Goal: Task Accomplishment & Management: Manage account settings

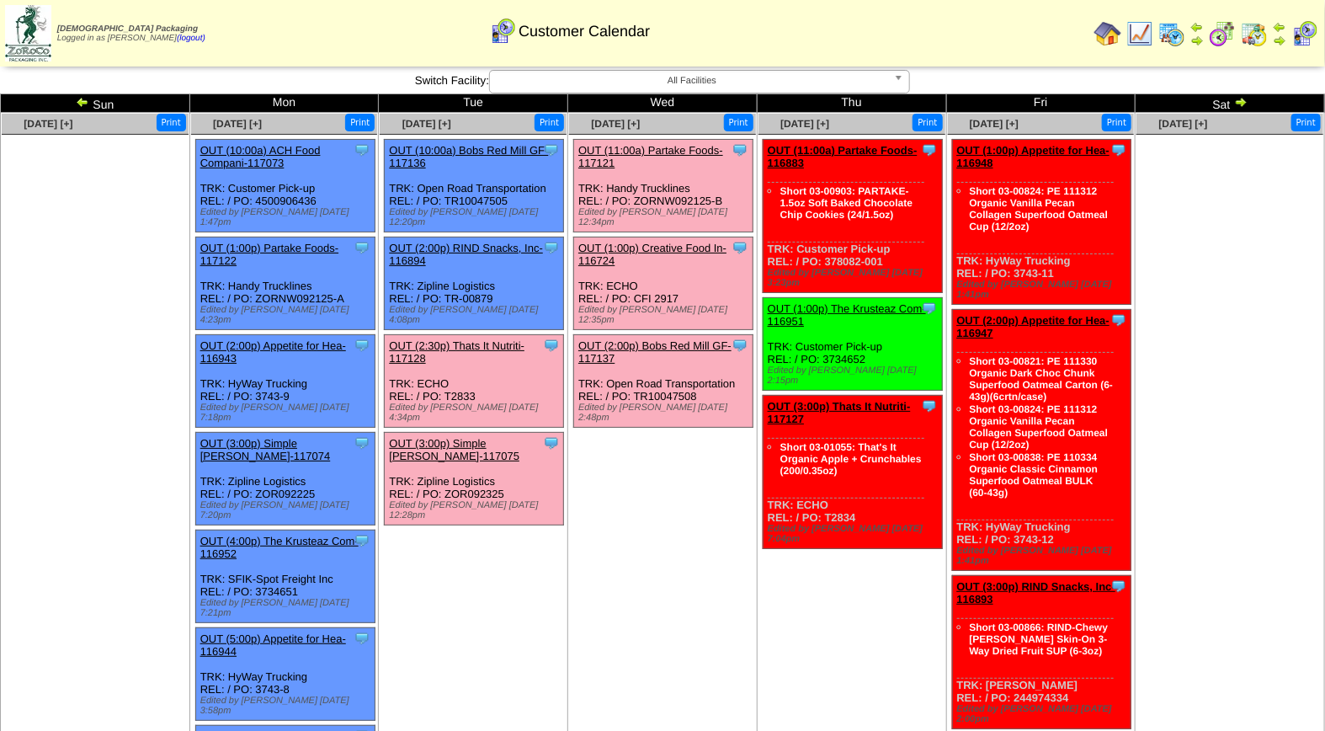
click at [655, 590] on td "Sep 24 [+] Print Clone Item OUT (11:00a) Partake Foods-117121 Partake Foods Sch…" at bounding box center [662, 582] width 189 height 939
click at [457, 339] on link "OUT (2:30p) Thats It Nutriti-117128" at bounding box center [457, 351] width 136 height 25
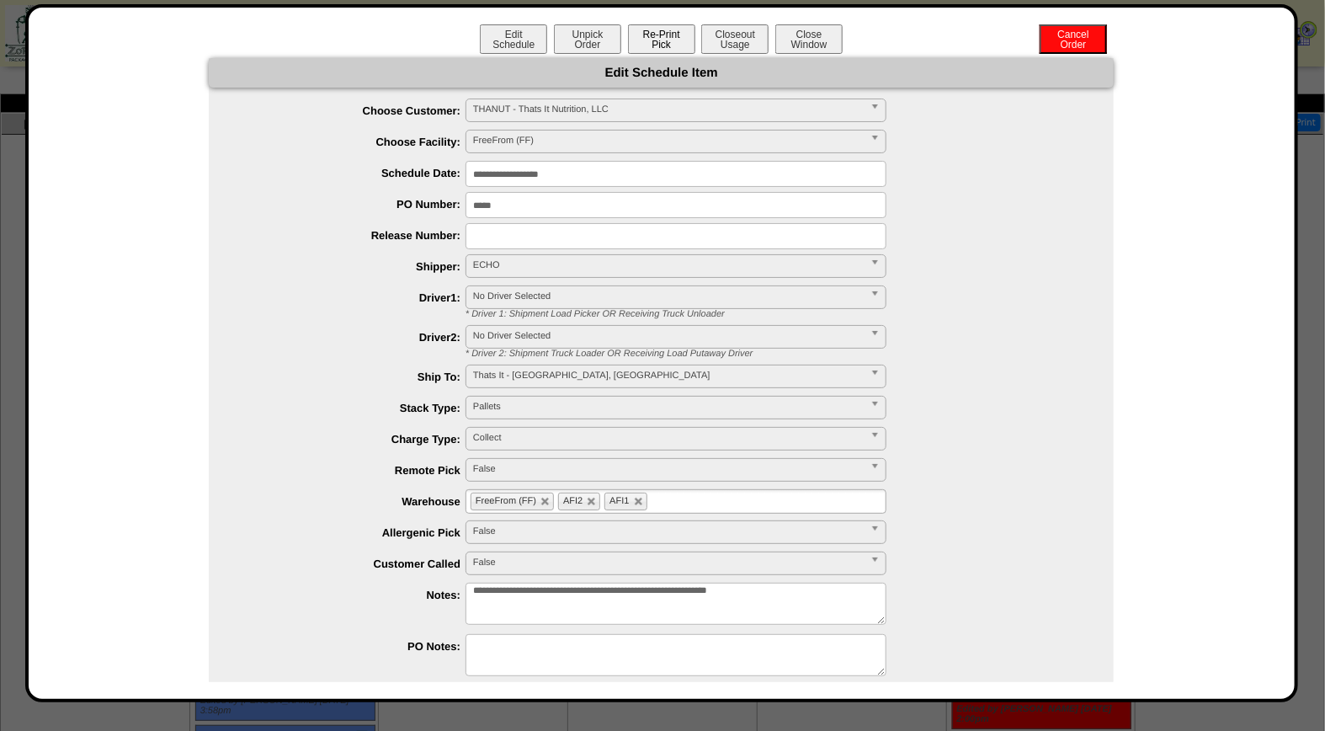
click at [667, 38] on button "Re-Print Pick" at bounding box center [661, 38] width 67 height 29
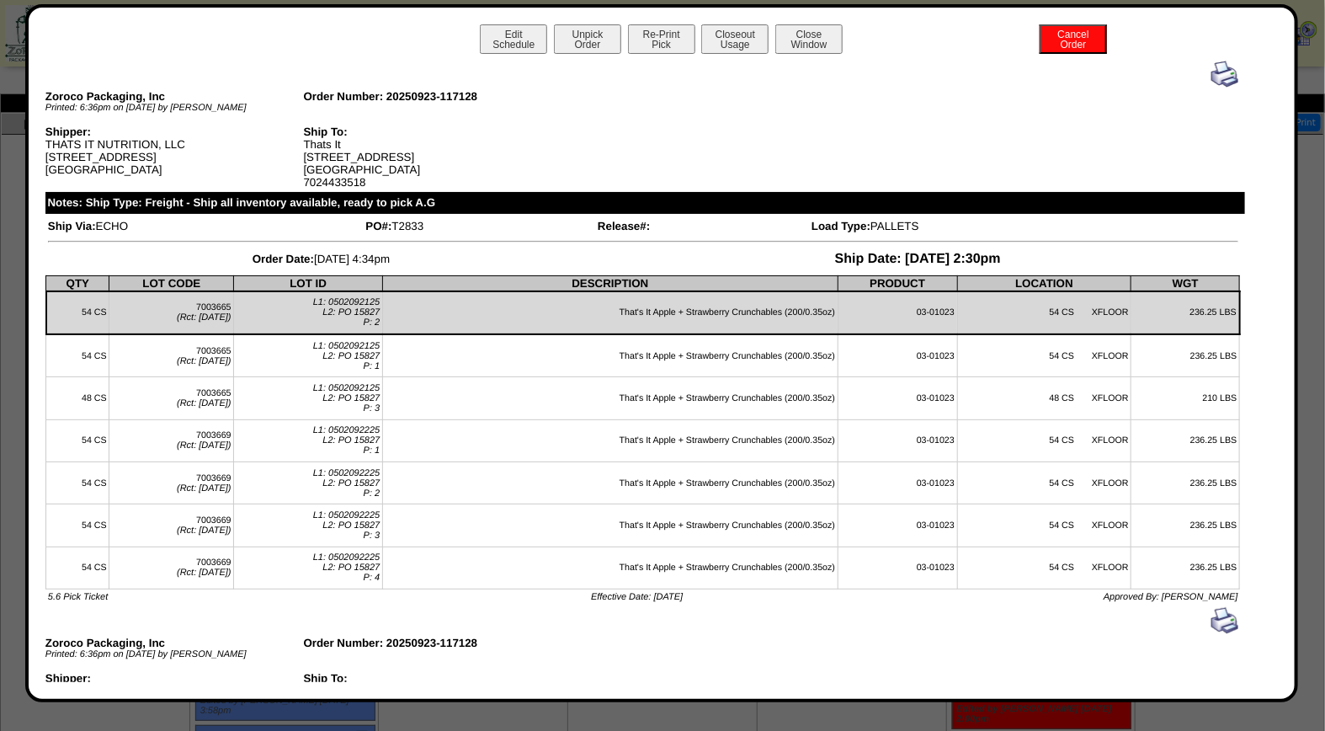
click at [1212, 73] on img at bounding box center [1224, 74] width 27 height 27
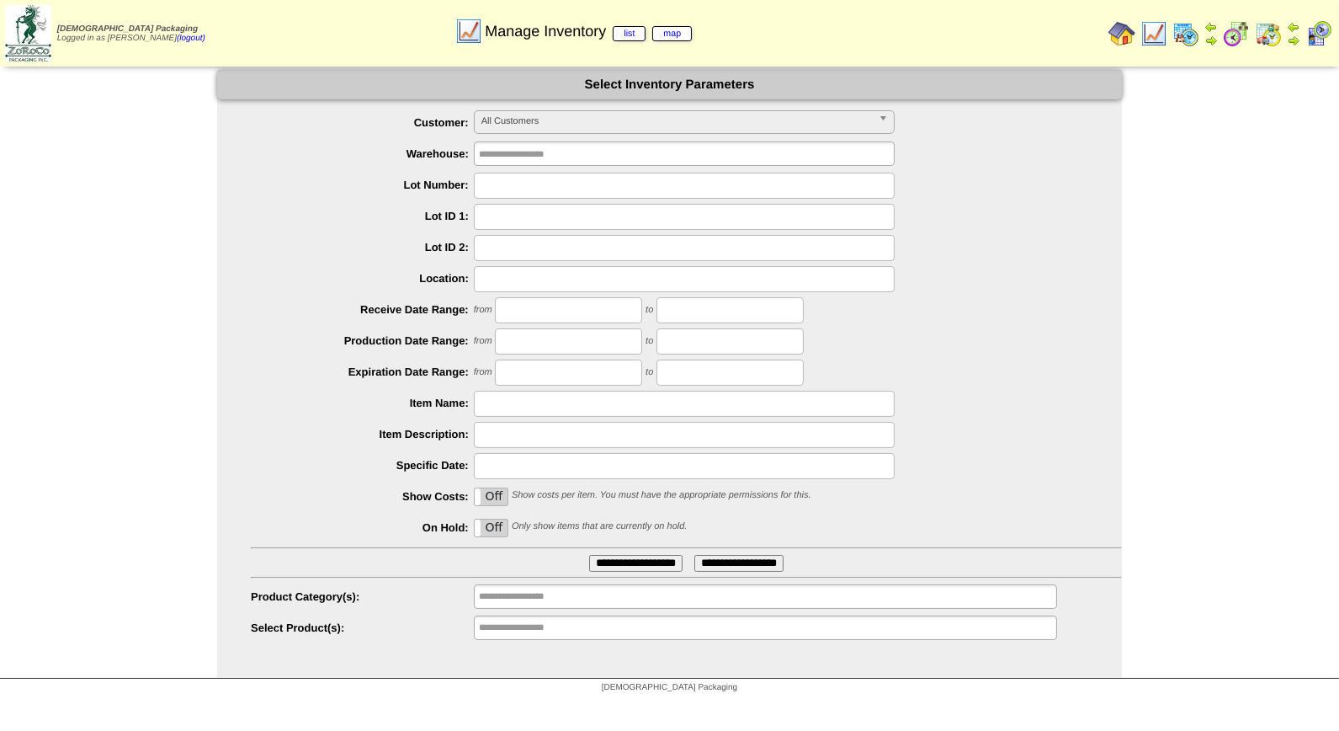
click at [1133, 34] on img at bounding box center [1122, 33] width 27 height 27
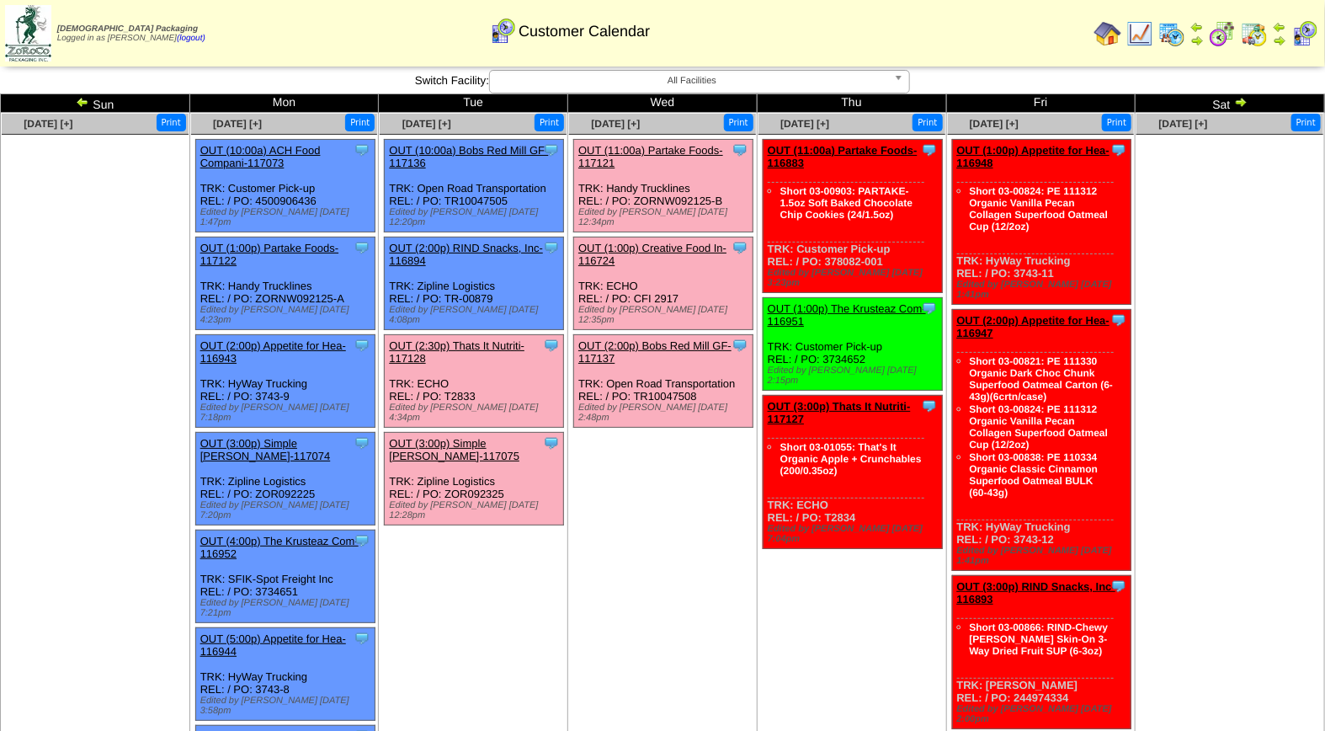
click at [651, 153] on link "OUT (11:00a) Partake Foods-117121" at bounding box center [650, 156] width 145 height 25
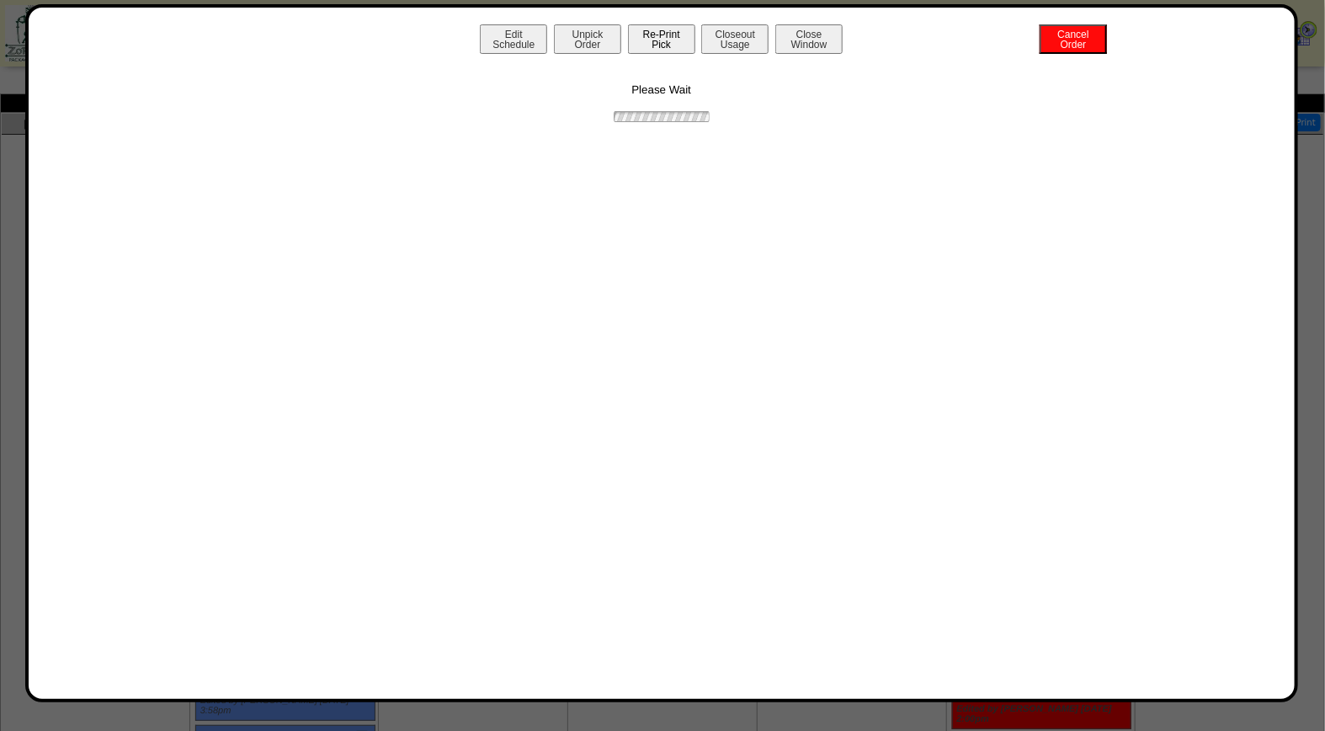
click at [666, 37] on button "Re-Print Pick" at bounding box center [661, 38] width 67 height 29
click at [663, 28] on button "Re-Print Pick" at bounding box center [661, 38] width 67 height 29
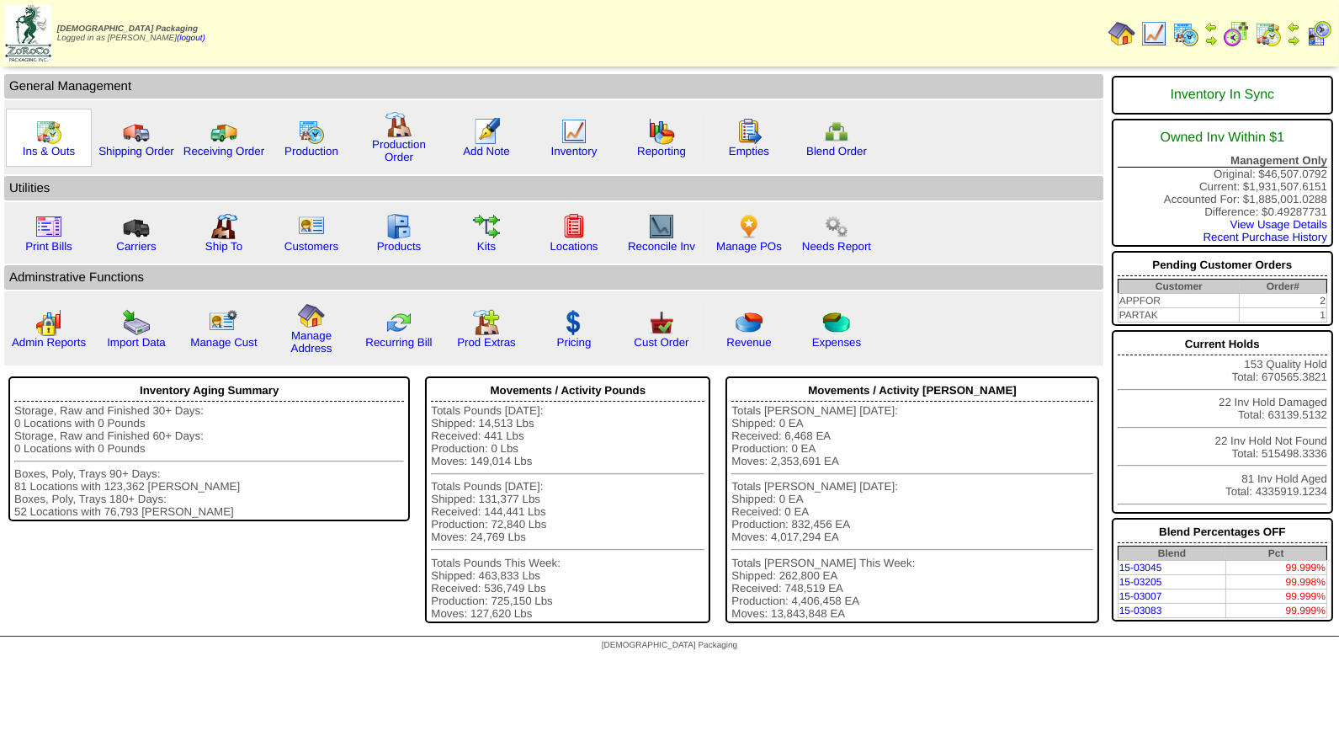
click at [56, 135] on img at bounding box center [48, 131] width 27 height 27
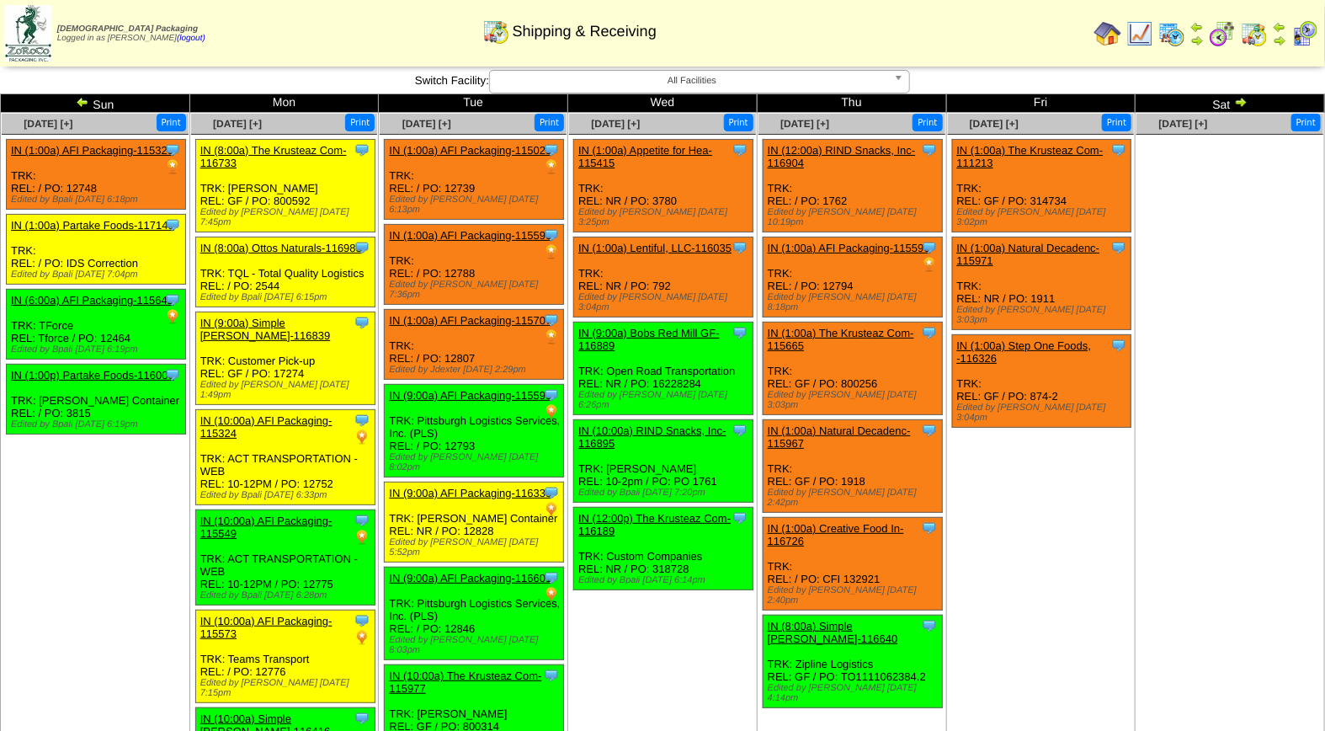
click at [1305, 37] on img at bounding box center [1304, 33] width 27 height 27
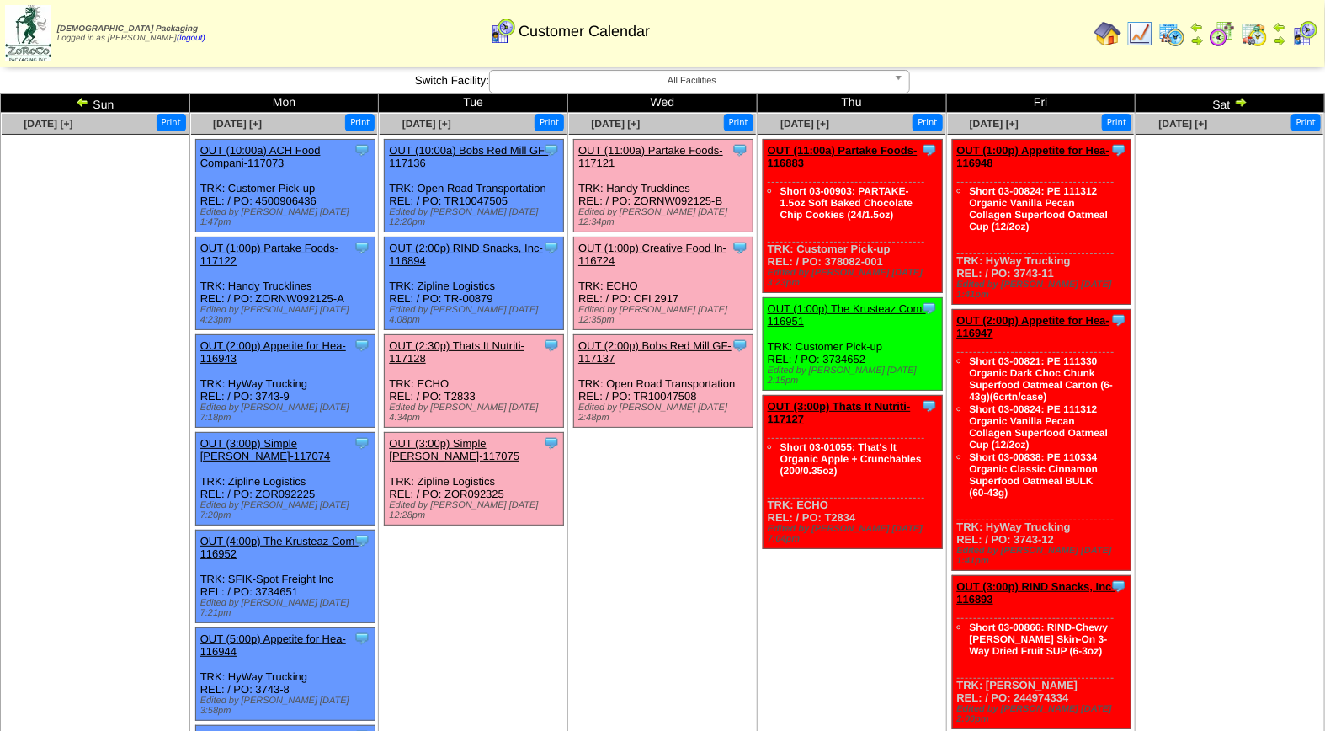
click at [670, 149] on link "OUT (11:00a) Partake Foods-117121" at bounding box center [650, 156] width 145 height 25
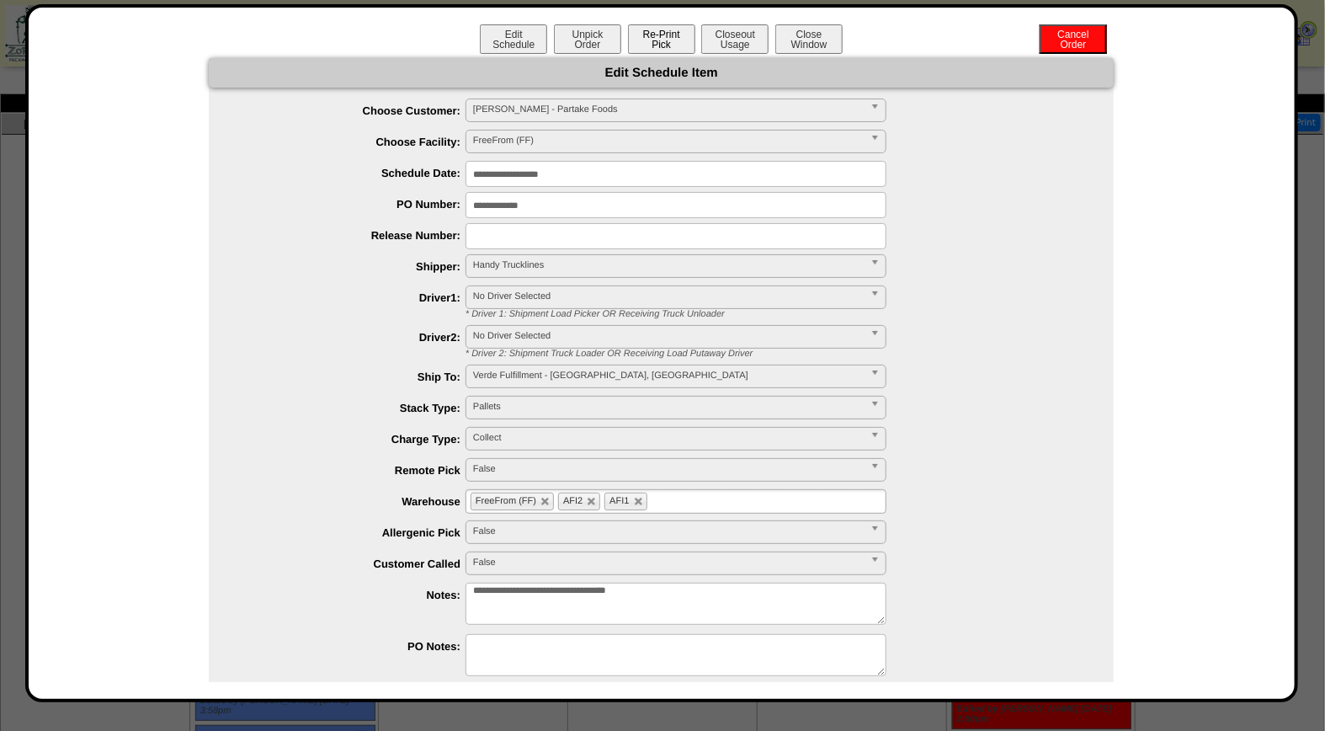
click at [674, 39] on button "Re-Print Pick" at bounding box center [661, 38] width 67 height 29
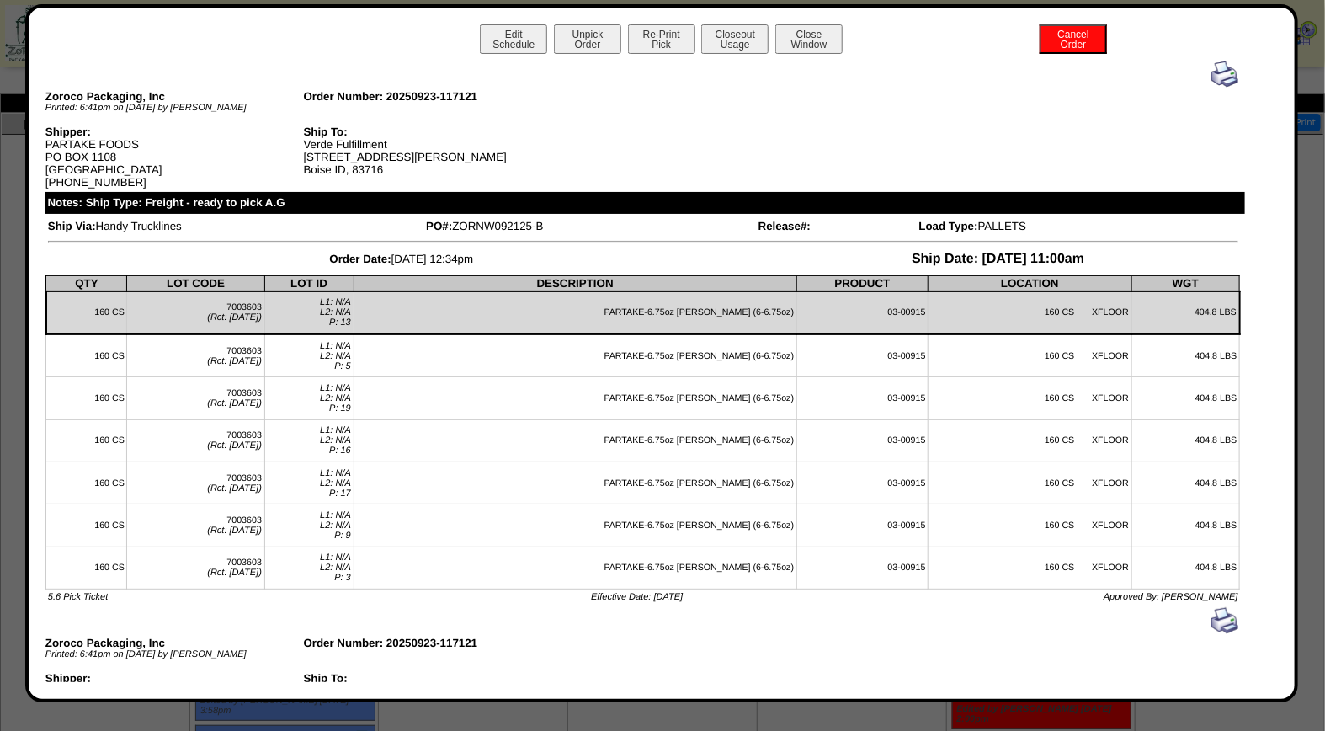
click at [1211, 72] on img at bounding box center [1224, 74] width 27 height 27
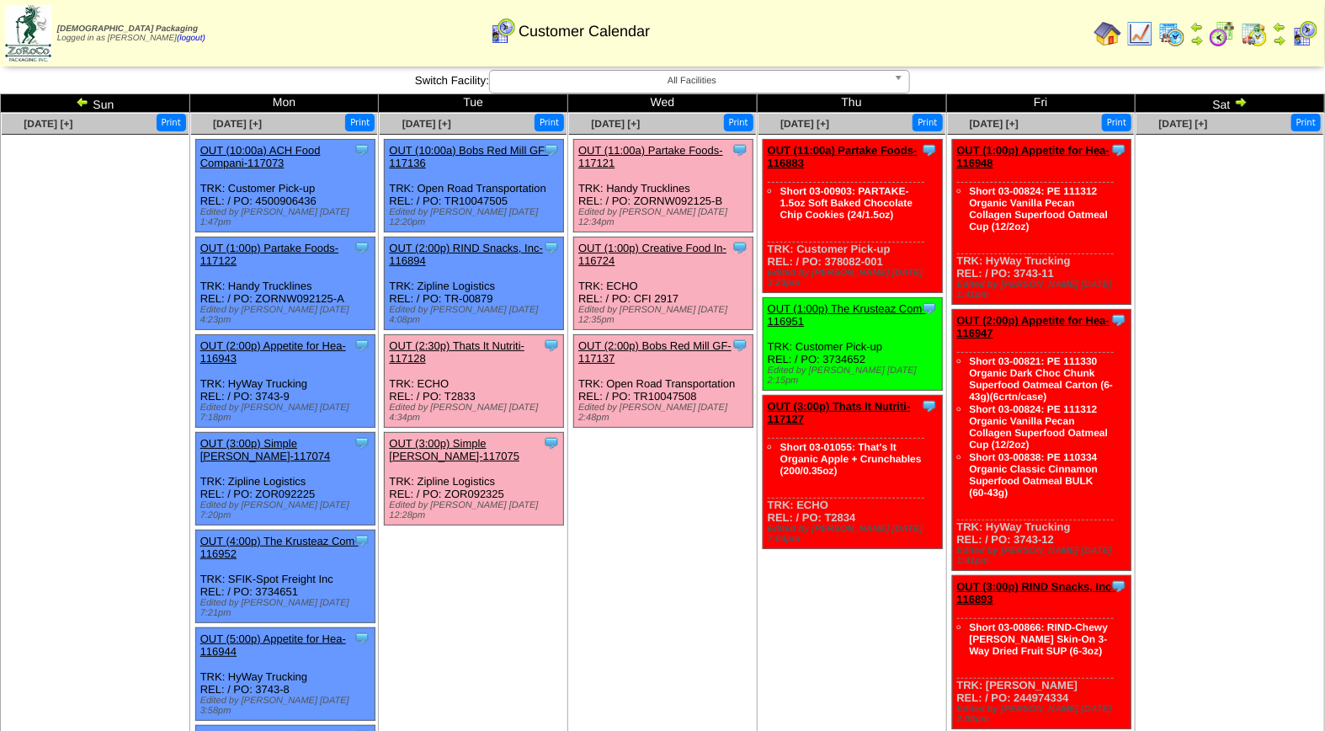
click at [677, 339] on link "OUT (2:00p) Bobs Red Mill GF-117137" at bounding box center [654, 351] width 153 height 25
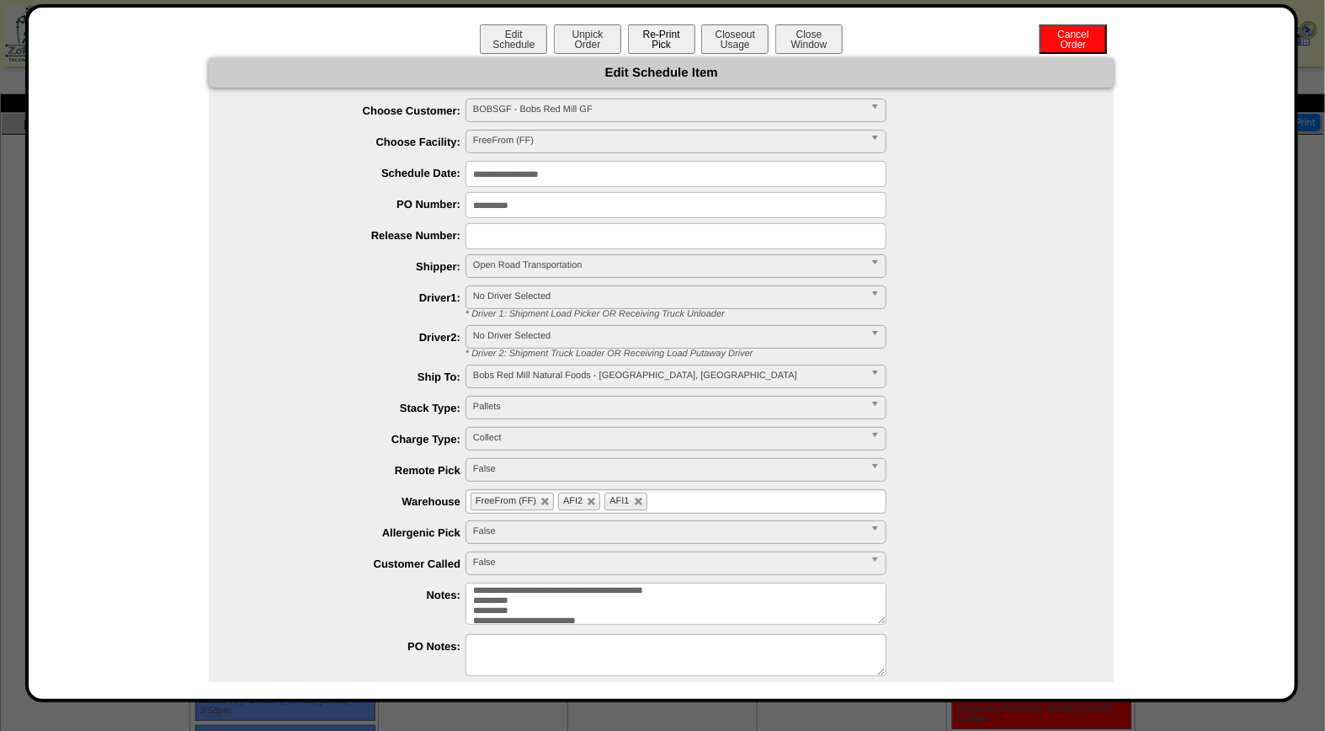
click at [666, 35] on button "Re-Print Pick" at bounding box center [661, 38] width 67 height 29
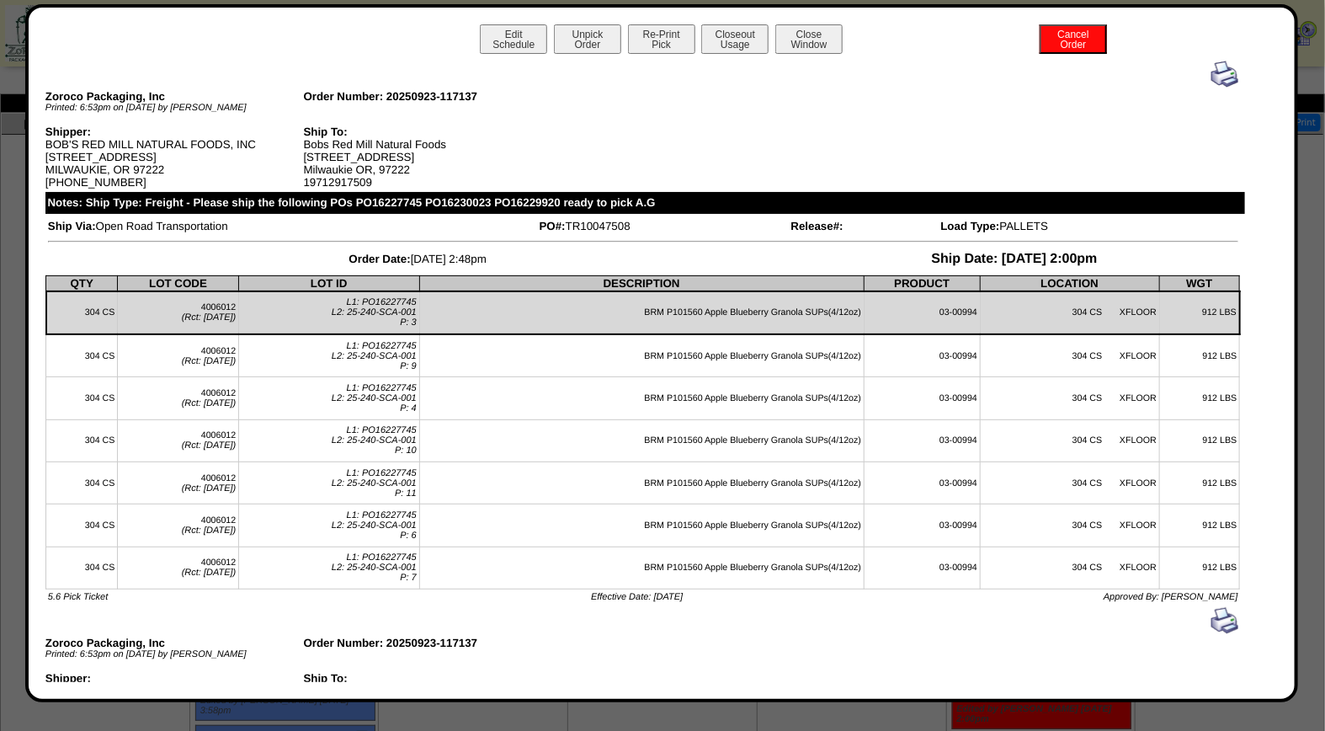
click at [1213, 73] on img at bounding box center [1224, 74] width 27 height 27
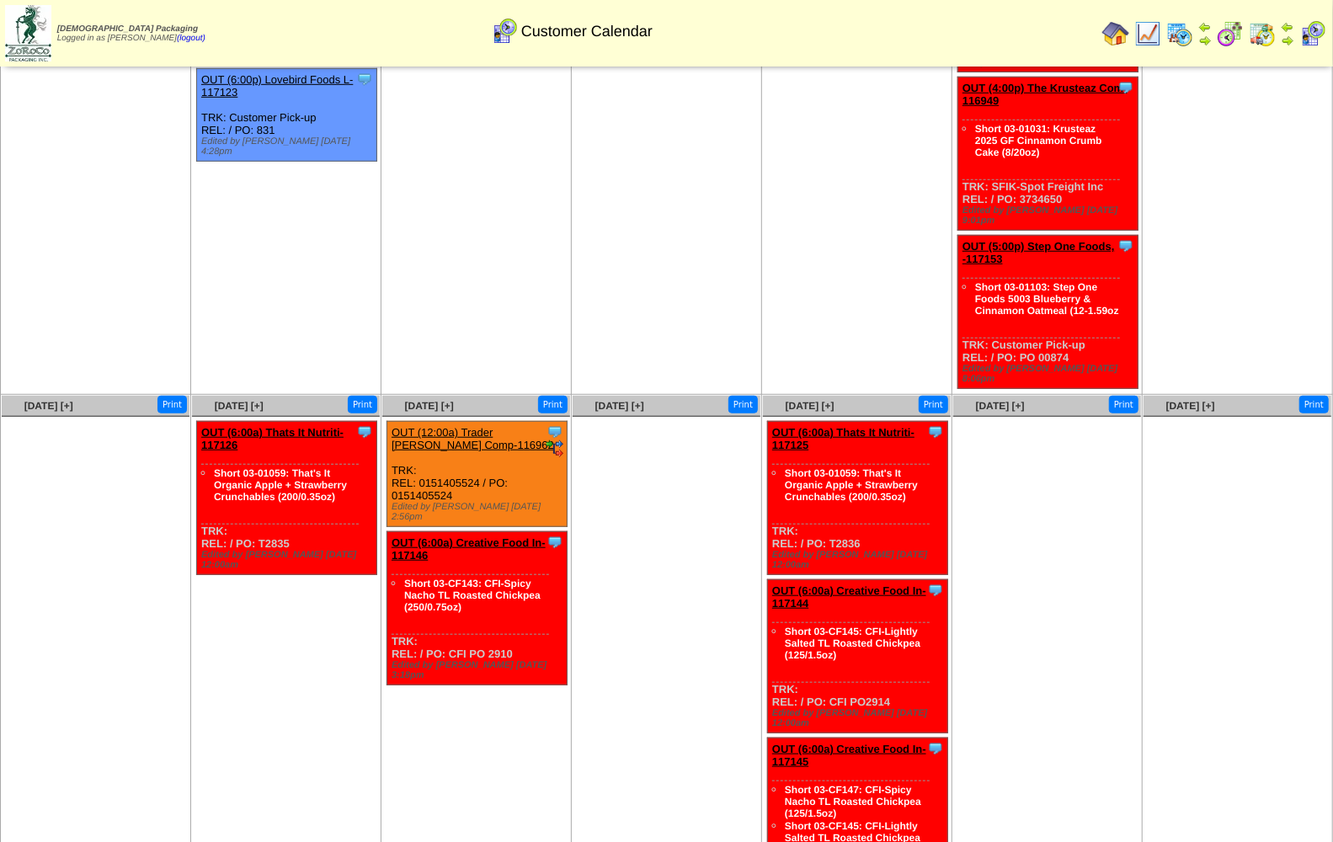
scroll to position [658, 0]
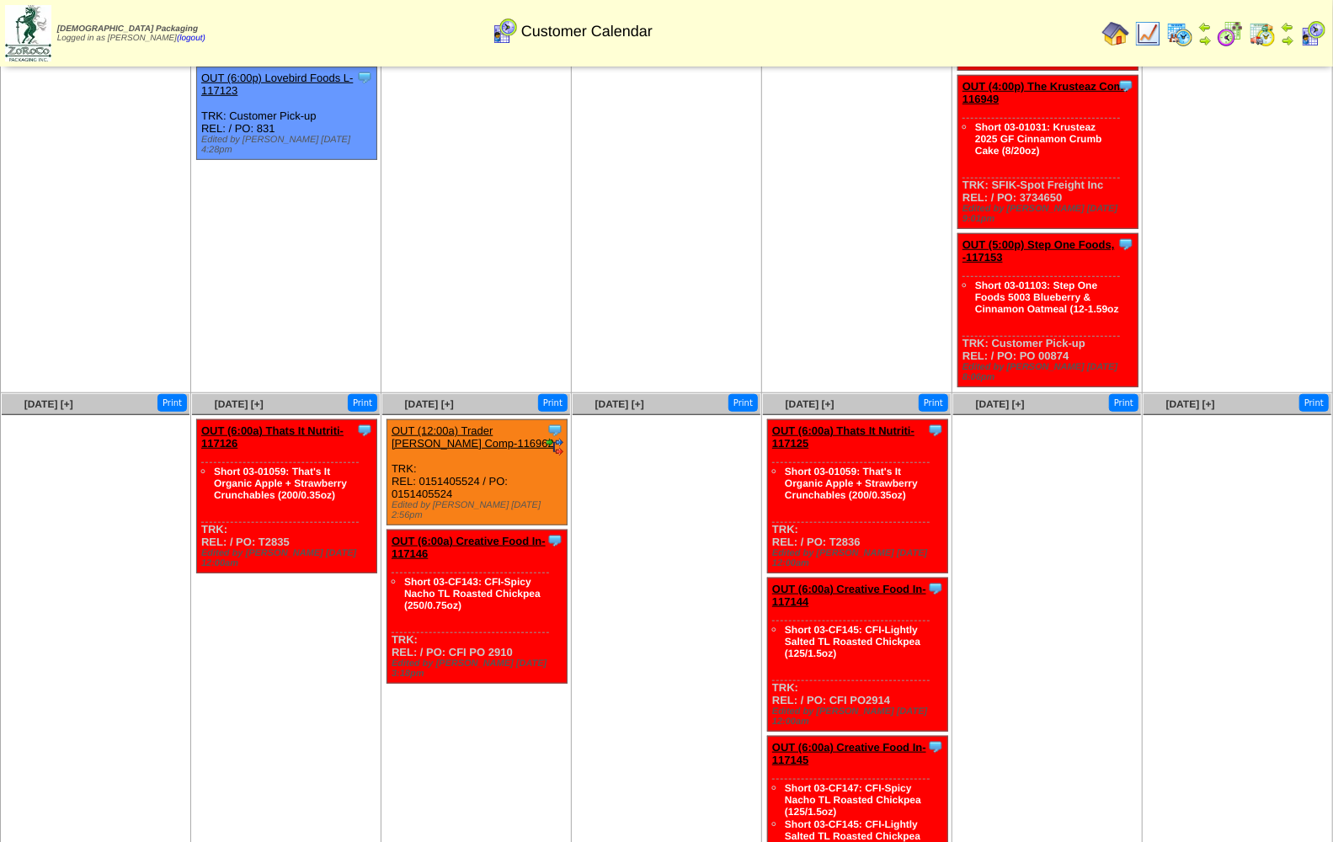
click at [1302, 32] on img at bounding box center [1312, 33] width 27 height 27
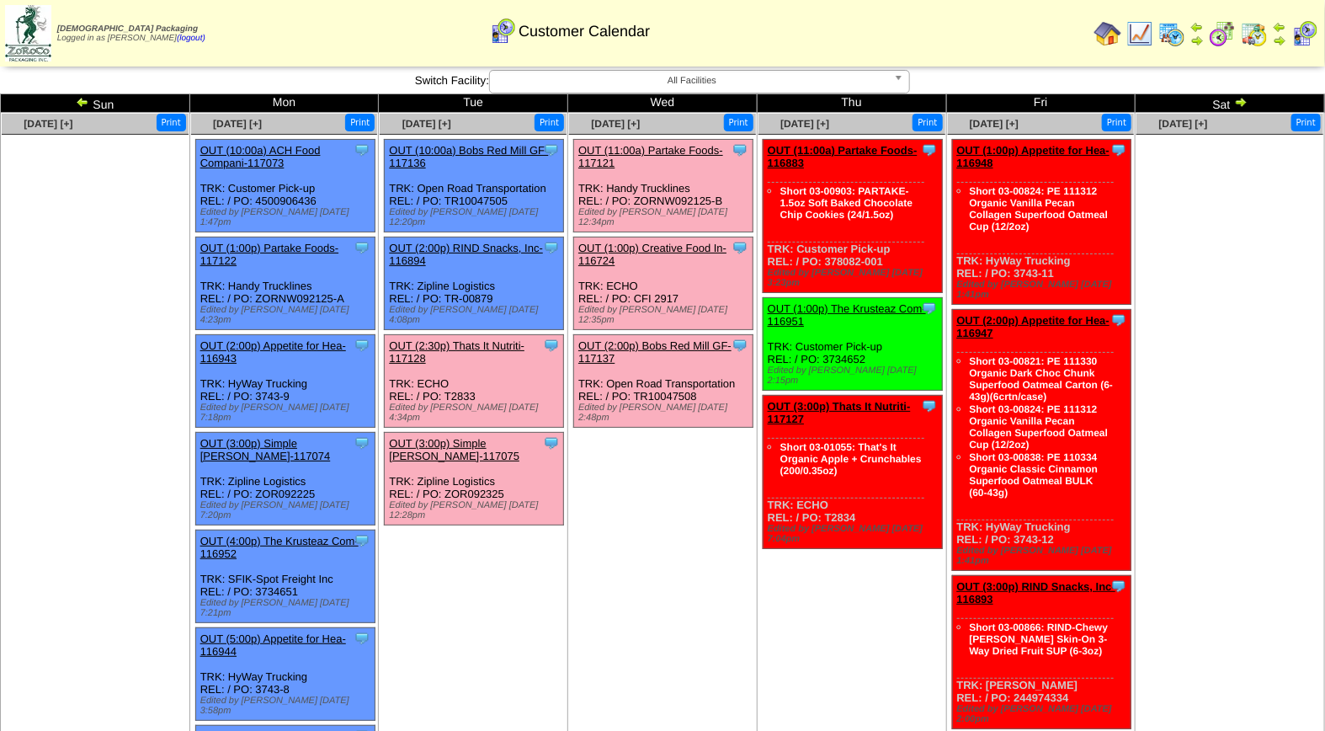
click at [473, 339] on link "OUT (2:30p) Thats It Nutriti-117128" at bounding box center [457, 351] width 136 height 25
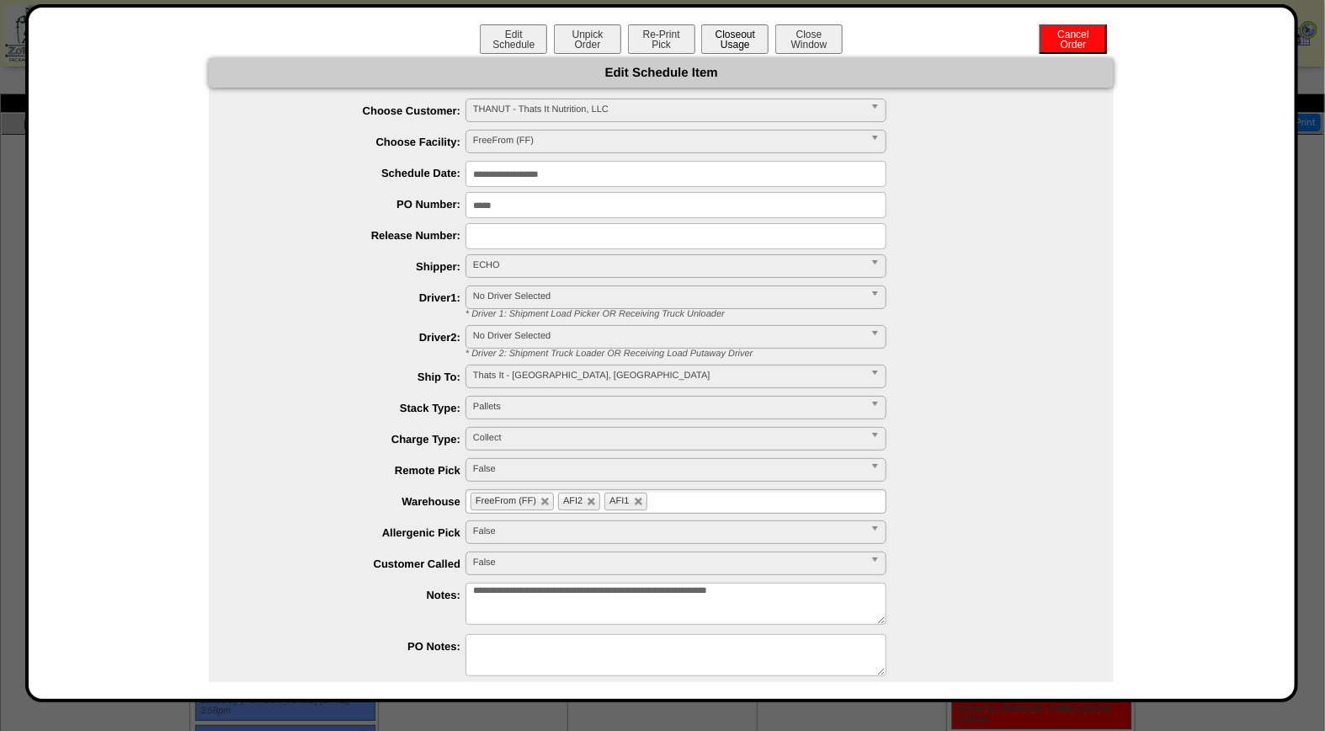
click at [731, 37] on button "Closeout Usage" at bounding box center [734, 38] width 67 height 29
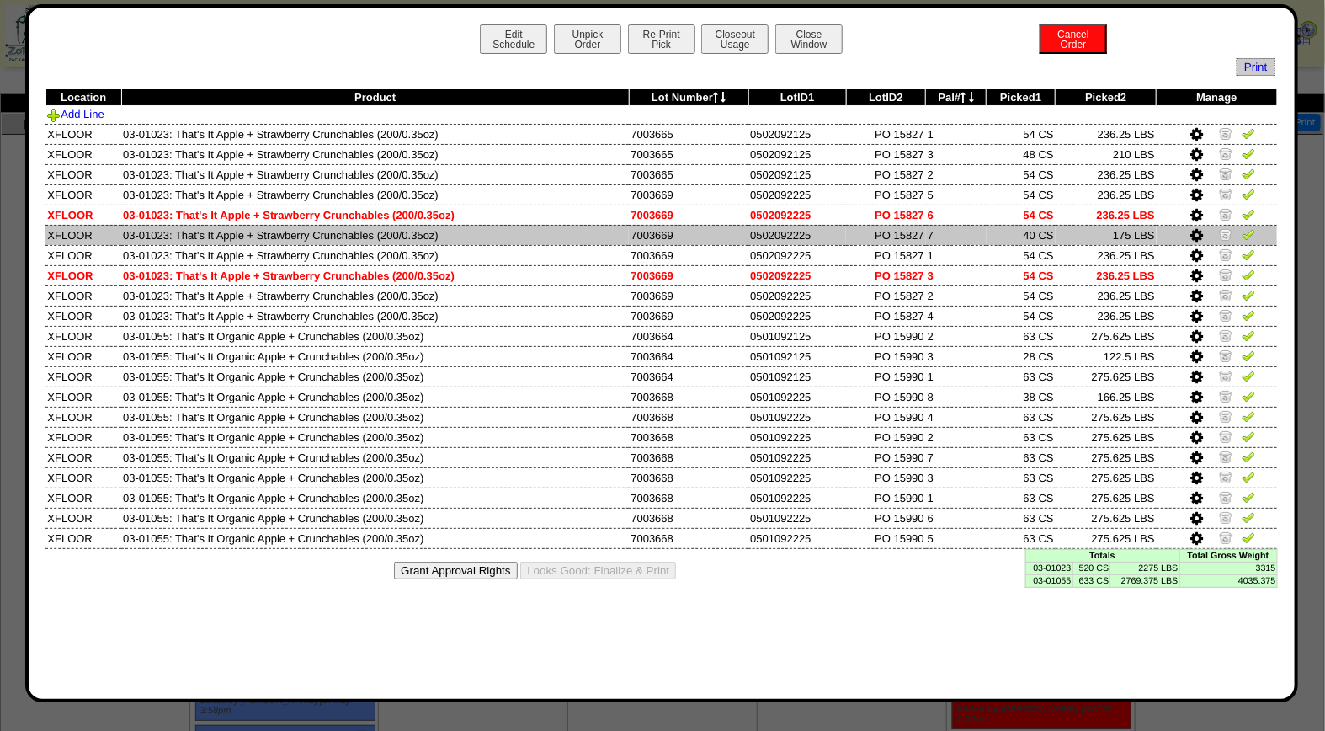
click at [1226, 231] on img at bounding box center [1225, 233] width 13 height 13
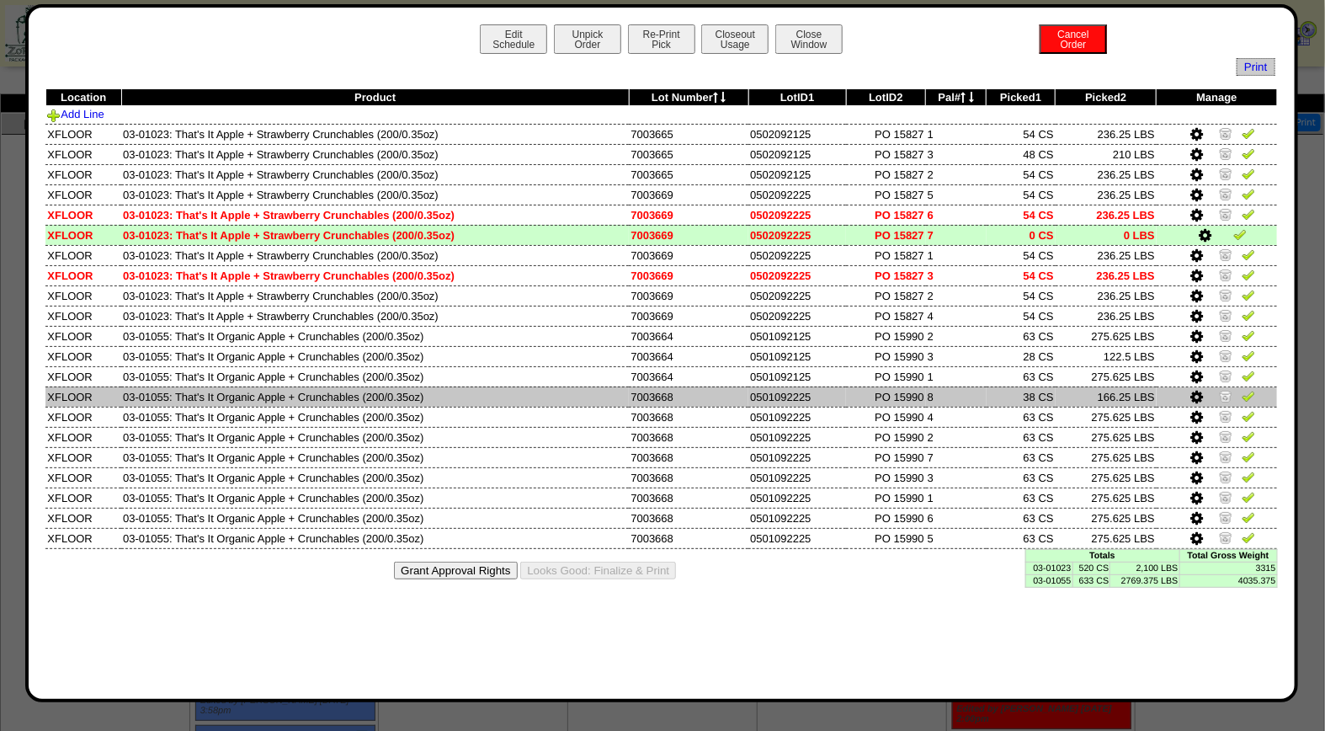
click at [1226, 390] on img at bounding box center [1225, 395] width 13 height 13
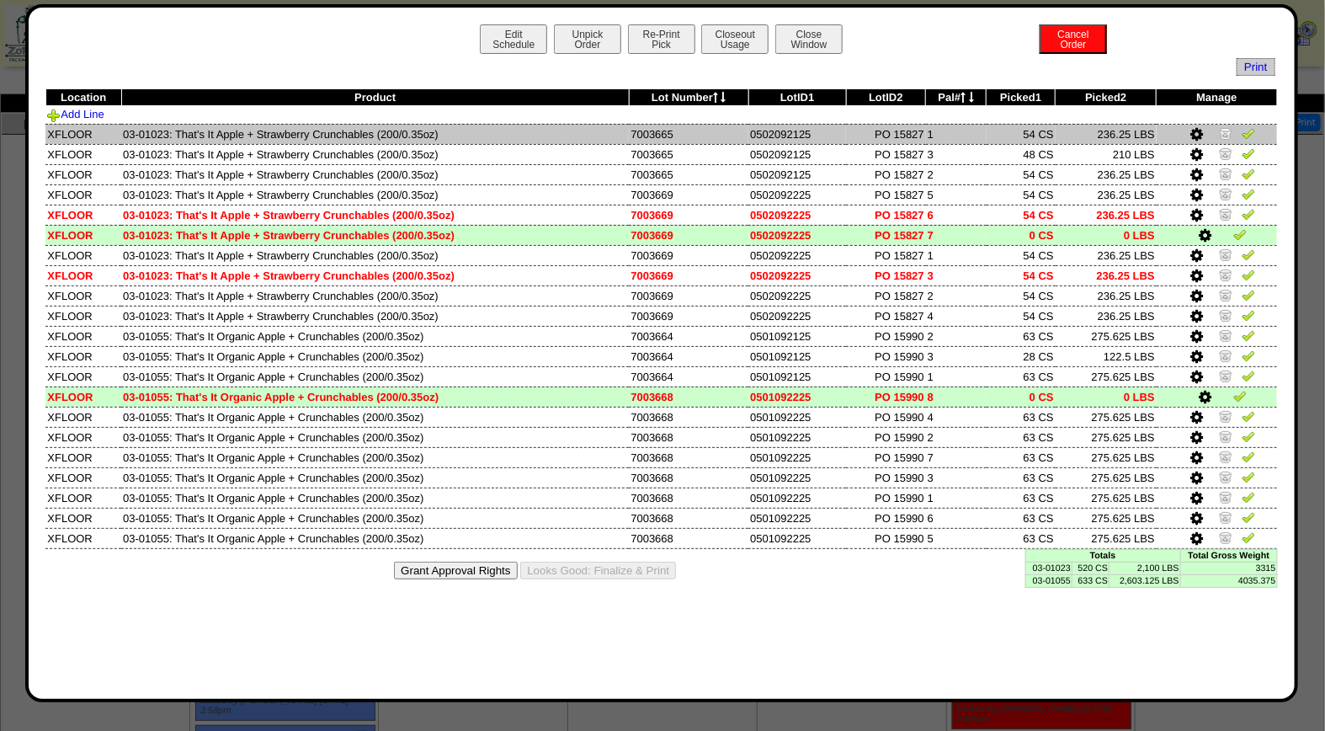
click at [1249, 135] on img at bounding box center [1248, 132] width 13 height 13
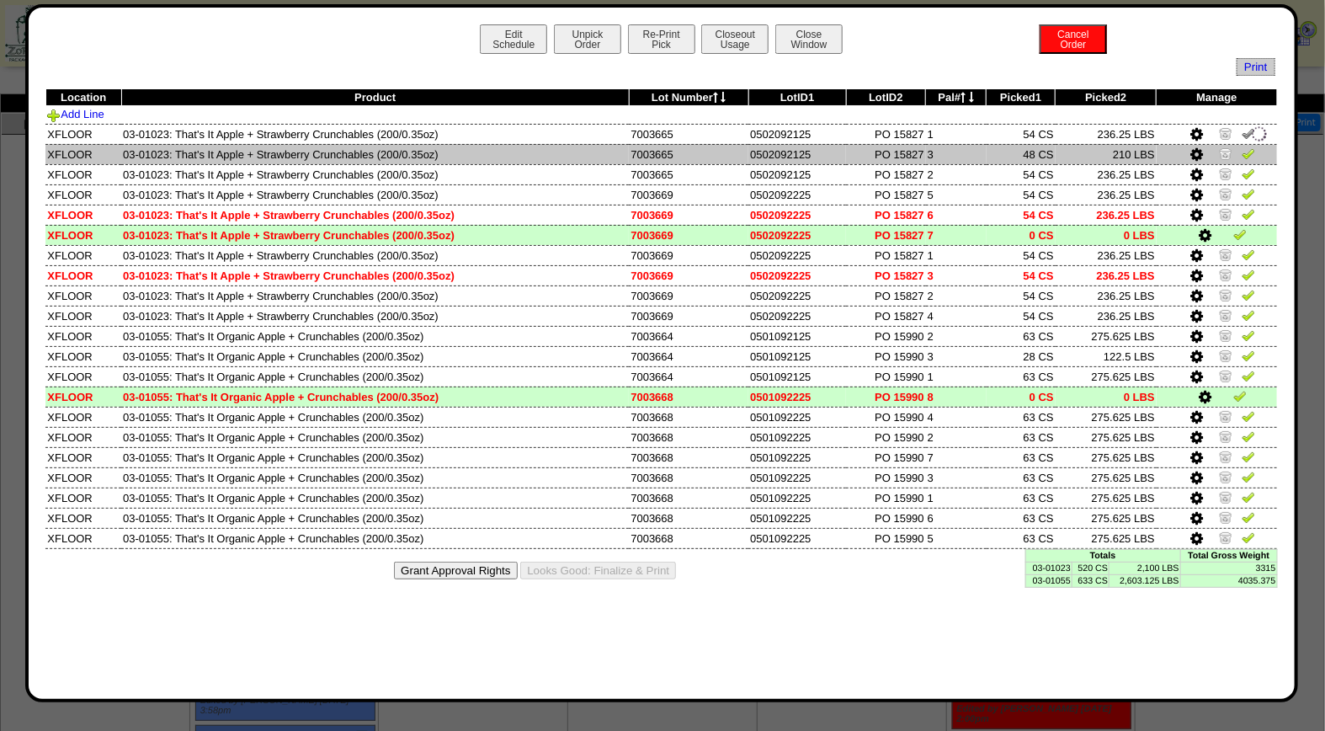
click at [1248, 152] on img at bounding box center [1248, 152] width 13 height 13
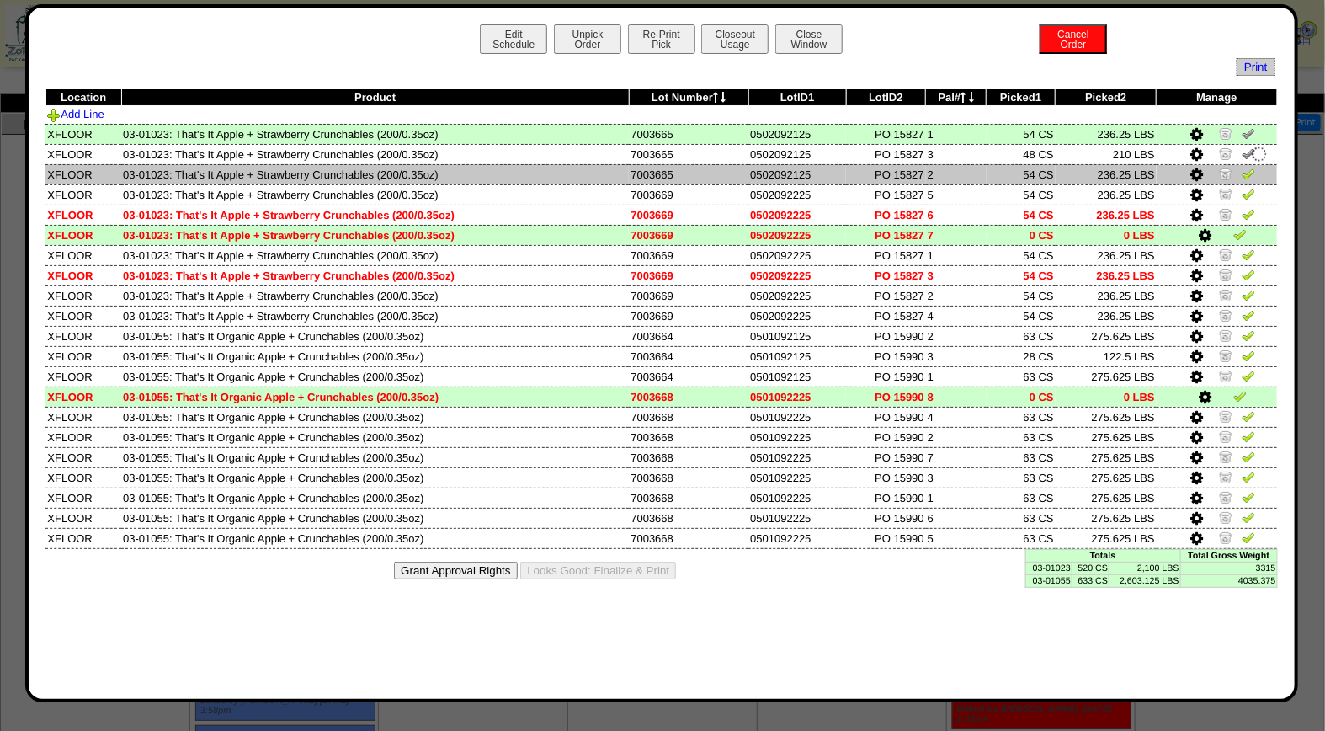
click at [1248, 175] on img at bounding box center [1248, 173] width 13 height 13
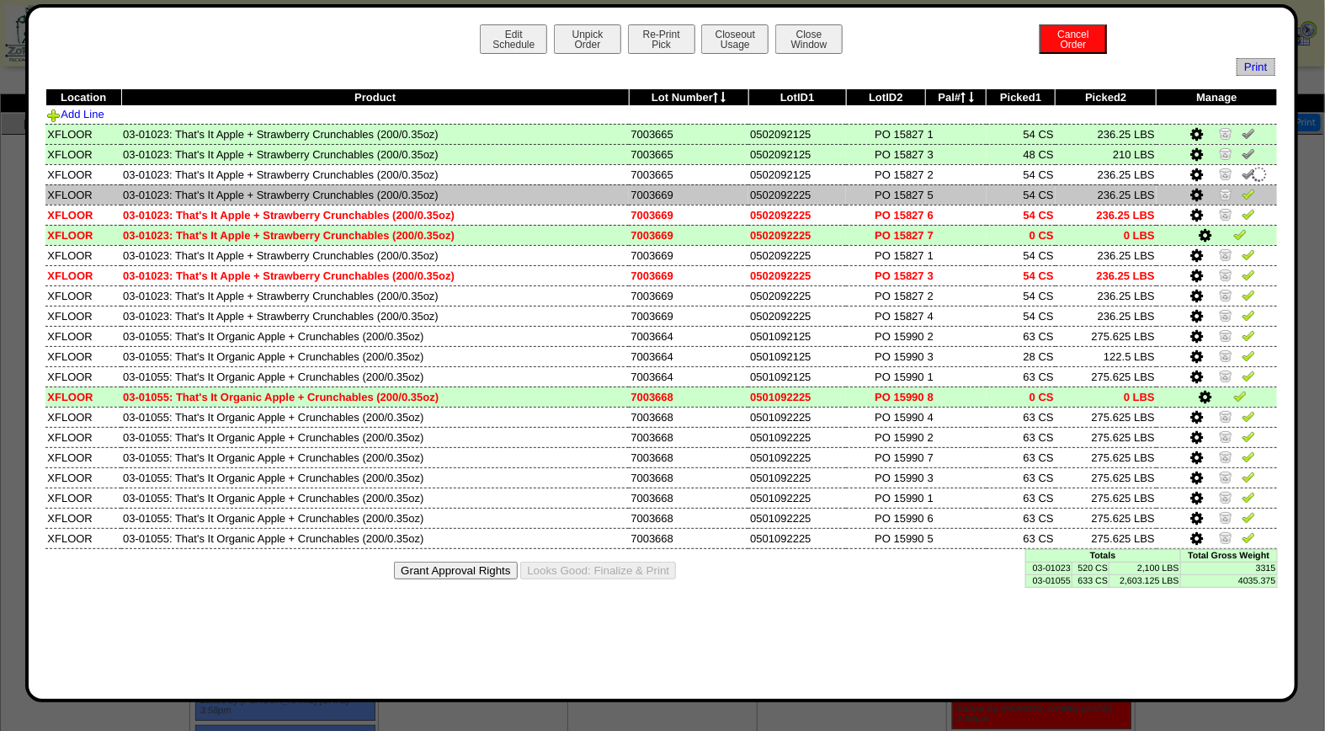
click at [1247, 197] on img at bounding box center [1248, 193] width 13 height 13
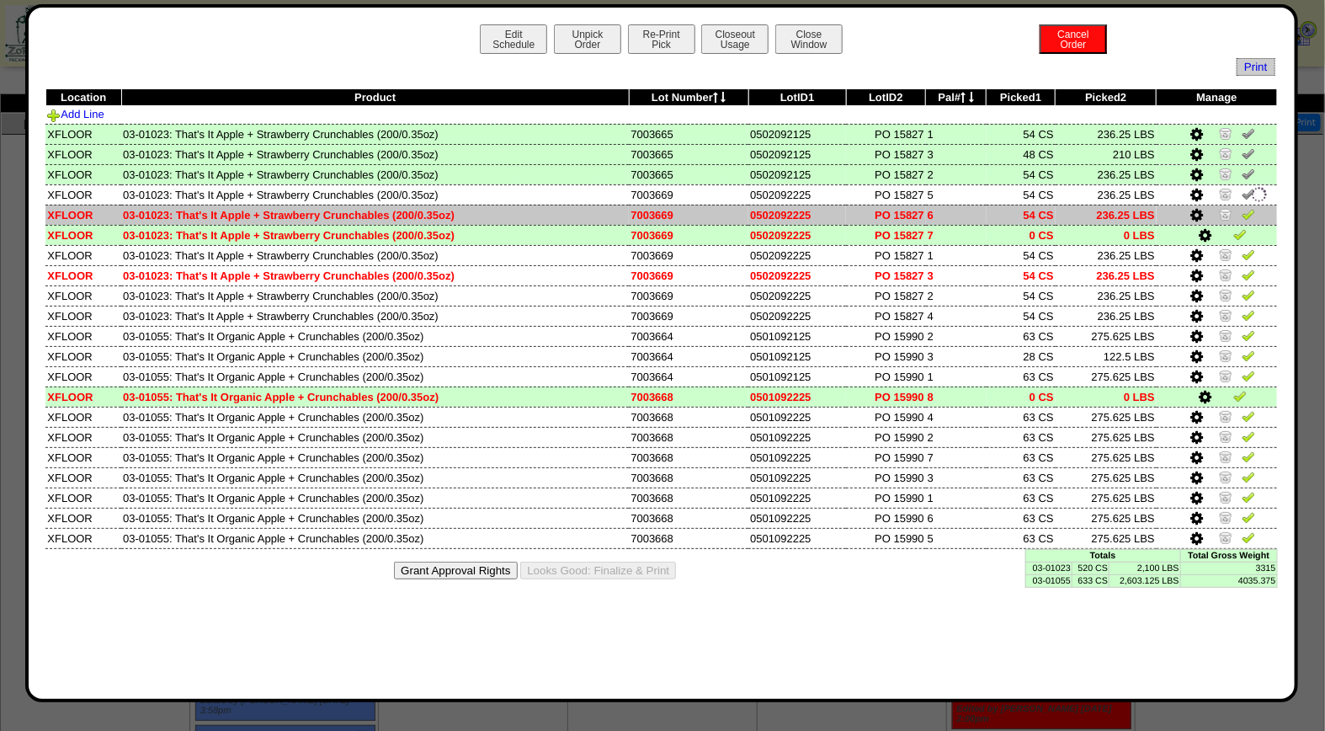
click at [1247, 216] on img at bounding box center [1248, 213] width 13 height 13
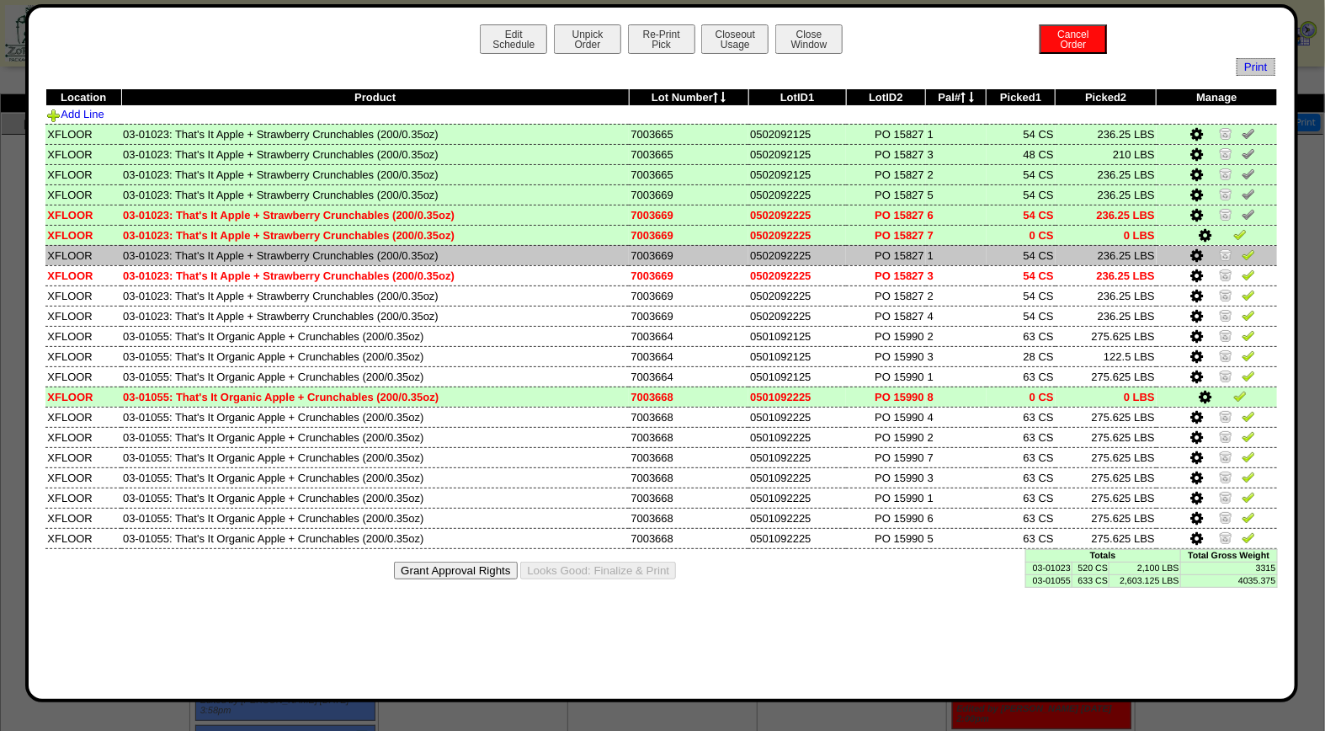
click at [1249, 254] on img at bounding box center [1248, 253] width 13 height 13
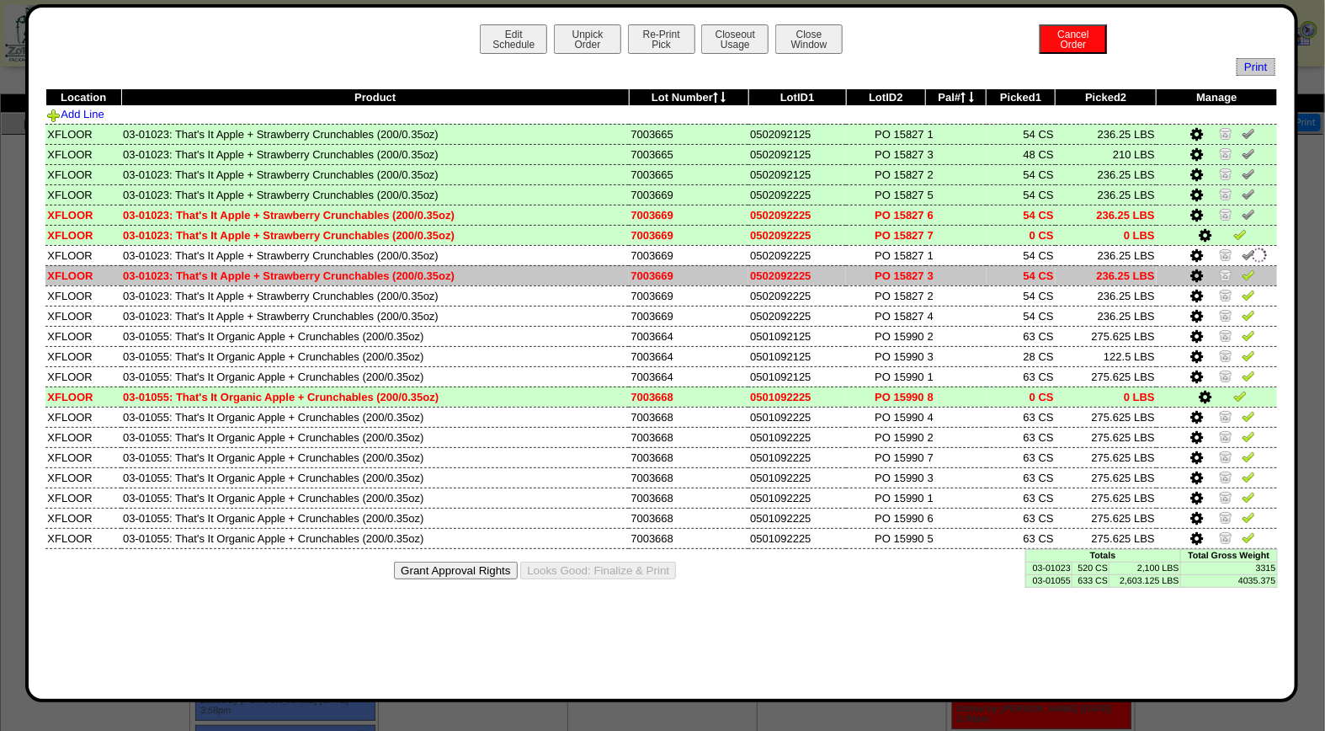
click at [1249, 268] on img at bounding box center [1248, 274] width 13 height 13
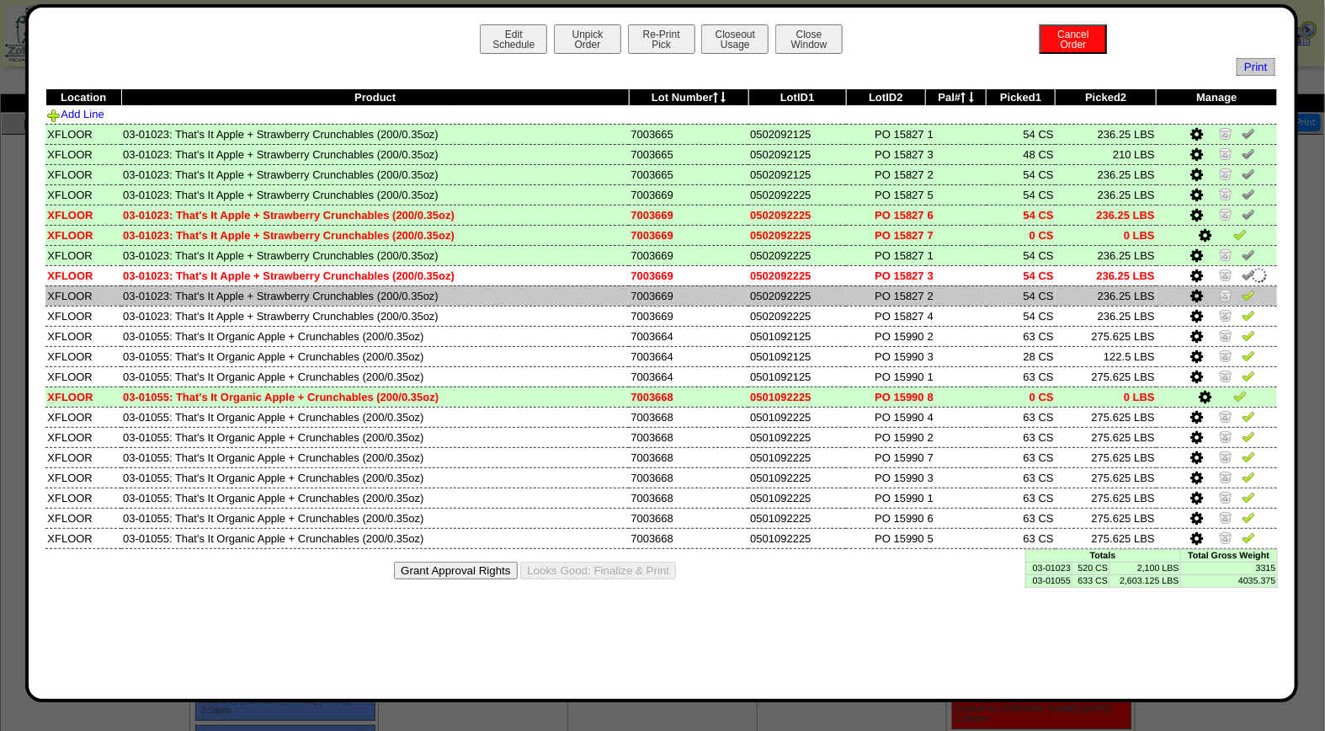
click at [1248, 288] on img at bounding box center [1248, 294] width 13 height 13
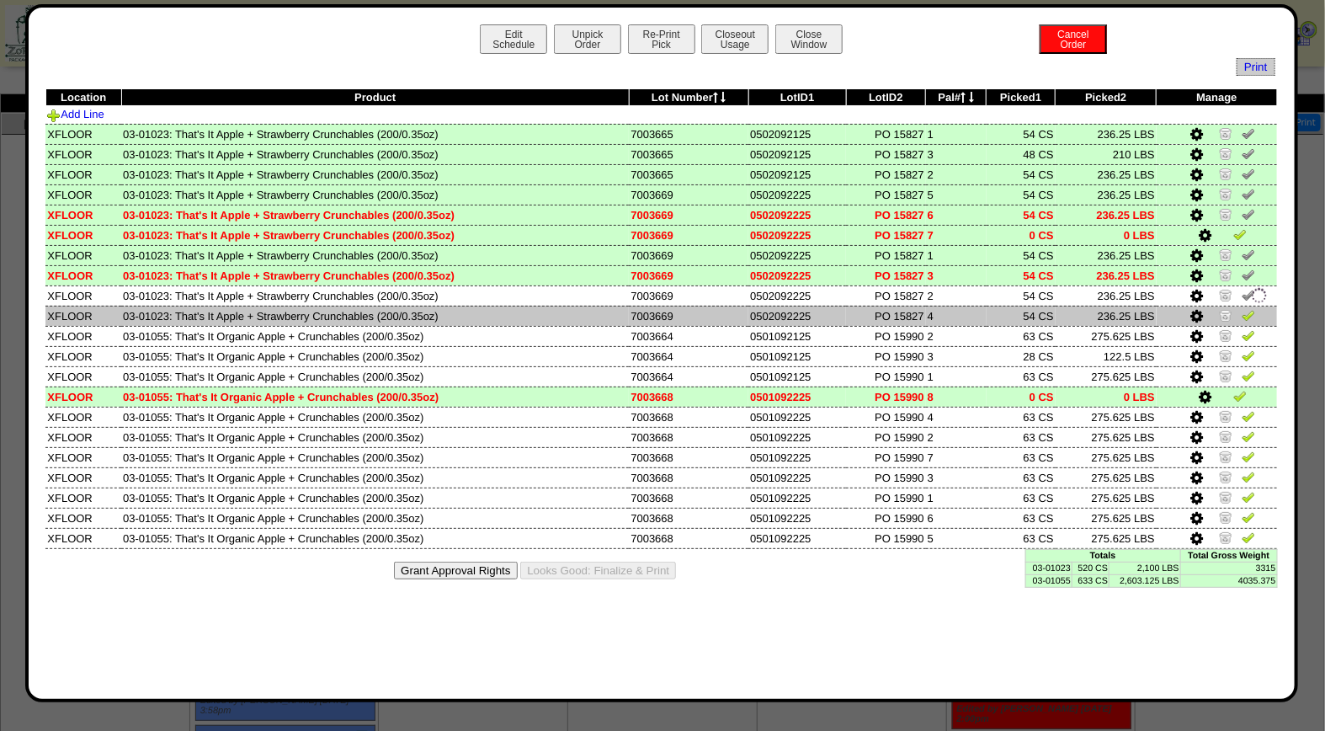
click at [1248, 312] on img at bounding box center [1248, 314] width 13 height 13
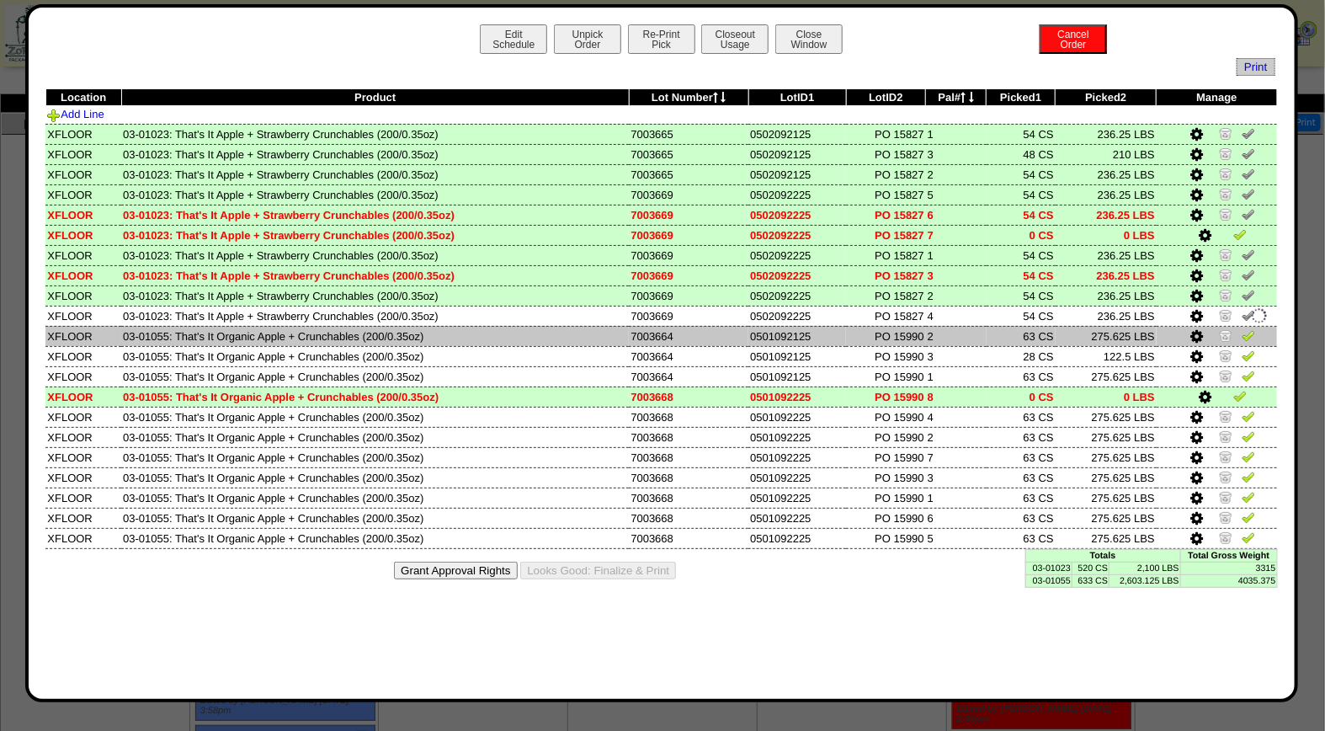
click at [1248, 329] on img at bounding box center [1248, 334] width 13 height 13
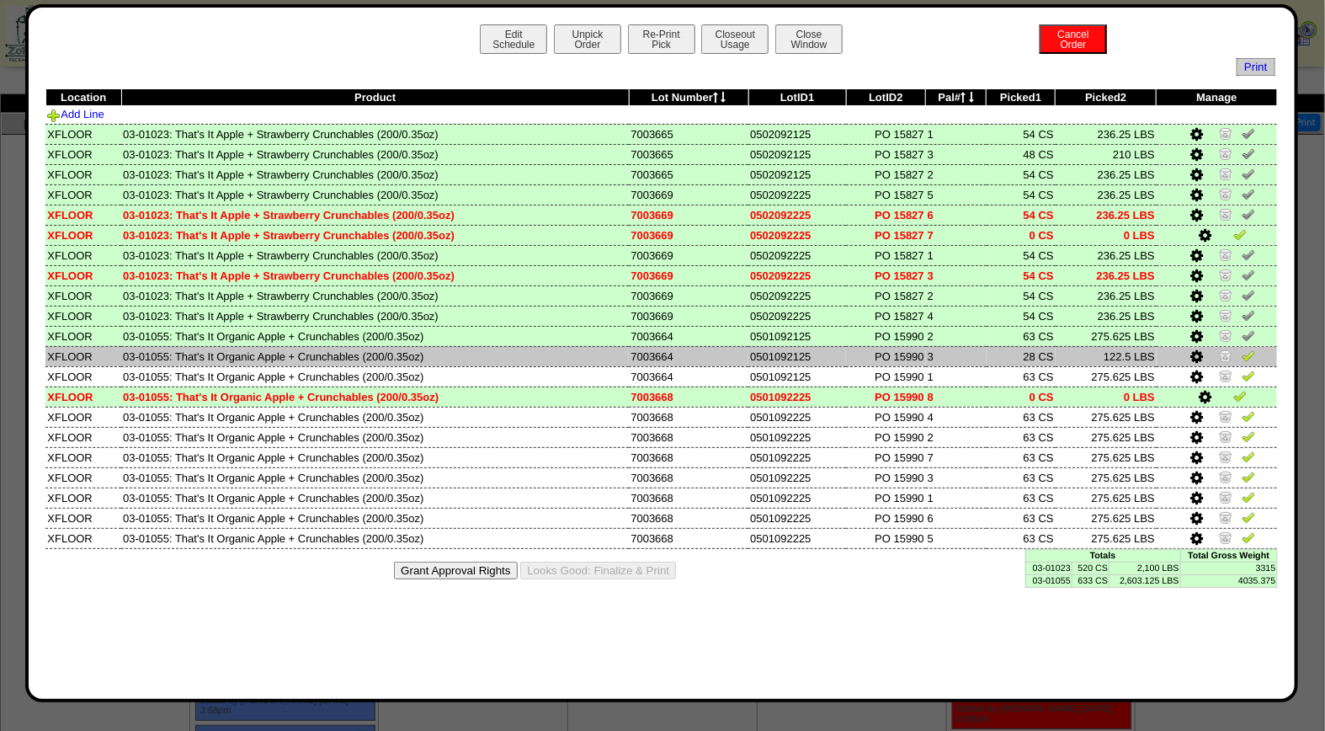
click at [1249, 349] on img at bounding box center [1248, 355] width 13 height 13
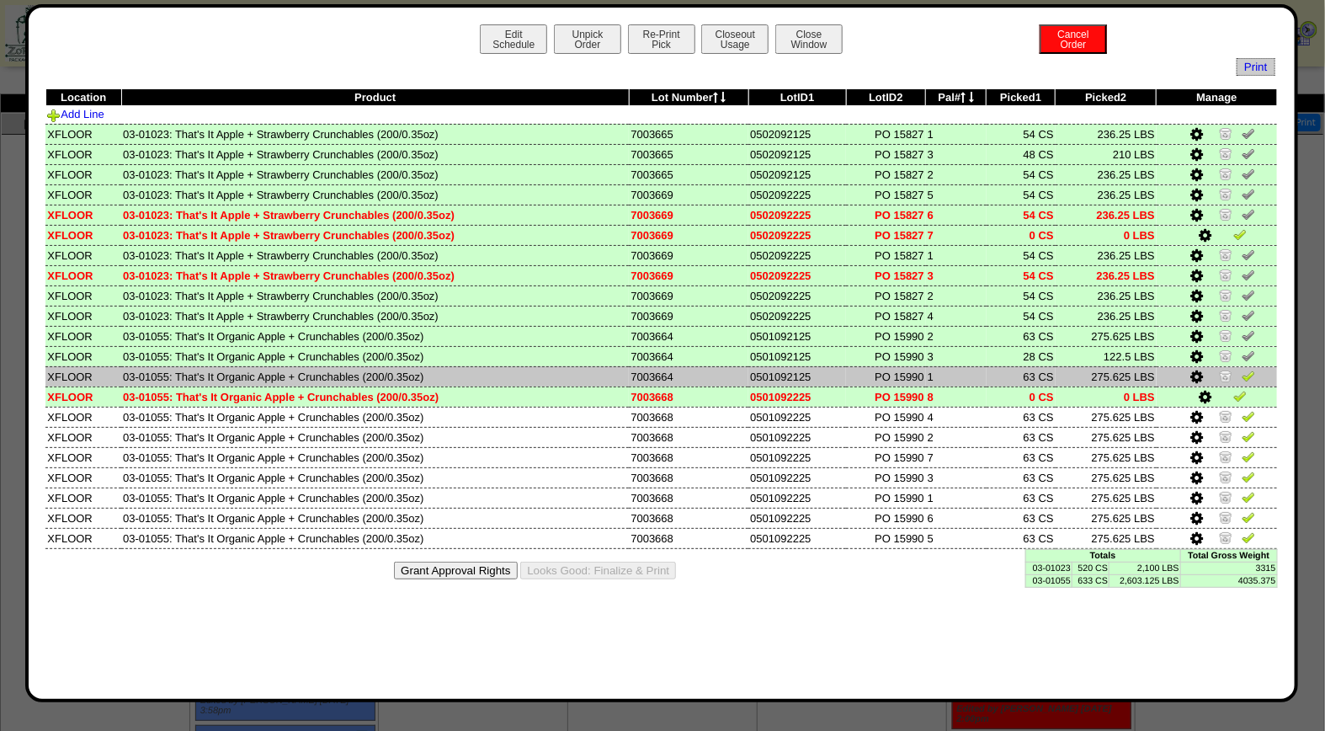
click at [1249, 369] on img at bounding box center [1248, 375] width 13 height 13
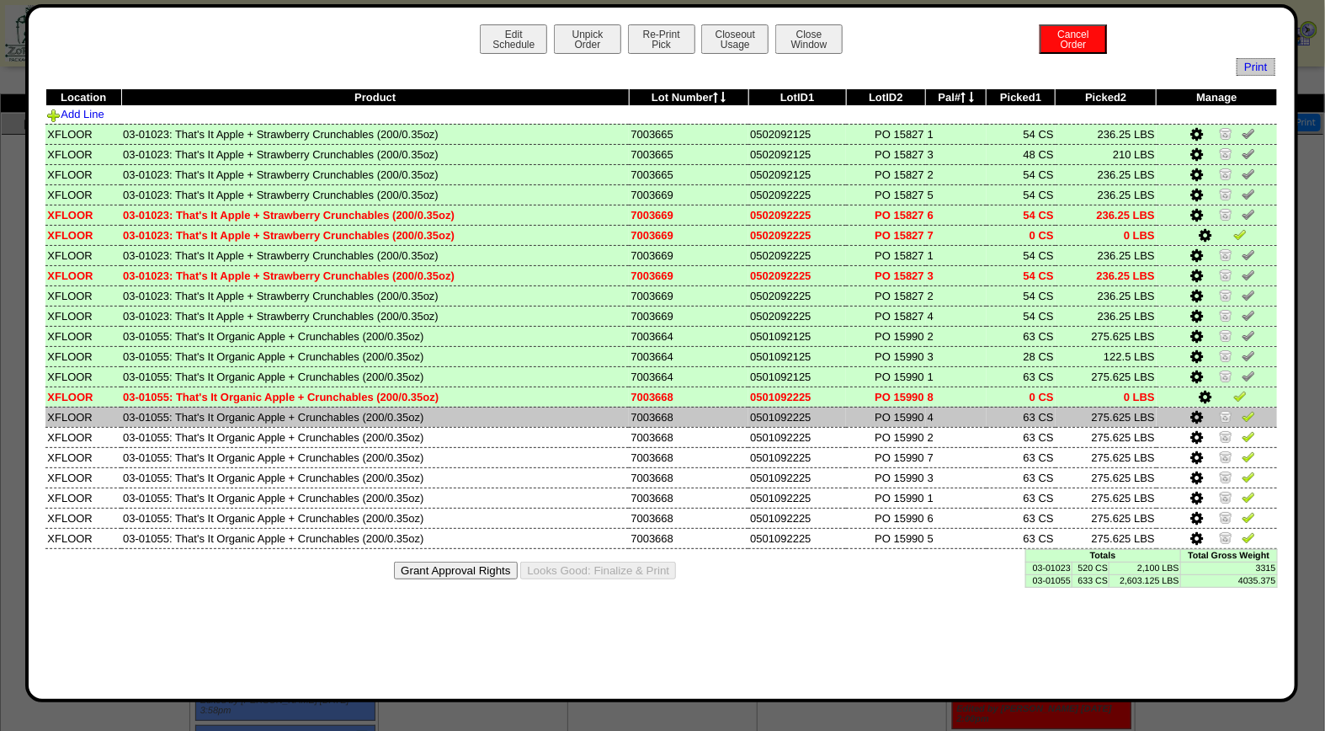
click at [1248, 410] on img at bounding box center [1248, 415] width 13 height 13
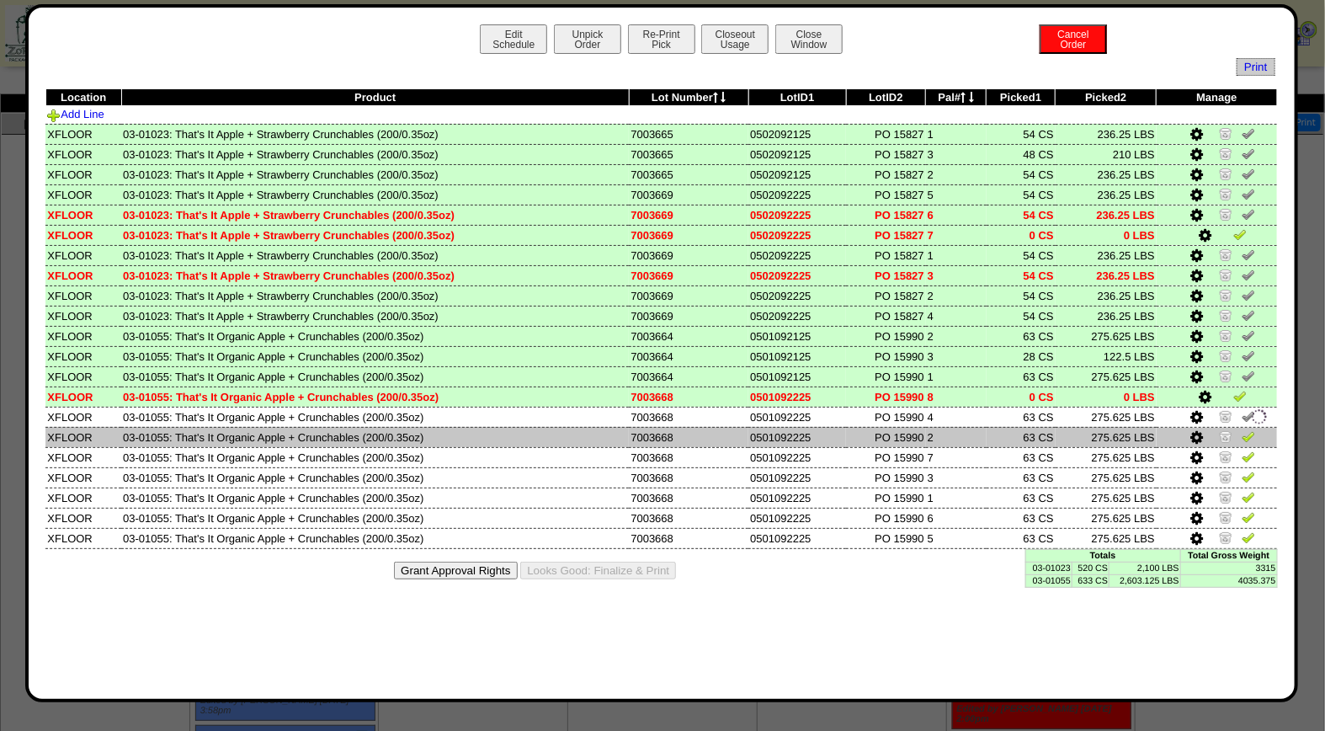
click at [1248, 429] on img at bounding box center [1248, 435] width 13 height 13
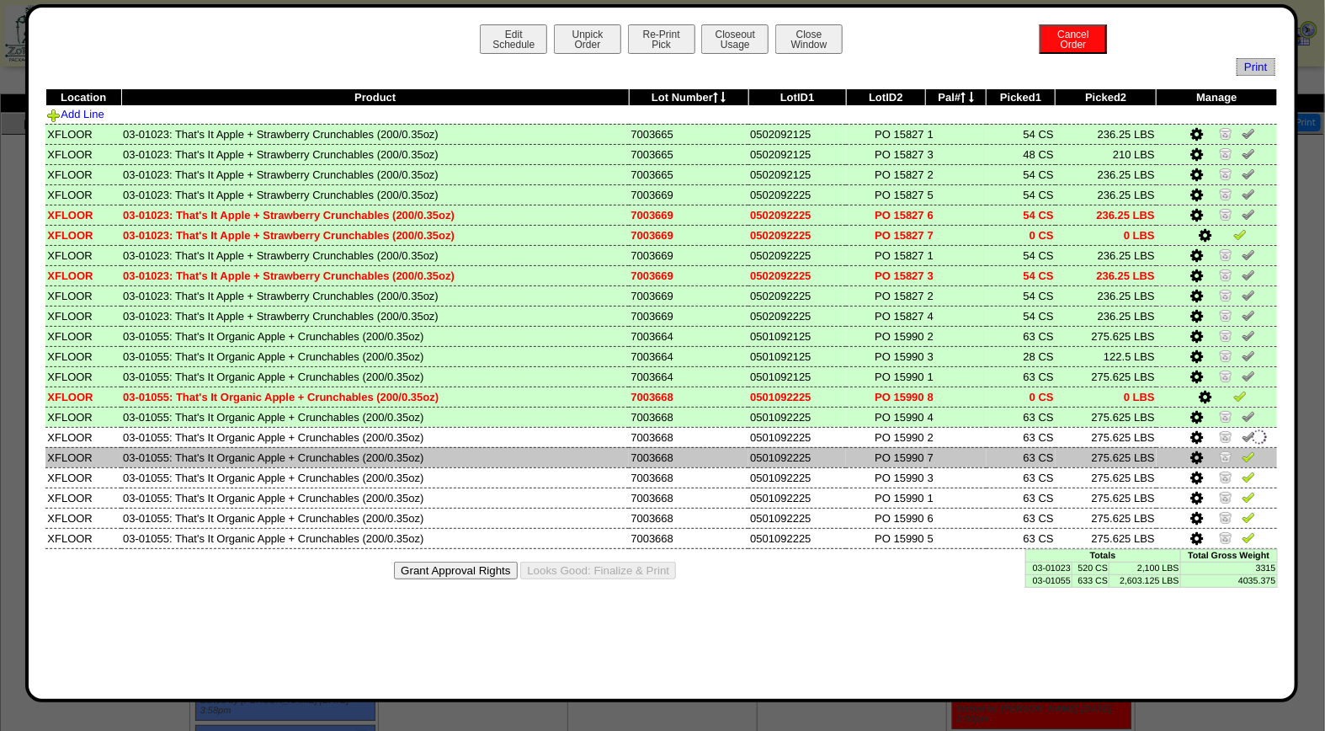
click at [1249, 452] on img at bounding box center [1248, 456] width 13 height 13
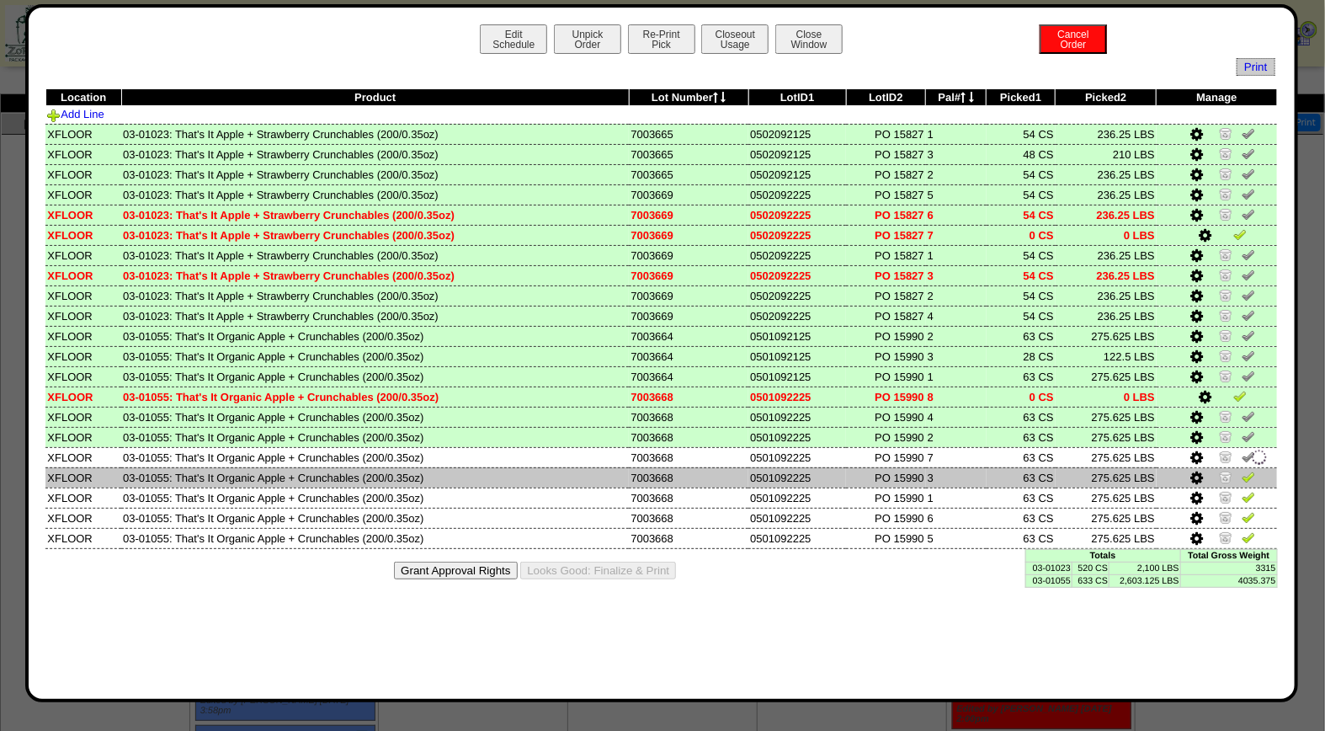
click at [1250, 470] on img at bounding box center [1248, 476] width 13 height 13
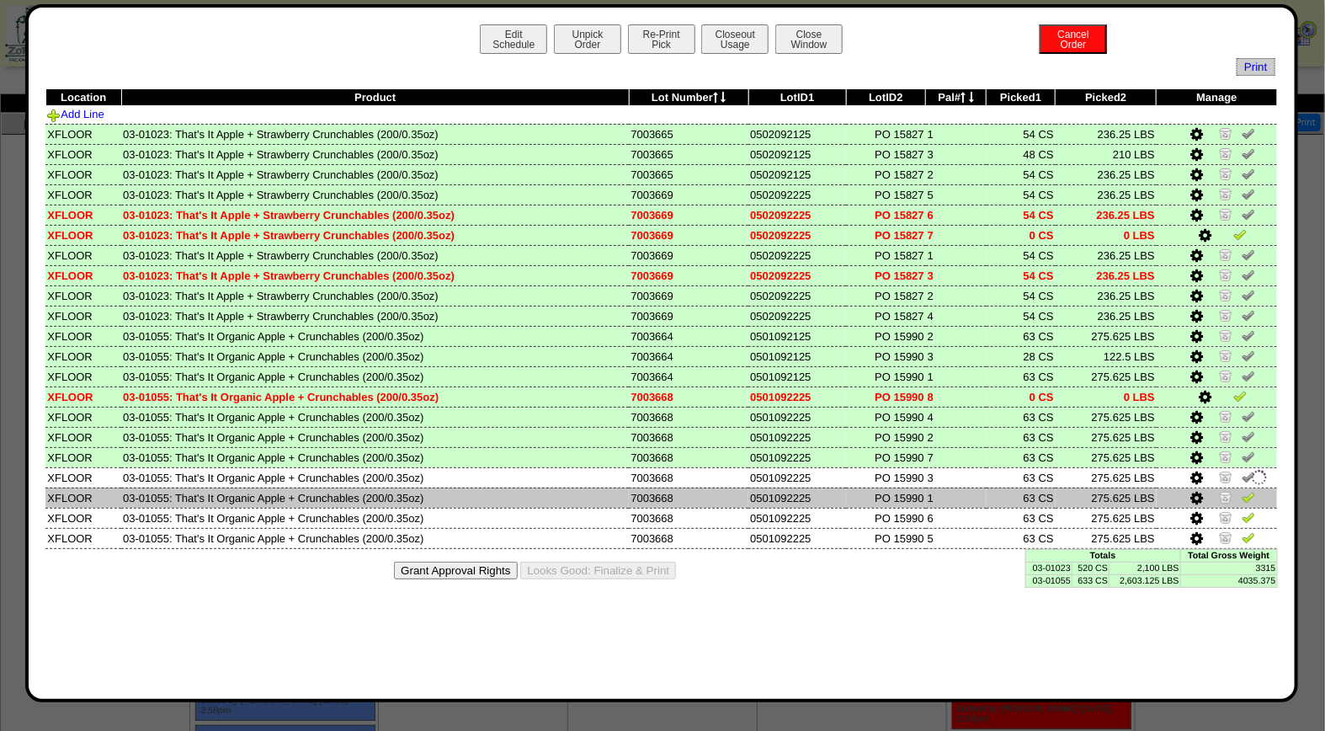
click at [1253, 491] on img at bounding box center [1248, 496] width 13 height 13
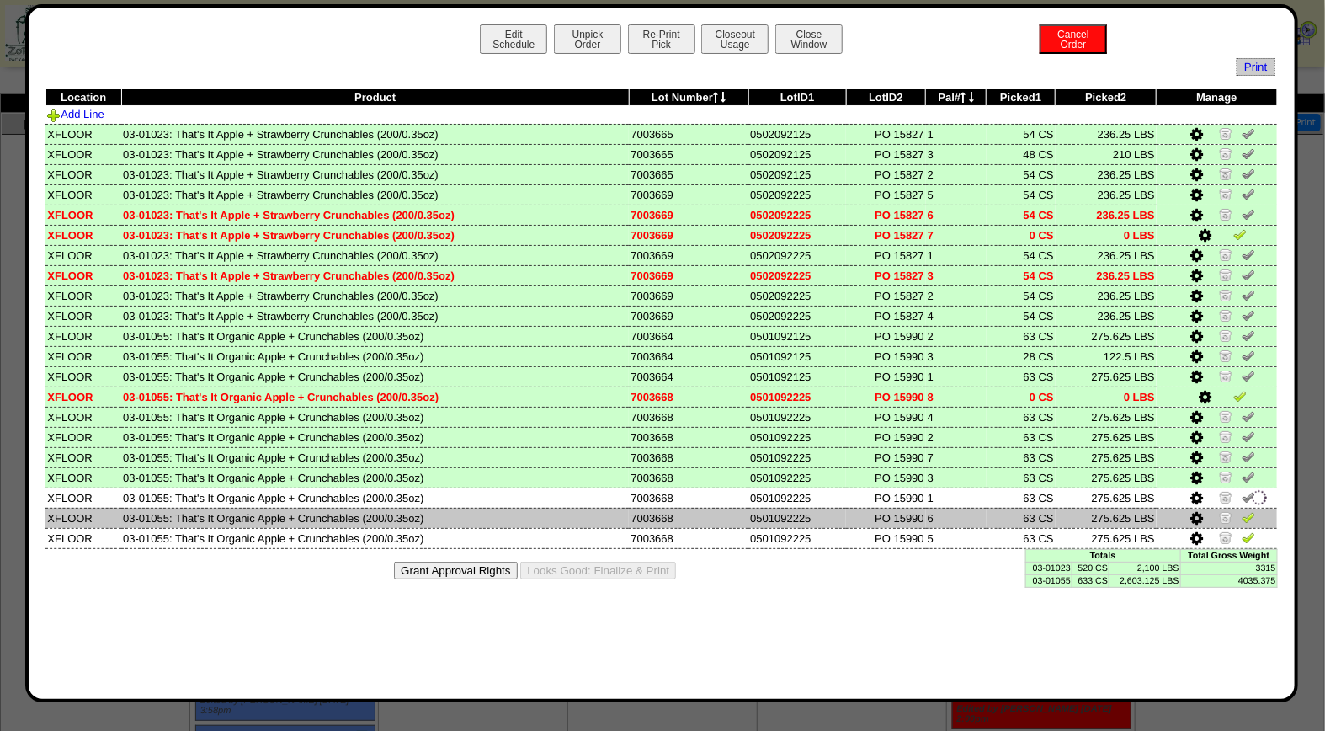
click at [1251, 510] on img at bounding box center [1248, 516] width 13 height 13
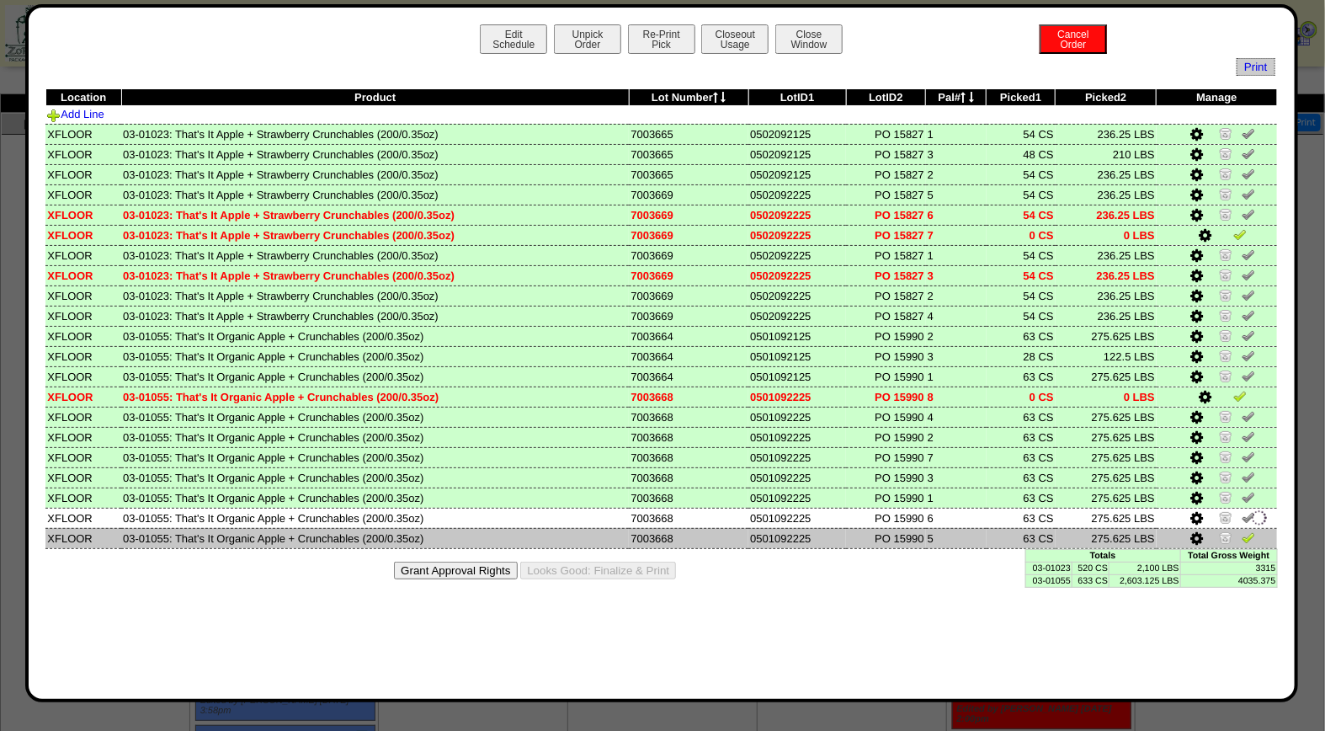
click at [1248, 532] on img at bounding box center [1248, 536] width 13 height 13
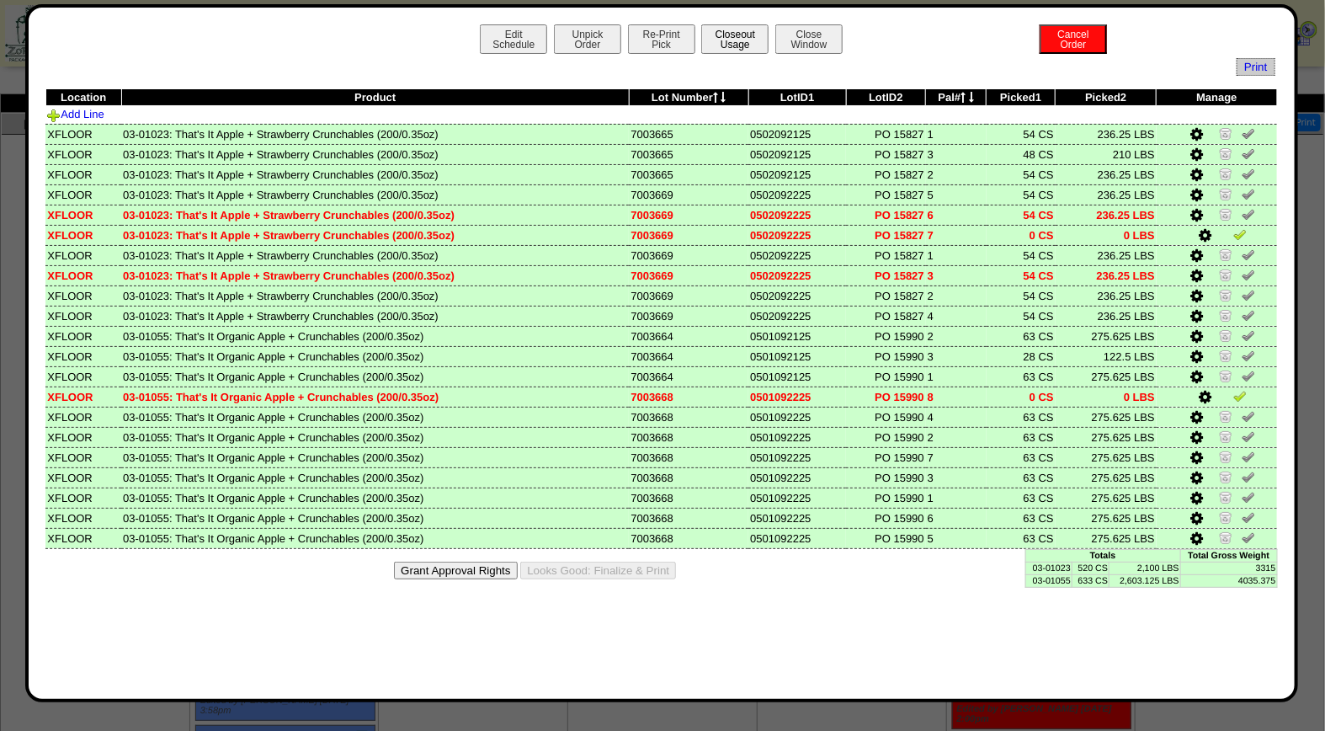
click at [735, 38] on button "Closeout Usage" at bounding box center [734, 38] width 67 height 29
drag, startPoint x: 645, startPoint y: 560, endPoint x: 764, endPoint y: 162, distance: 415.7
click at [645, 561] on button "Looks Good: Finalize & Print" at bounding box center [598, 570] width 156 height 18
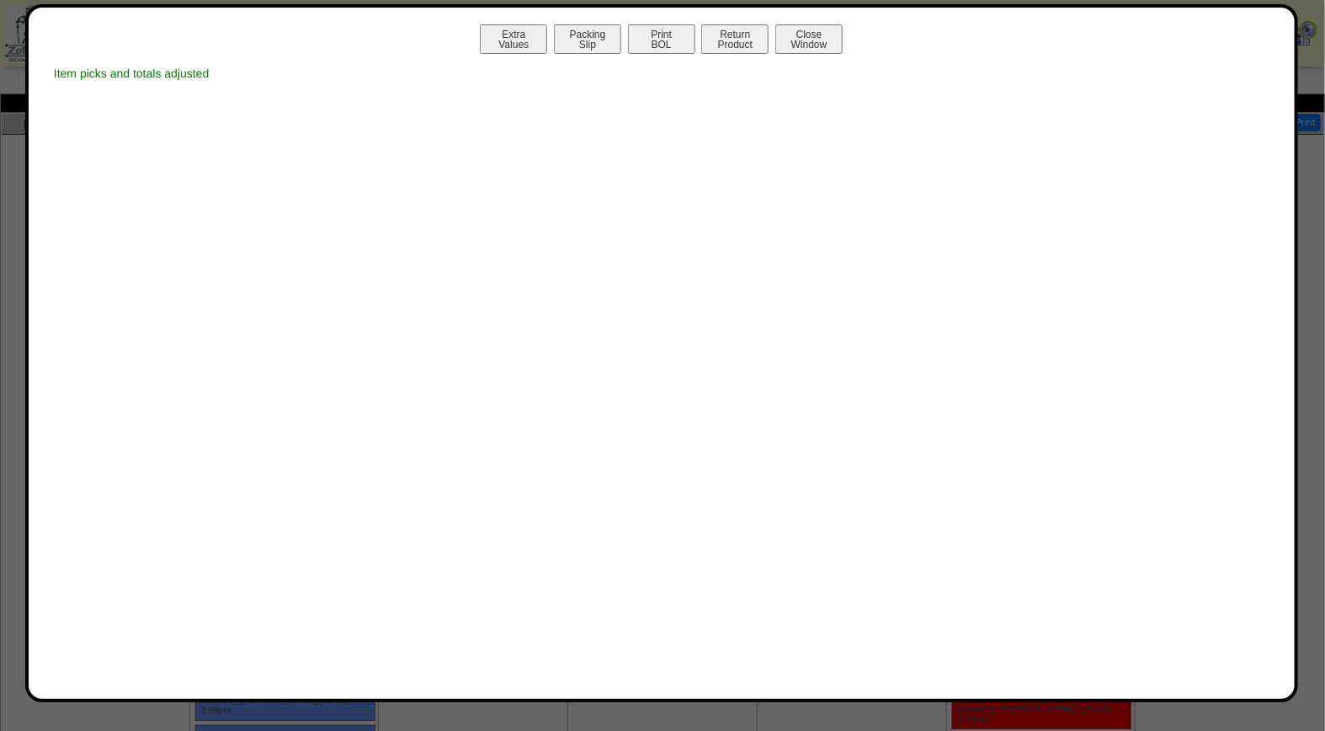
click at [660, 35] on button "Print BOL" at bounding box center [661, 38] width 67 height 29
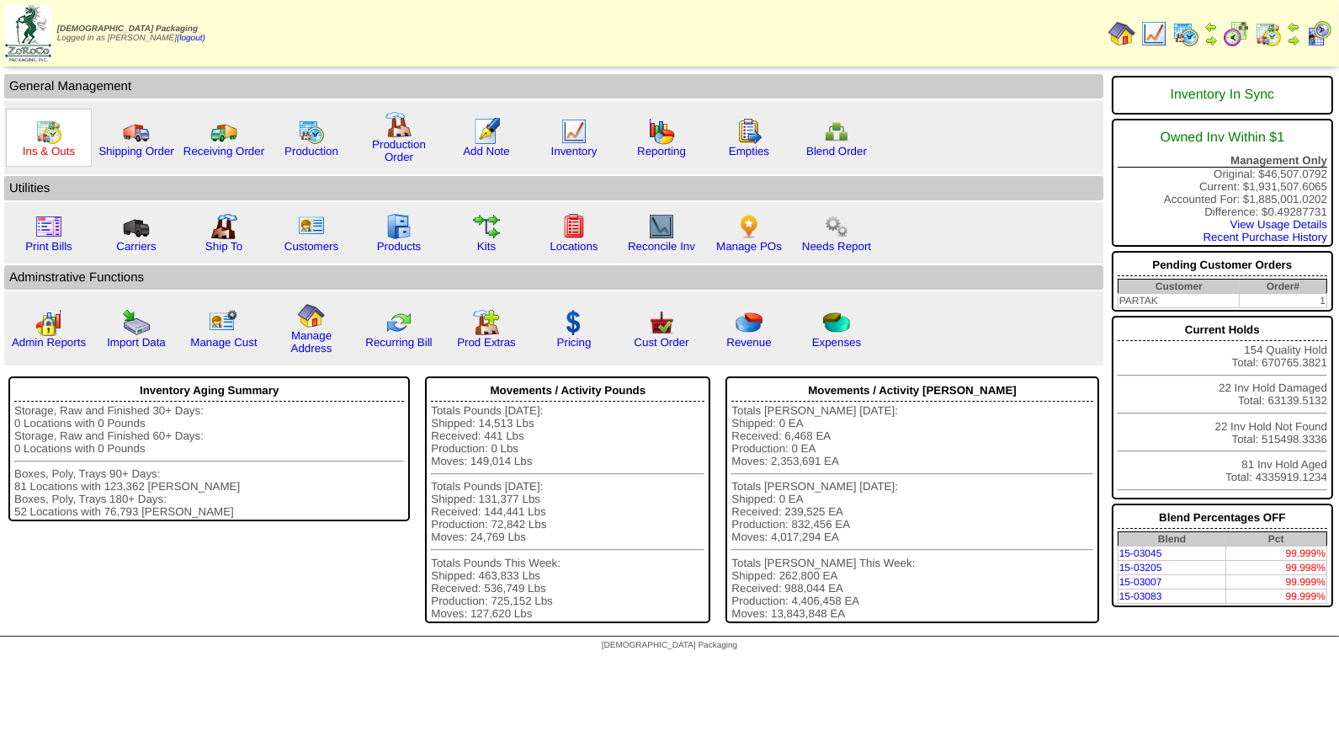
click at [44, 145] on link "Ins & Outs" at bounding box center [49, 151] width 52 height 13
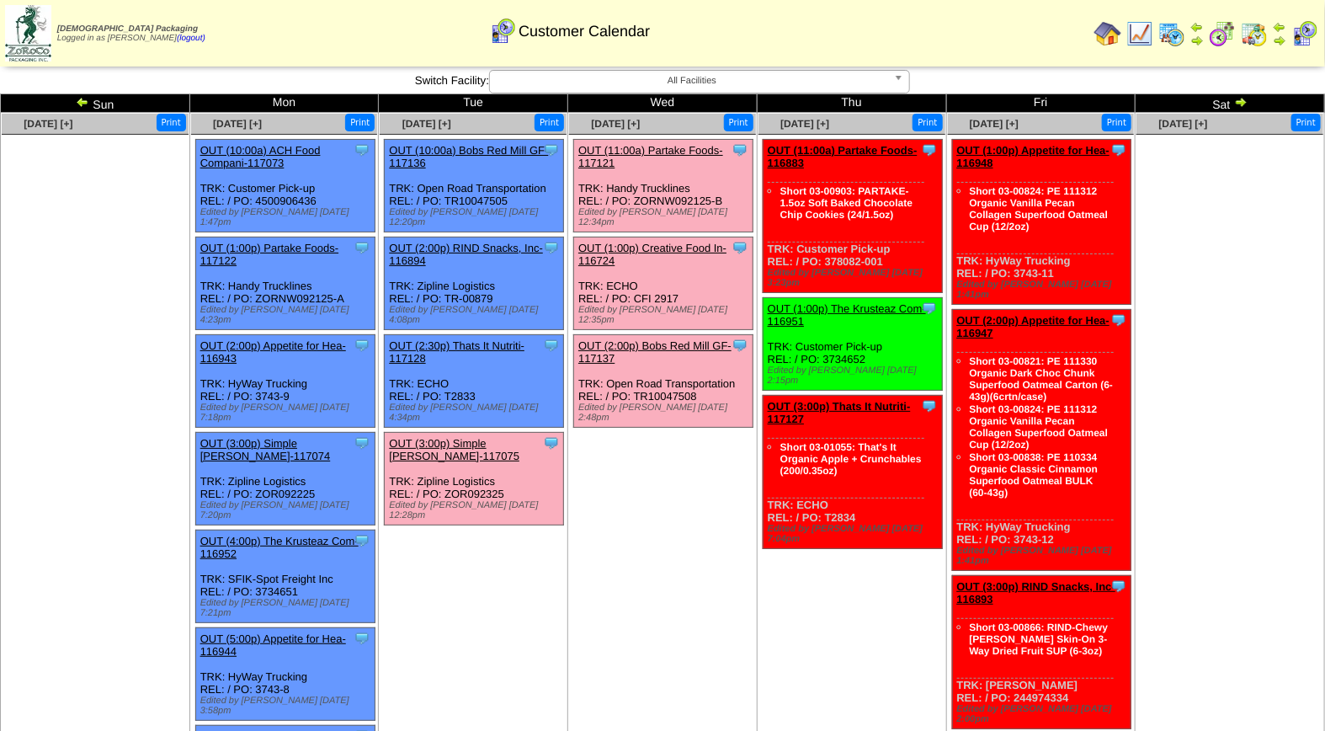
click at [461, 437] on link "OUT (3:00p) Simple Mills-117075" at bounding box center [454, 449] width 130 height 25
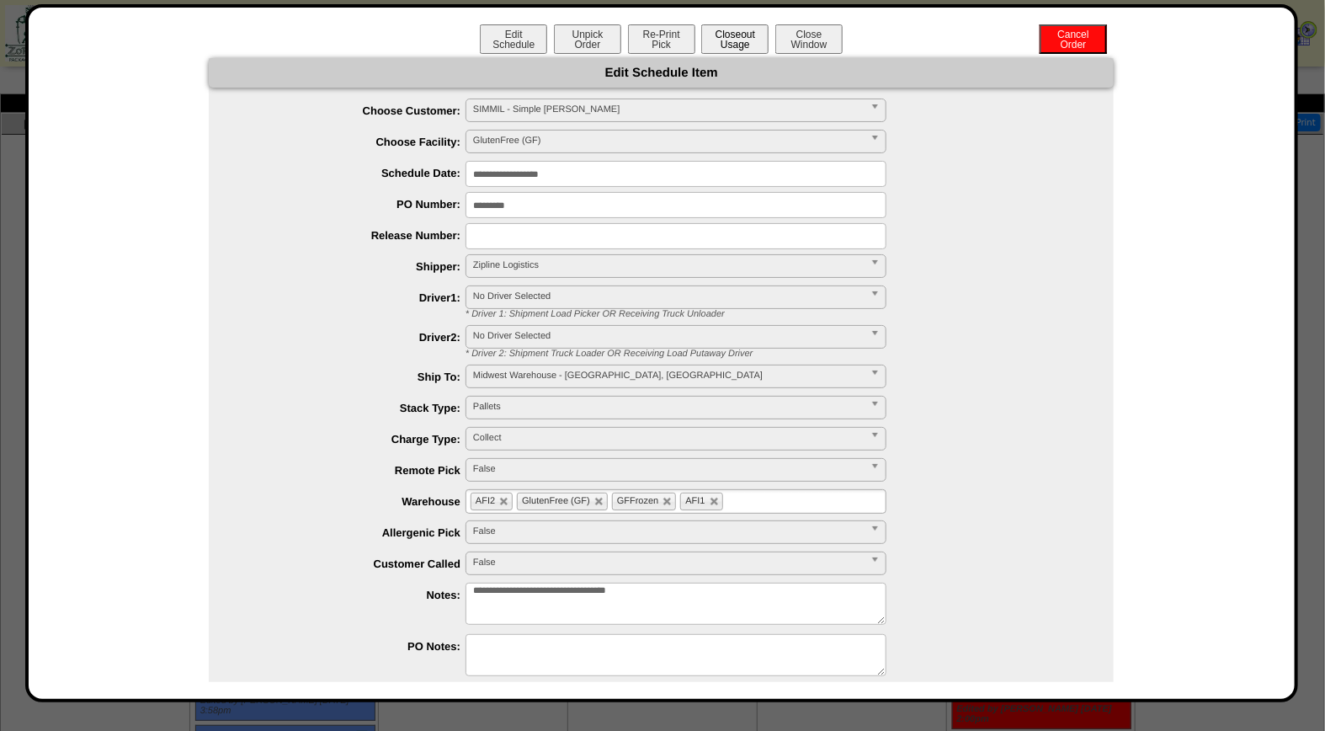
click at [737, 42] on button "Closeout Usage" at bounding box center [734, 38] width 67 height 29
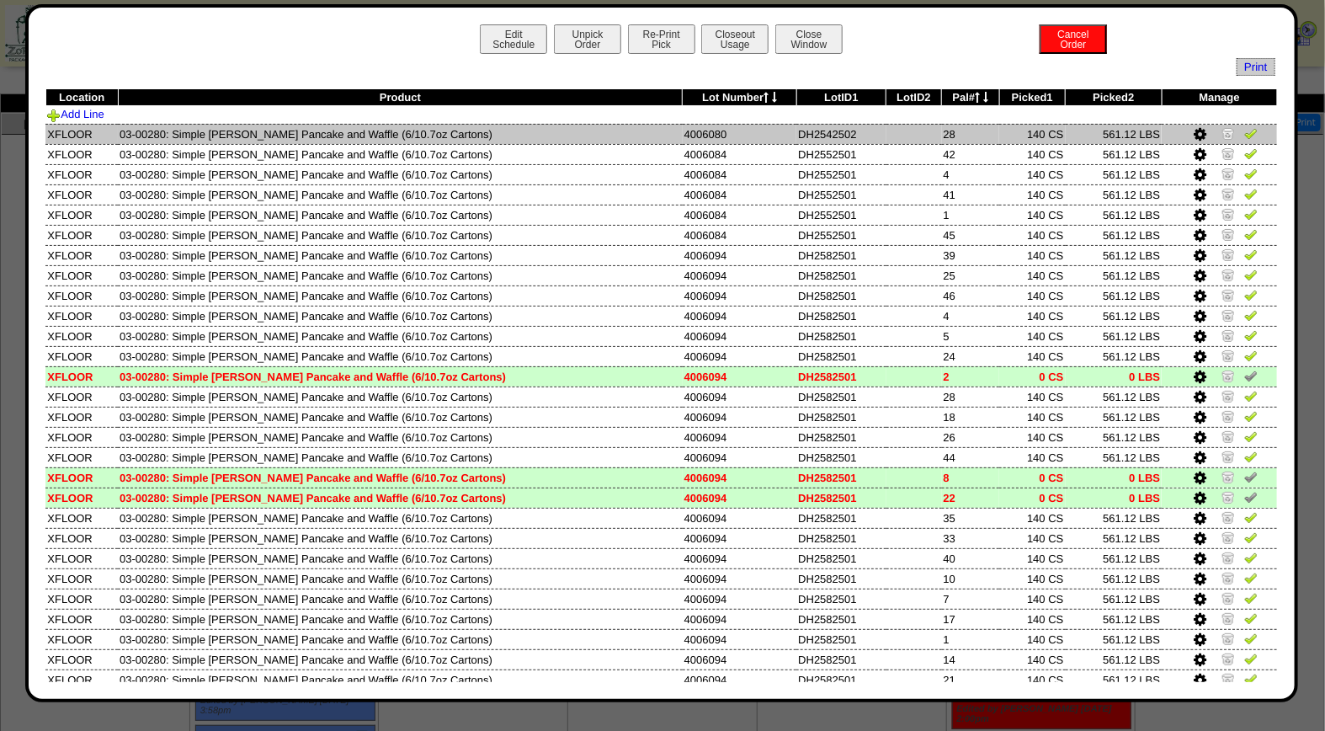
click at [1244, 135] on img at bounding box center [1250, 132] width 13 height 13
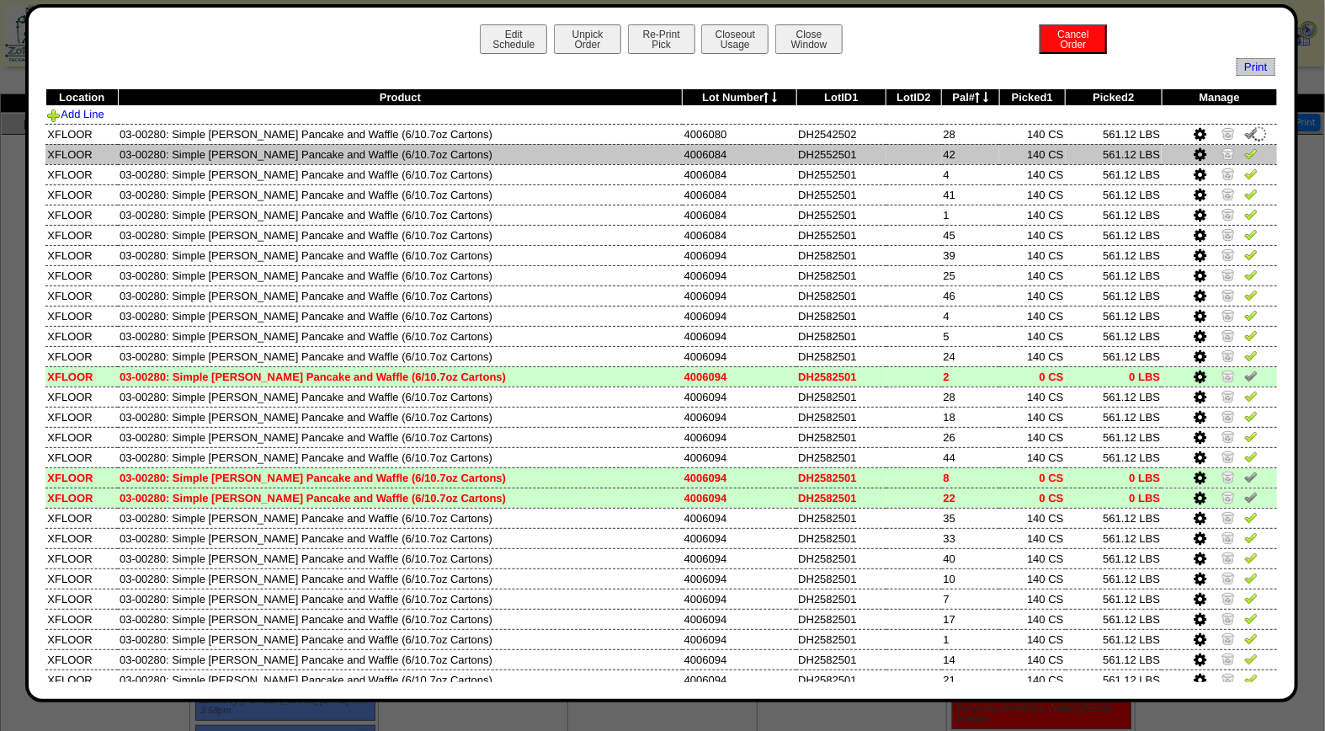
click at [1244, 149] on img at bounding box center [1250, 152] width 13 height 13
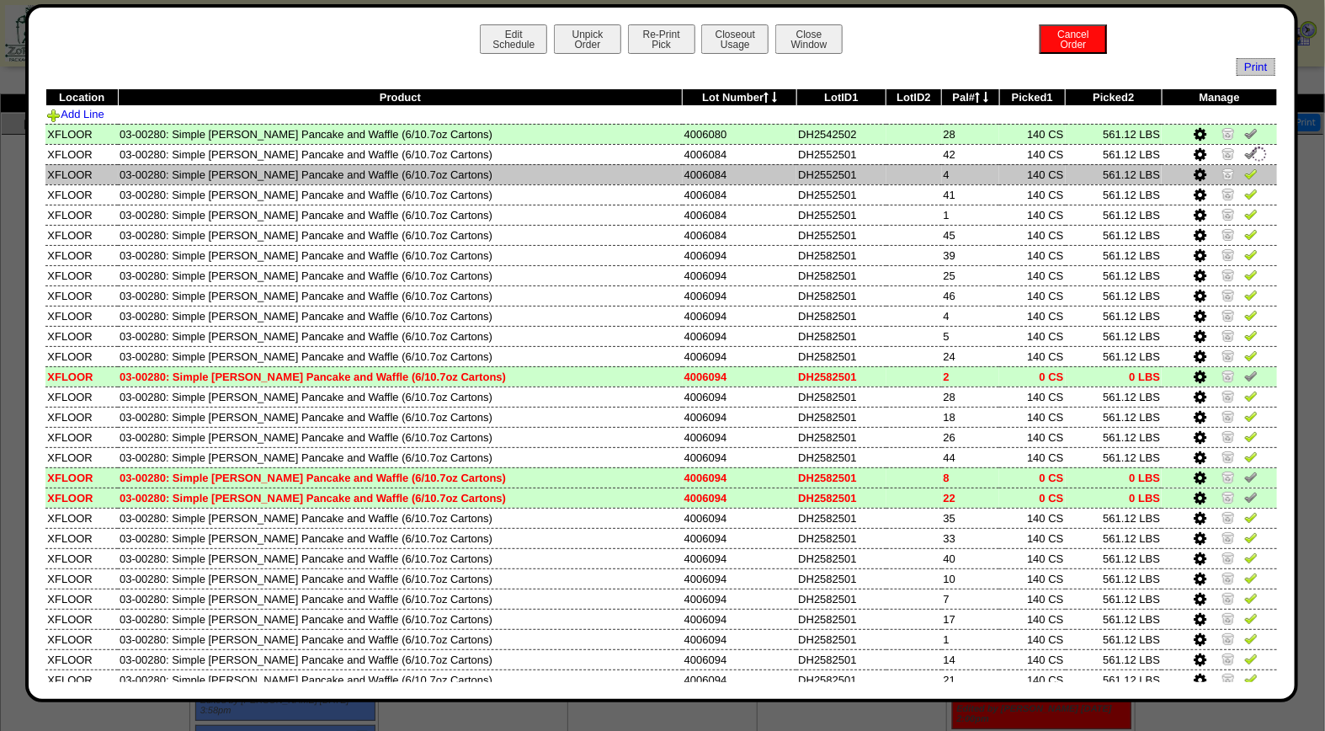
click at [1244, 172] on img at bounding box center [1250, 173] width 13 height 13
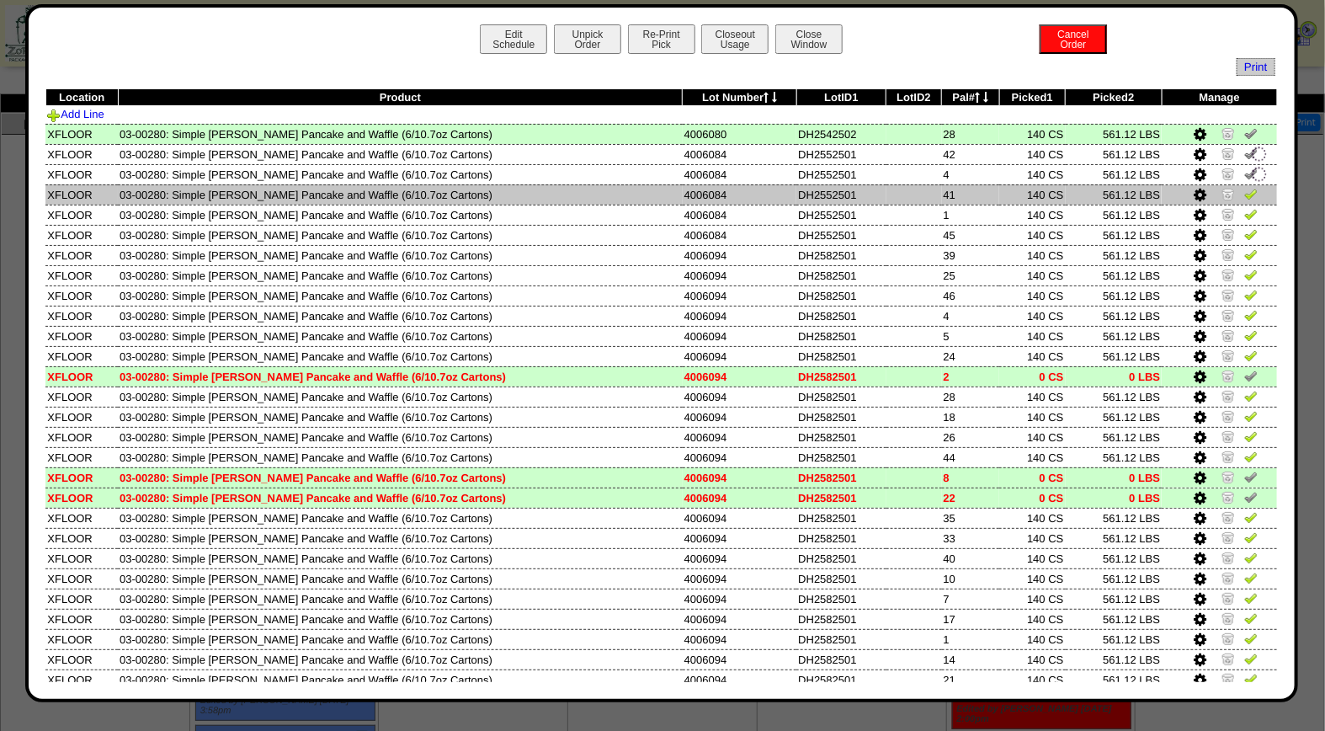
click at [1244, 187] on img at bounding box center [1250, 193] width 13 height 13
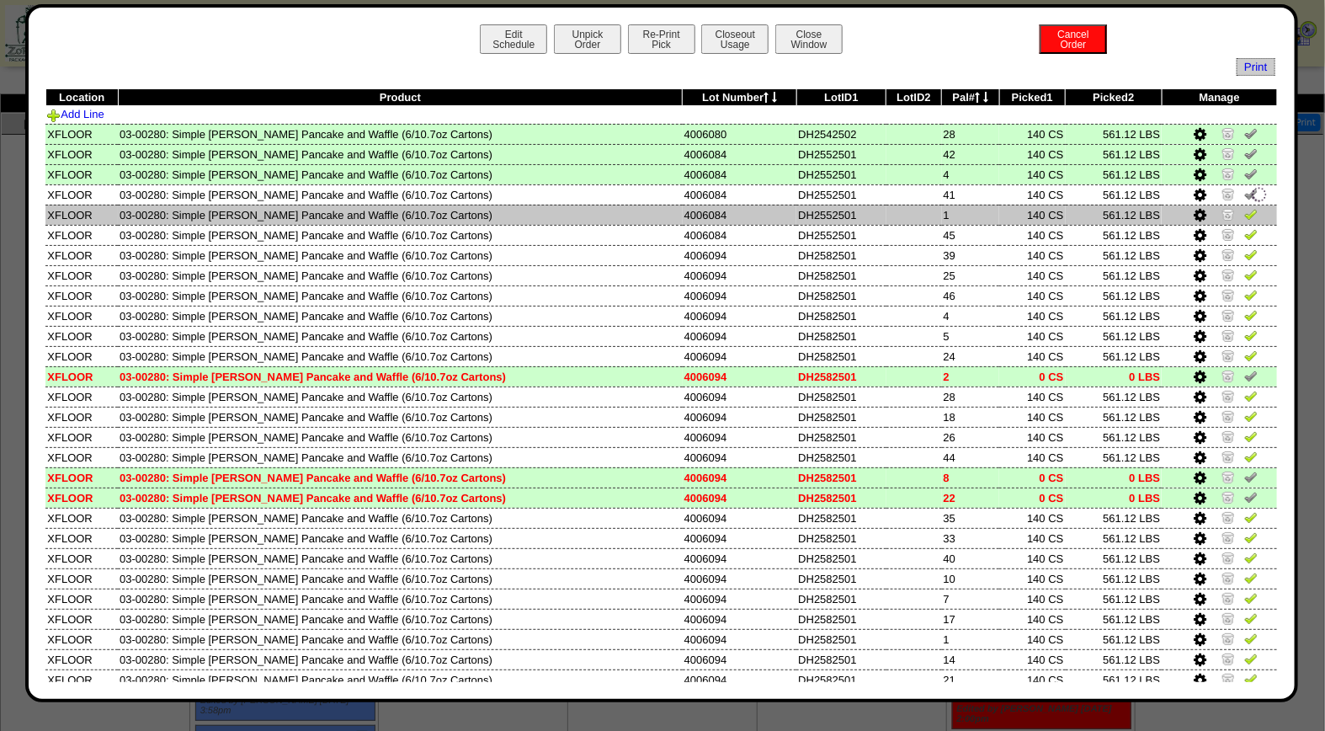
click at [1244, 207] on img at bounding box center [1250, 213] width 13 height 13
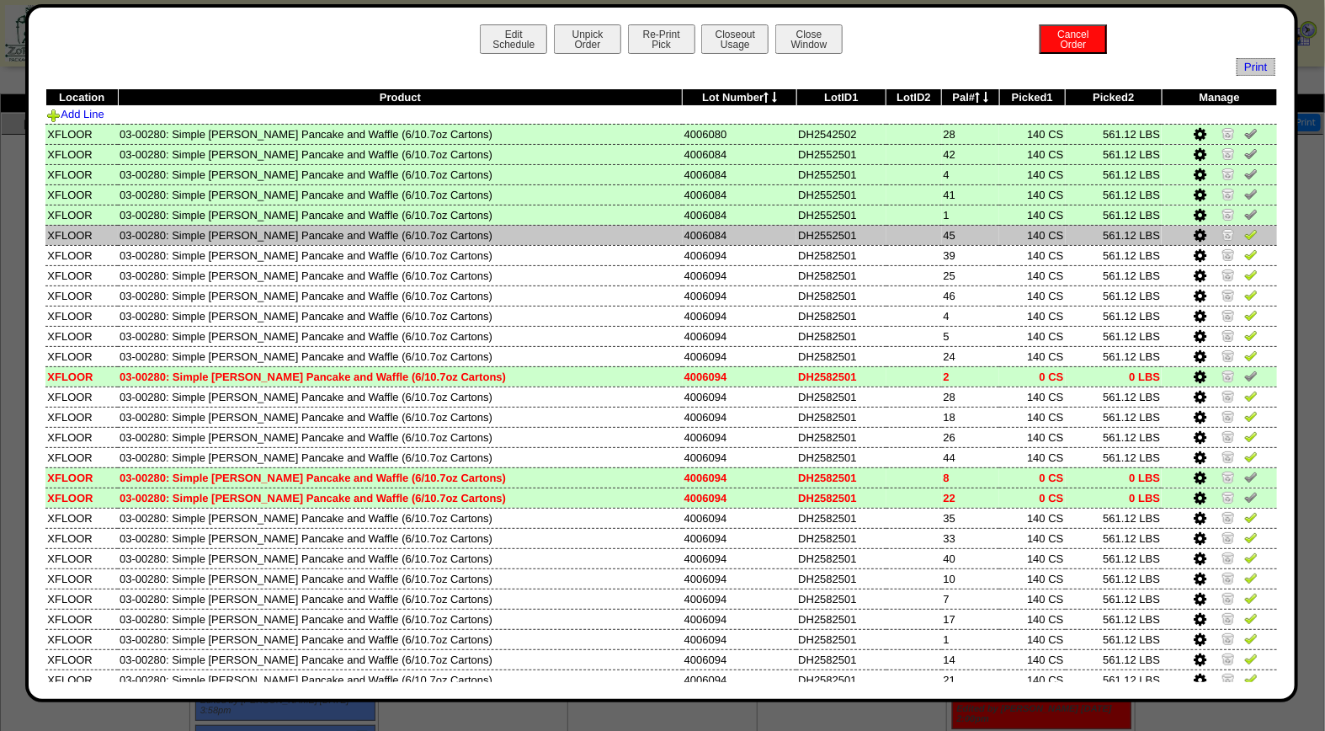
click at [1244, 232] on img at bounding box center [1250, 233] width 13 height 13
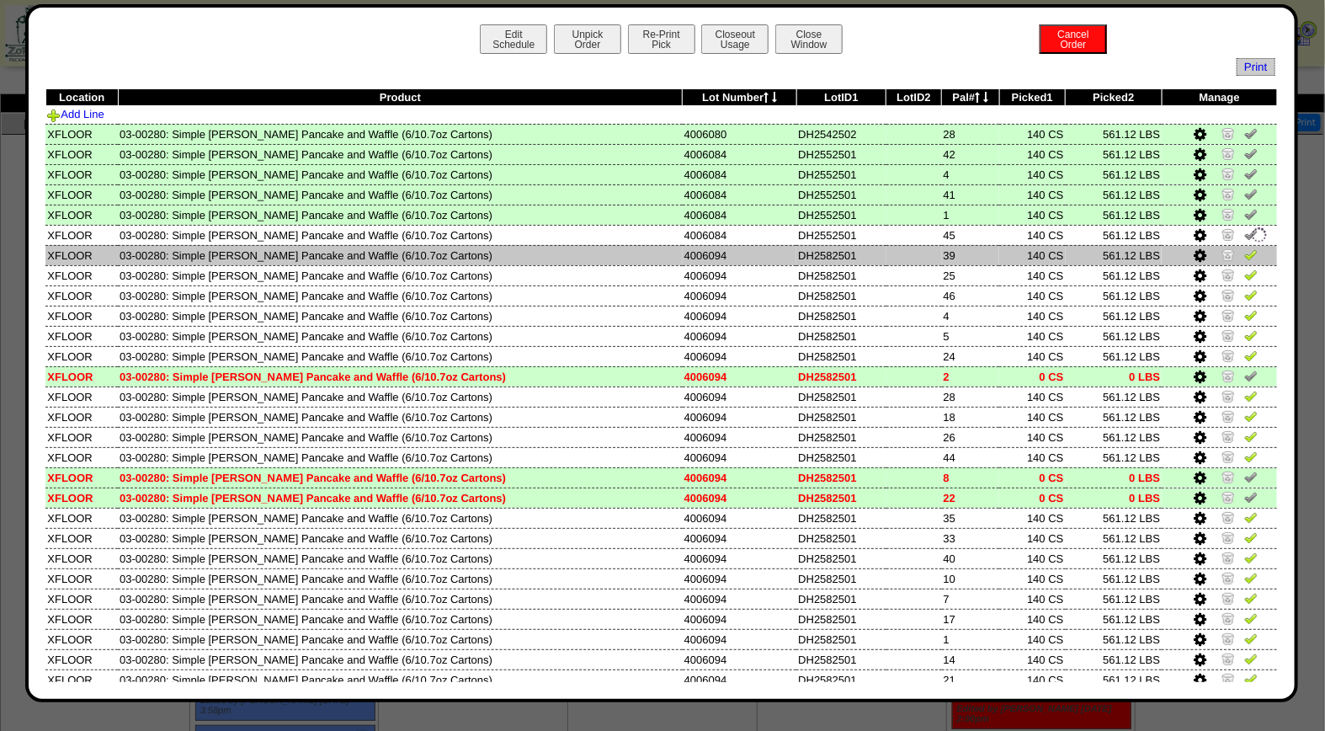
click at [1244, 255] on img at bounding box center [1250, 253] width 13 height 13
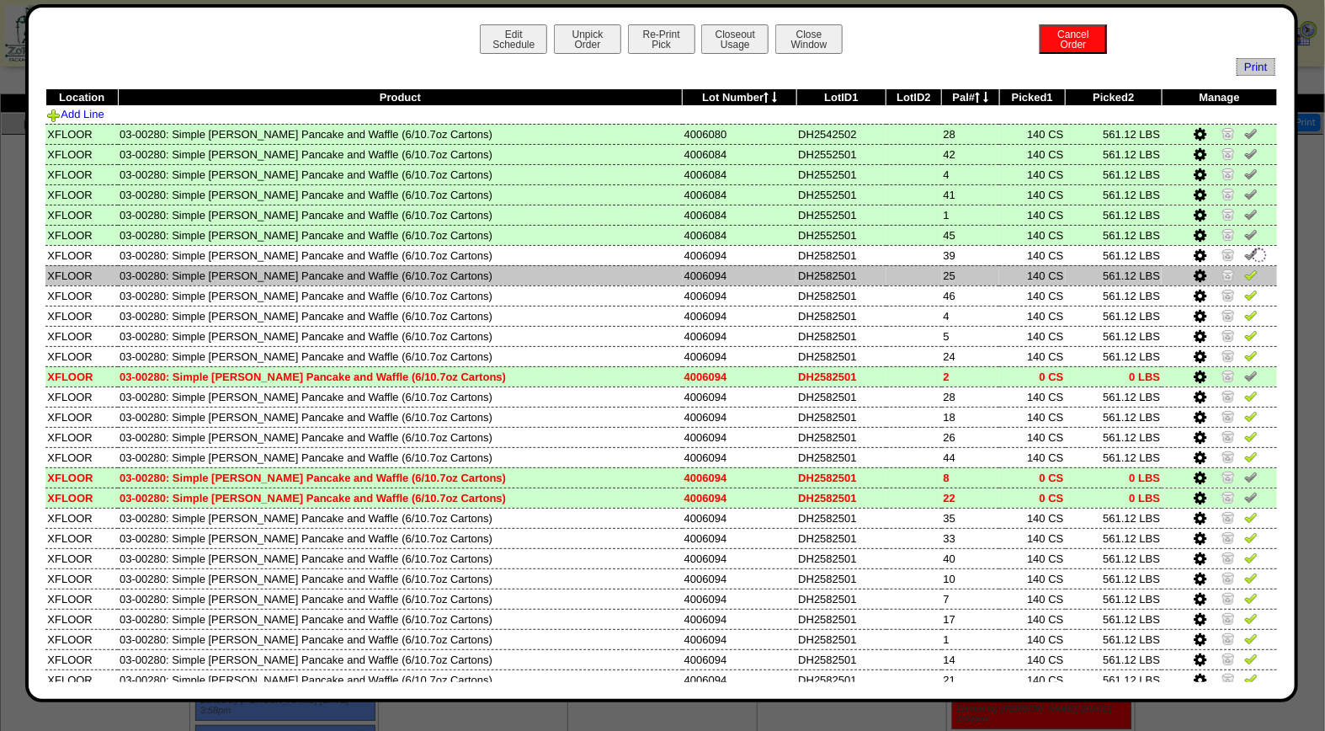
click at [1244, 272] on img at bounding box center [1250, 274] width 13 height 13
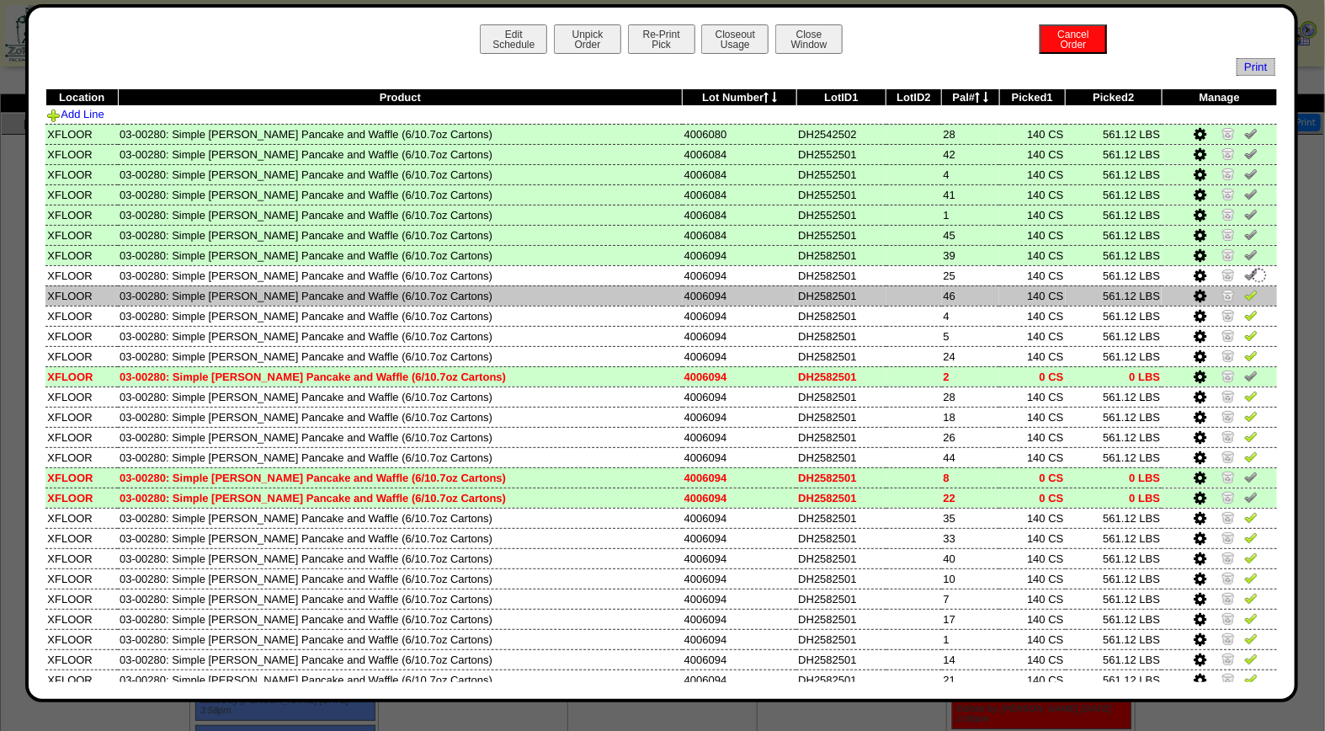
click at [1244, 290] on img at bounding box center [1250, 294] width 13 height 13
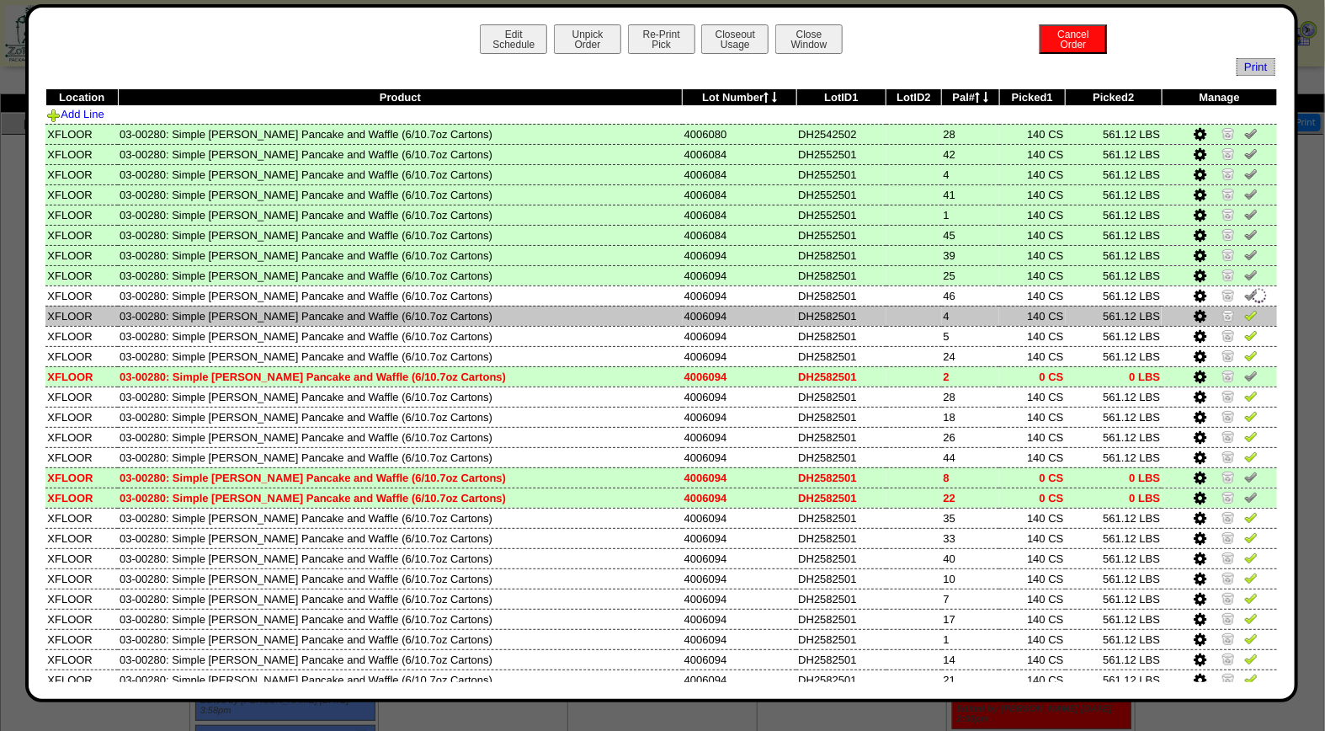
click at [1244, 311] on img at bounding box center [1250, 314] width 13 height 13
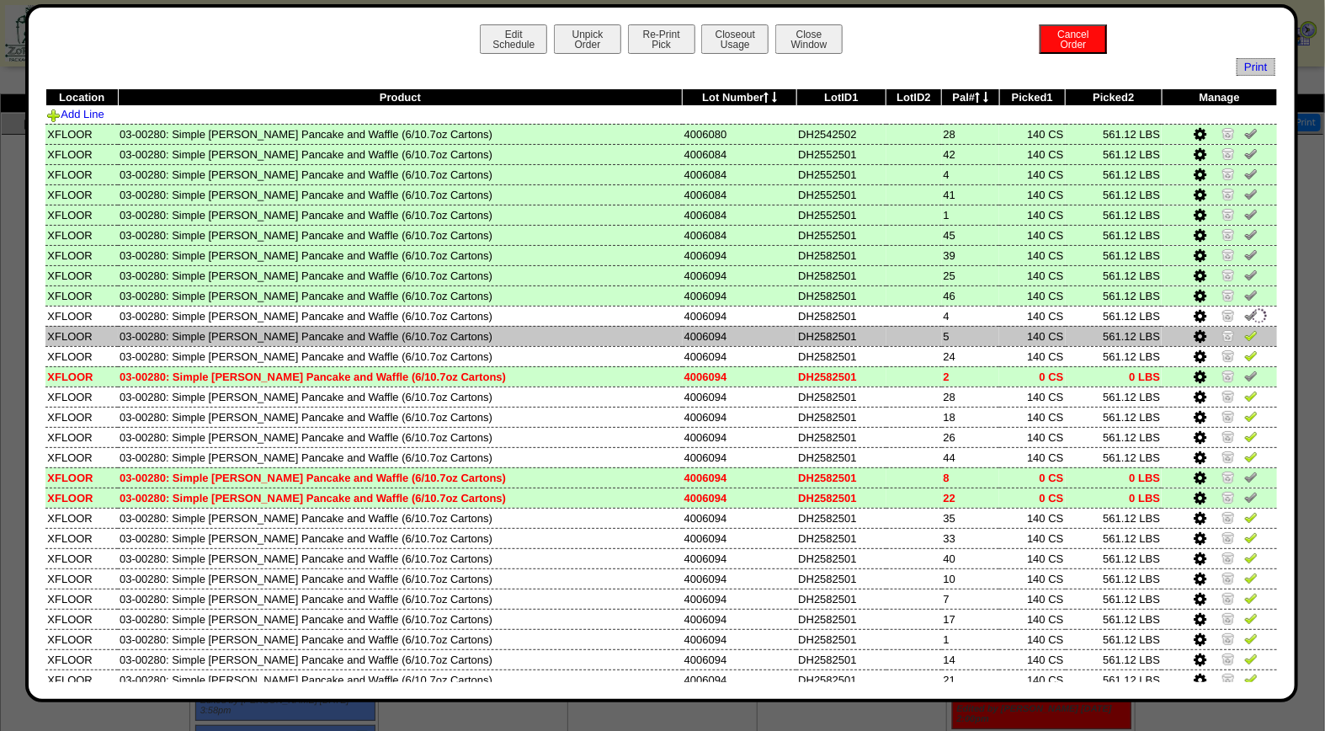
click at [1244, 330] on img at bounding box center [1250, 334] width 13 height 13
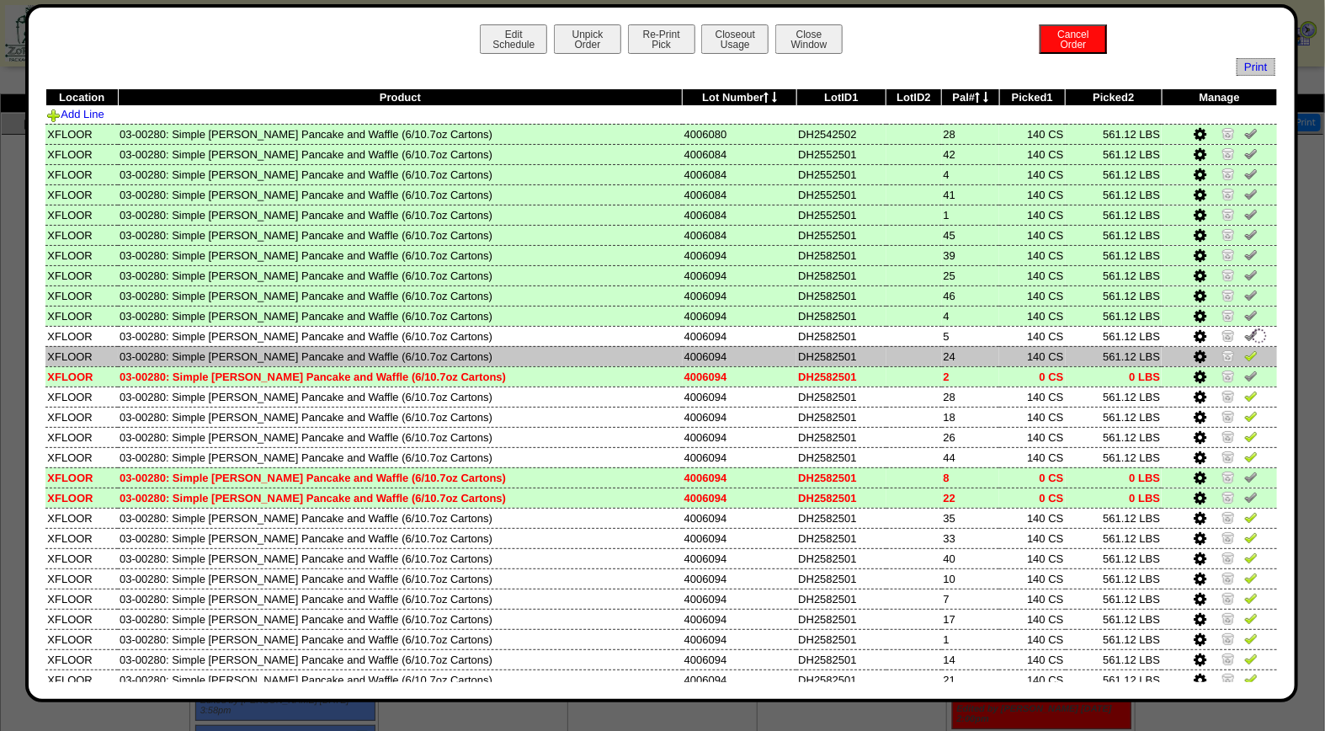
click at [1244, 352] on img at bounding box center [1250, 355] width 13 height 13
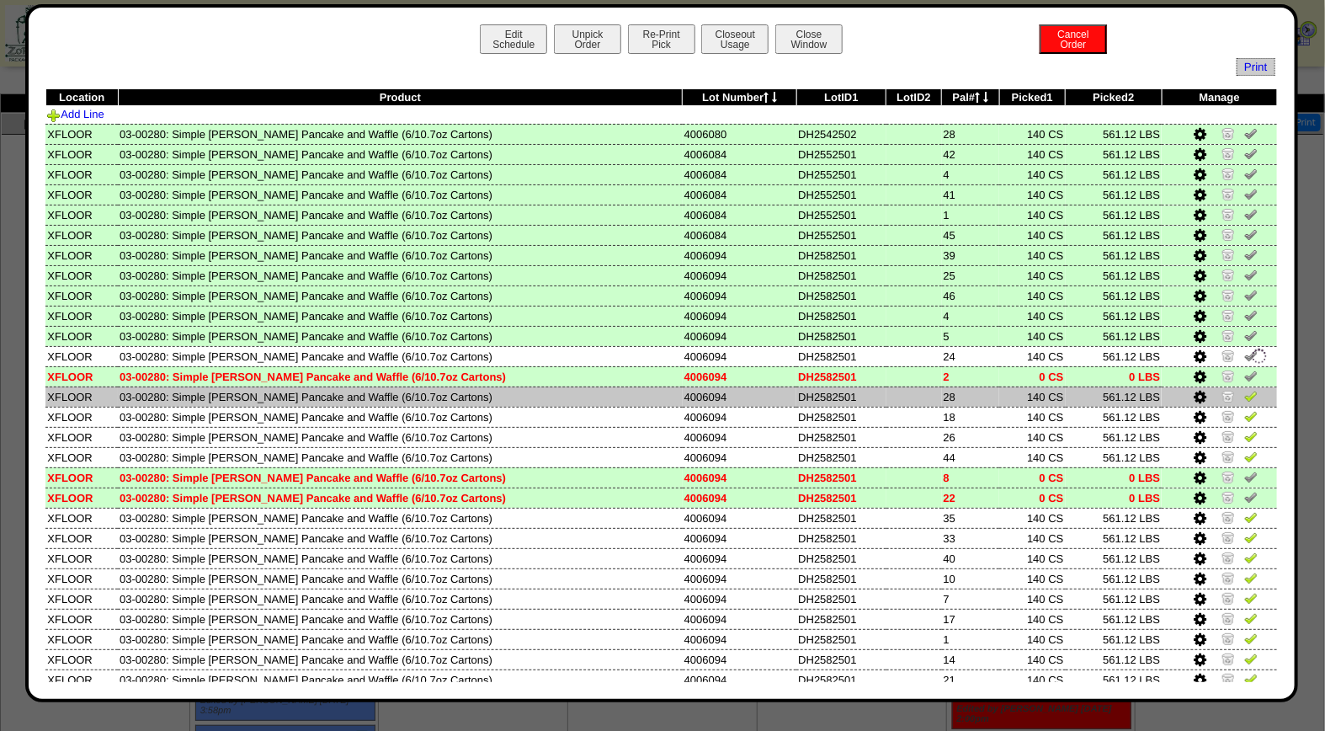
click at [1244, 389] on img at bounding box center [1250, 395] width 13 height 13
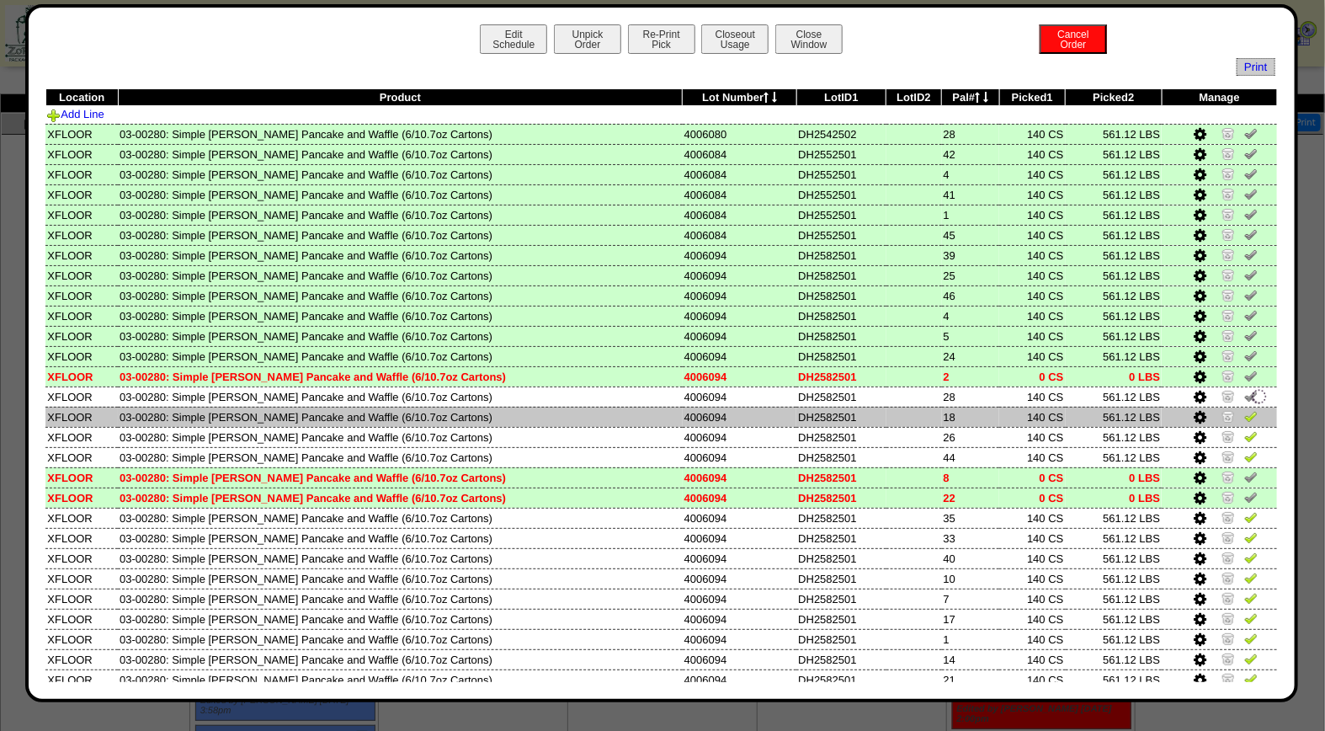
click at [1244, 416] on img at bounding box center [1250, 415] width 13 height 13
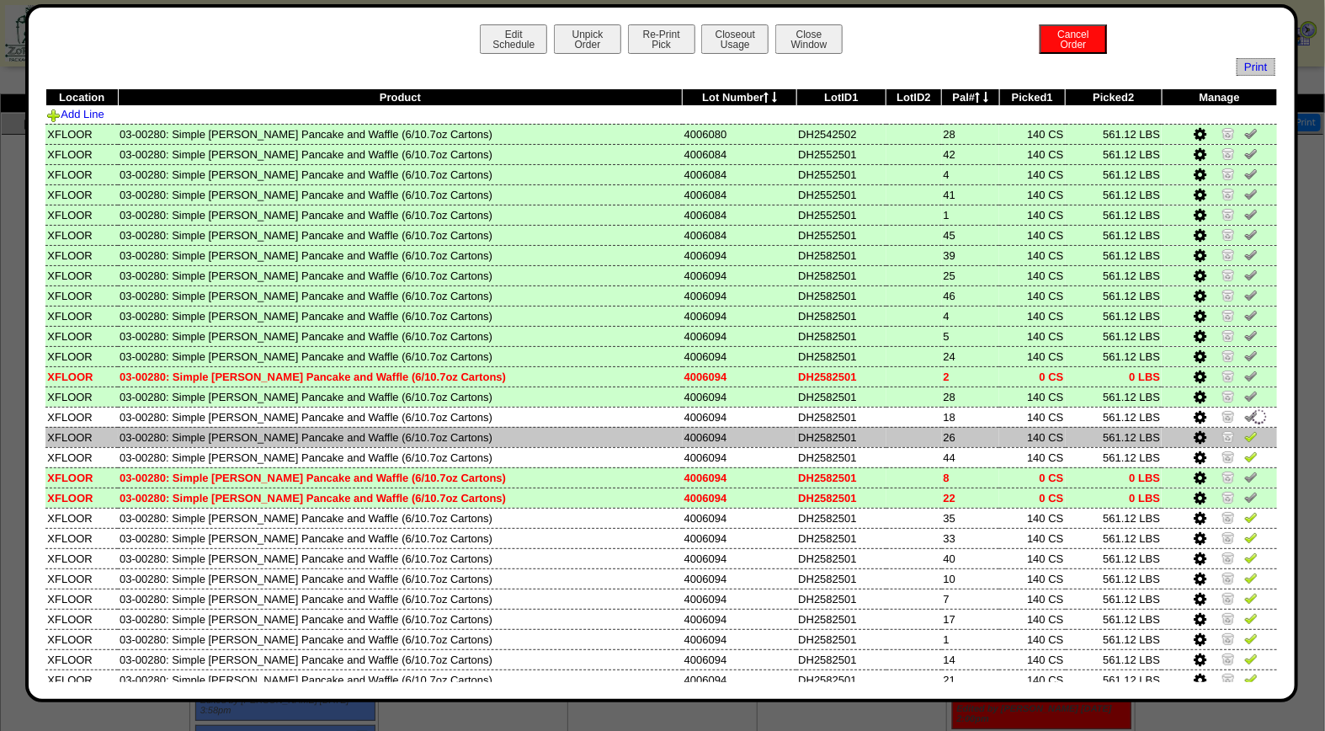
click at [1244, 429] on img at bounding box center [1250, 435] width 13 height 13
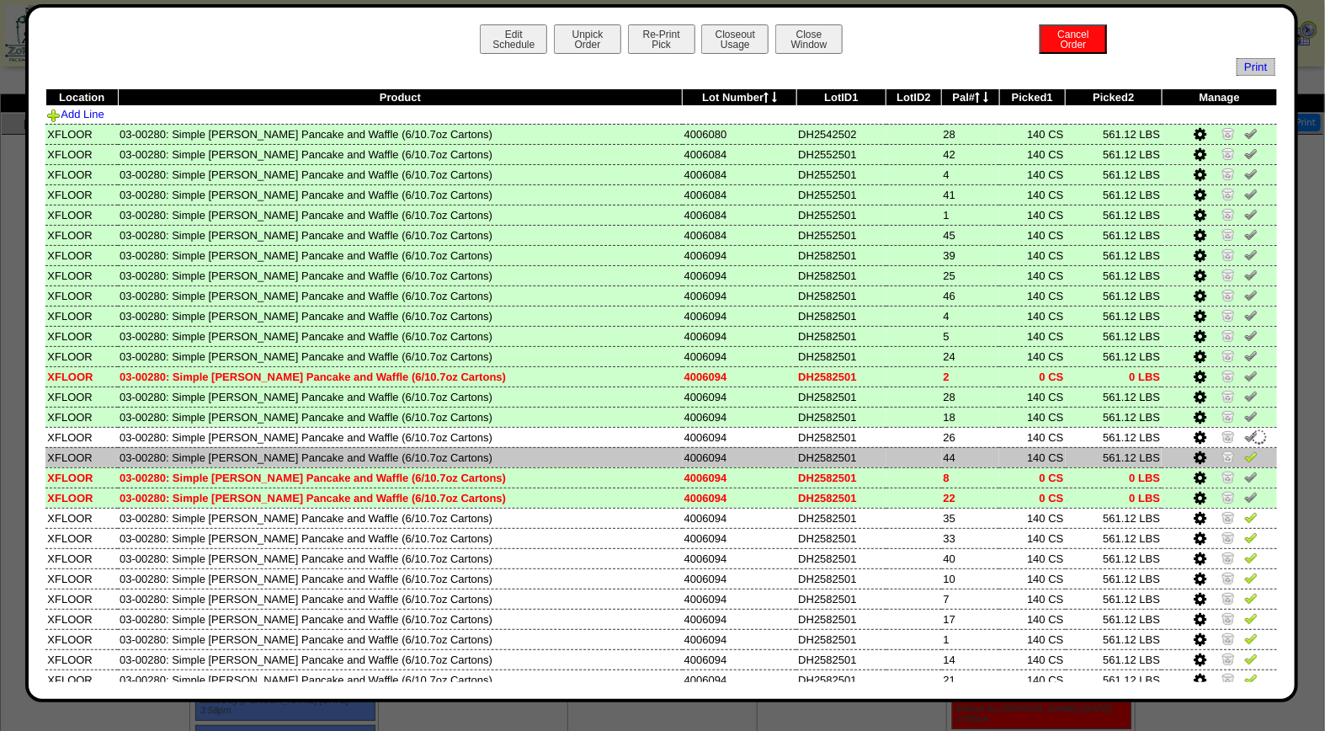
click at [1244, 455] on img at bounding box center [1250, 456] width 13 height 13
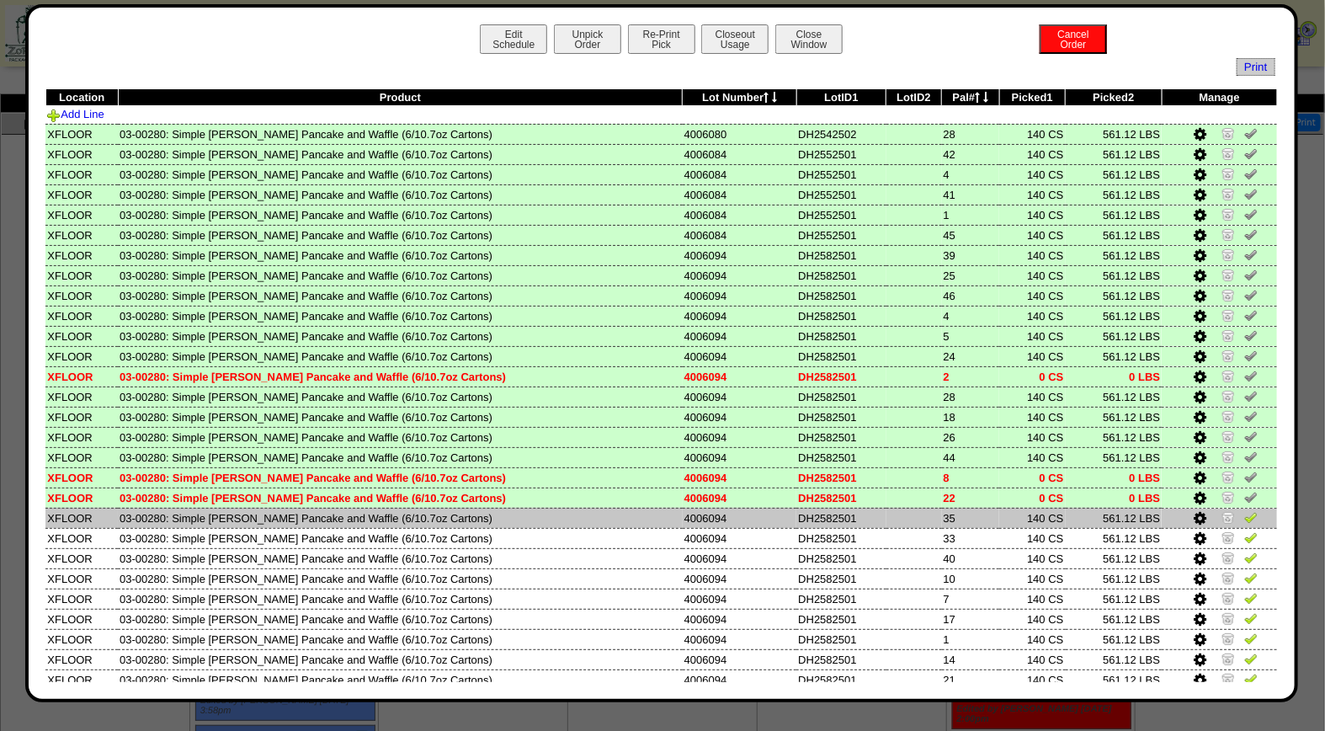
click at [1235, 519] on td at bounding box center [1219, 518] width 115 height 20
click at [1244, 511] on img at bounding box center [1250, 516] width 13 height 13
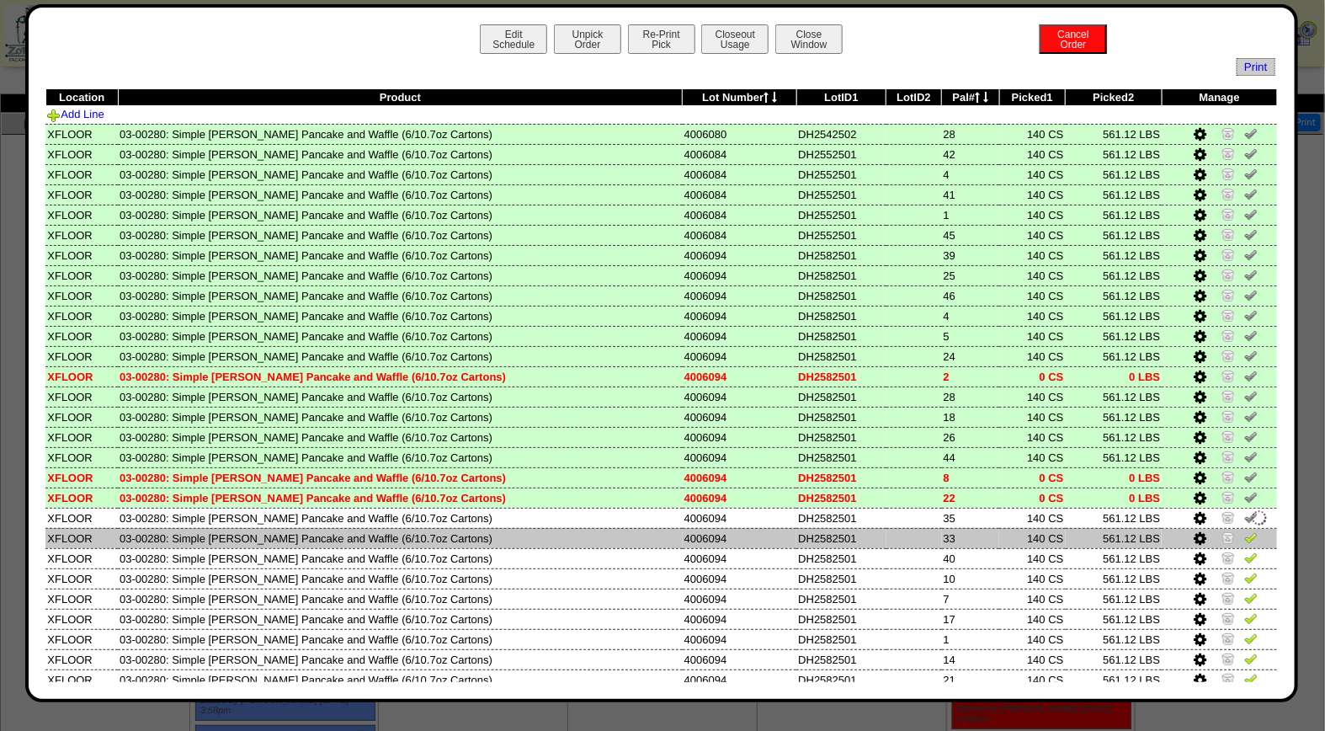
click at [1244, 530] on img at bounding box center [1250, 536] width 13 height 13
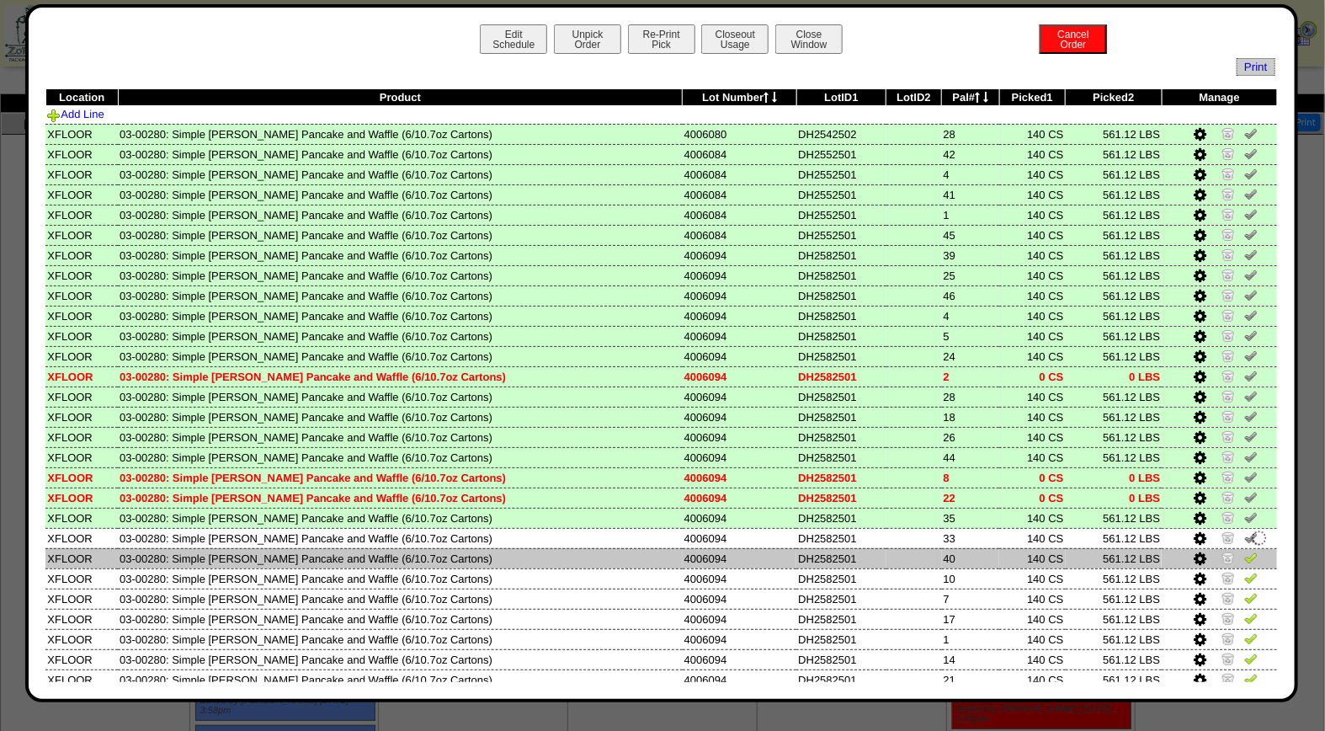
click at [1244, 551] on img at bounding box center [1250, 557] width 13 height 13
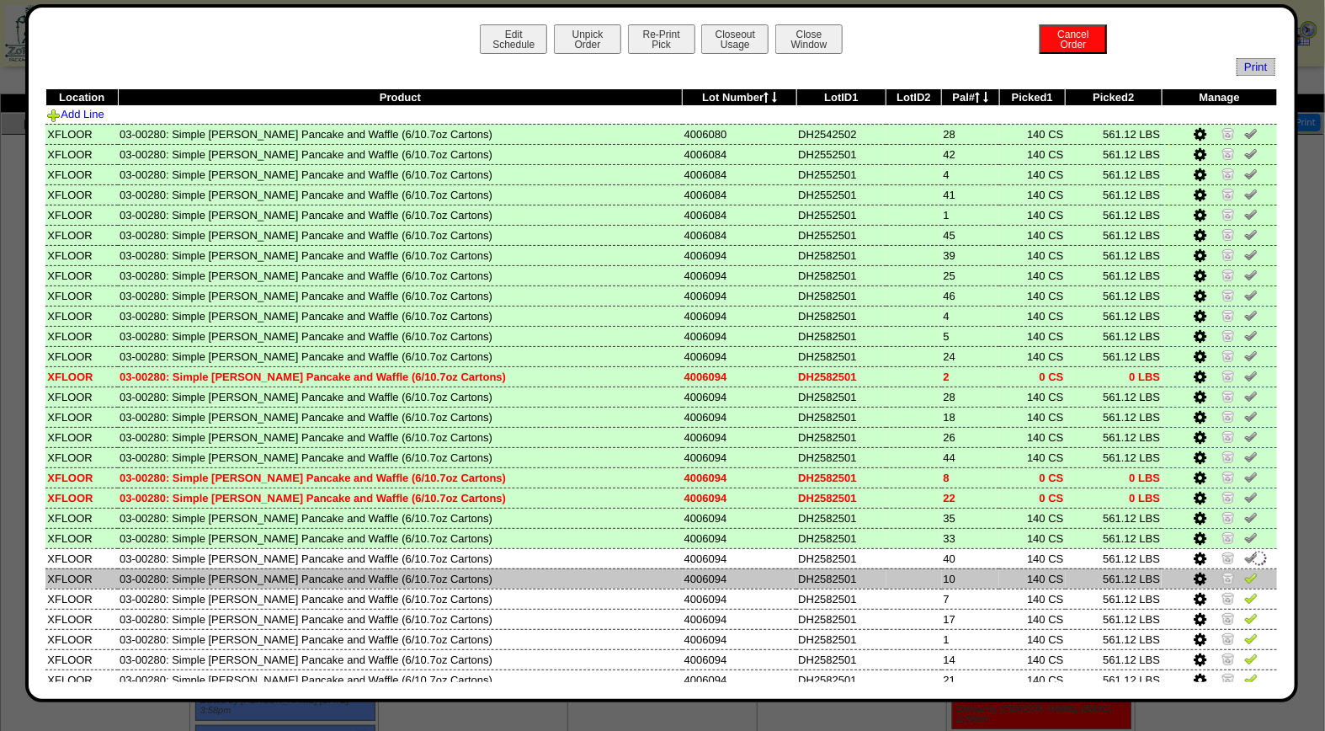
click at [1244, 571] on img at bounding box center [1250, 577] width 13 height 13
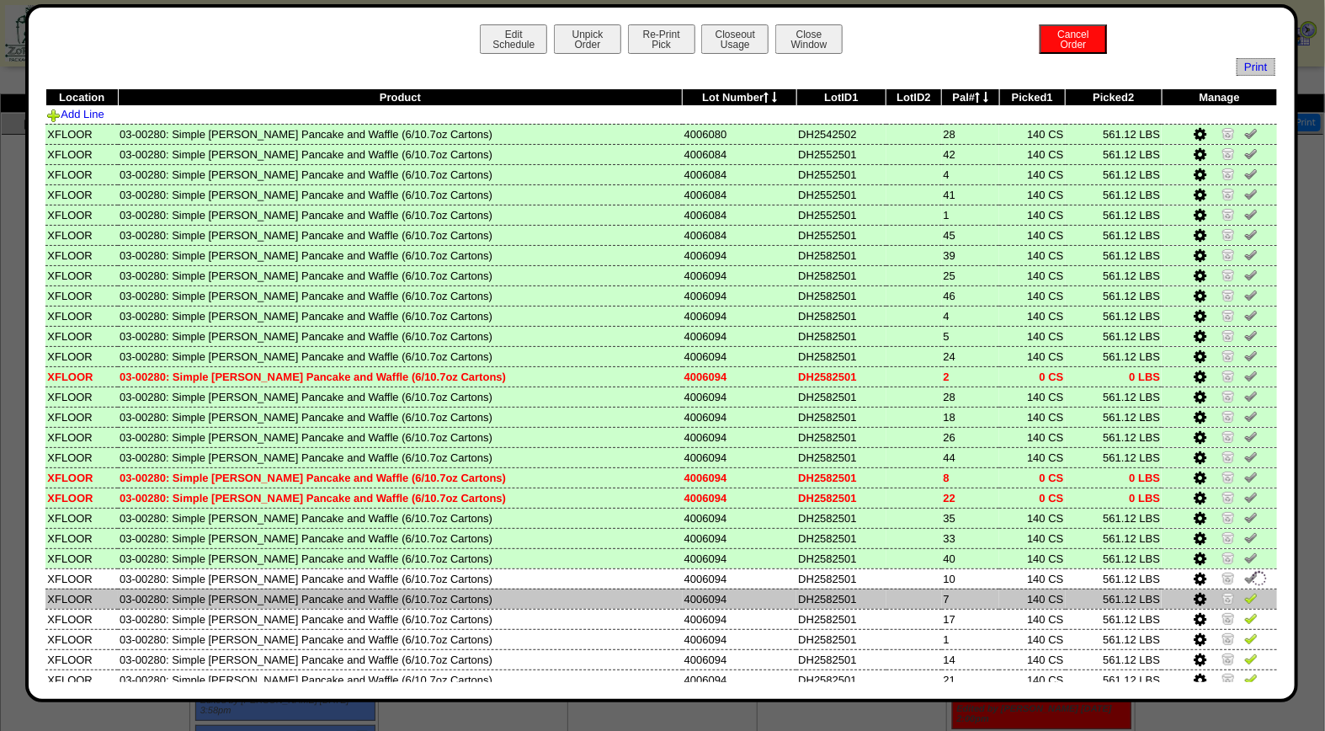
click at [1244, 591] on img at bounding box center [1250, 597] width 13 height 13
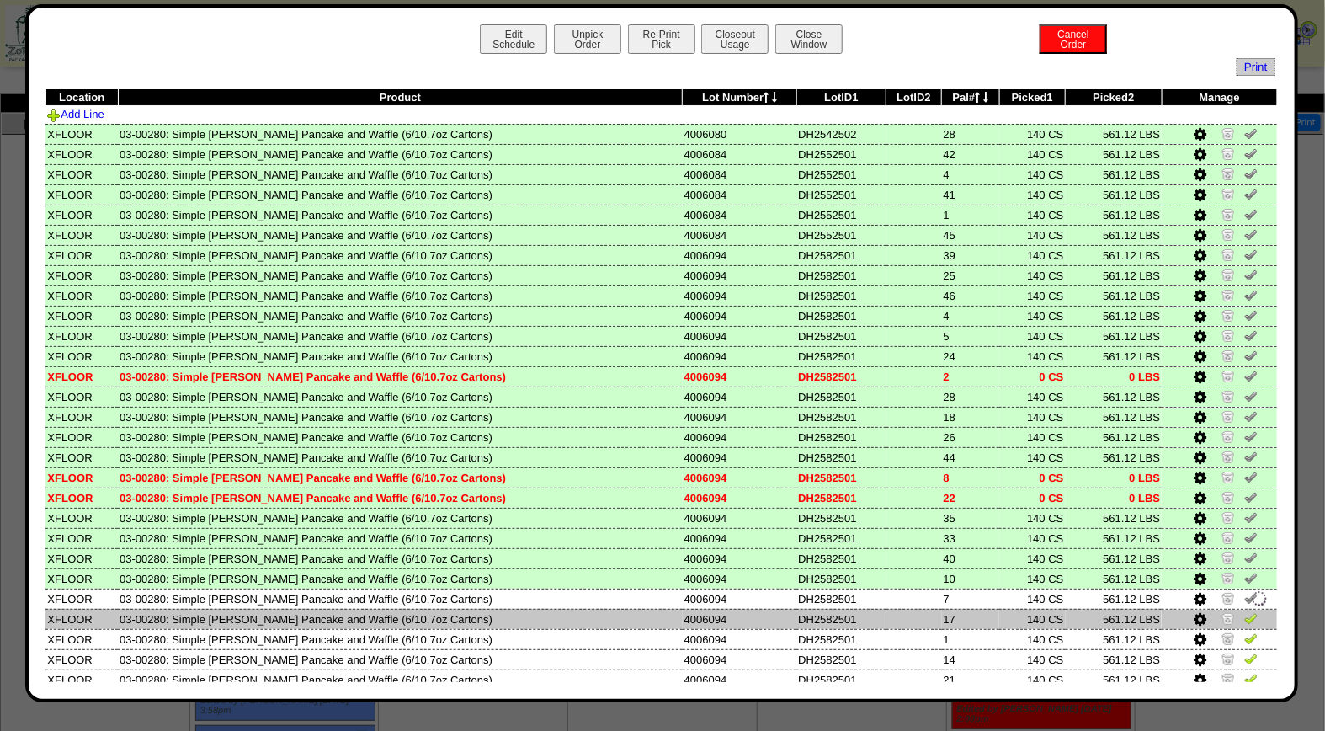
click at [1244, 613] on img at bounding box center [1250, 617] width 13 height 13
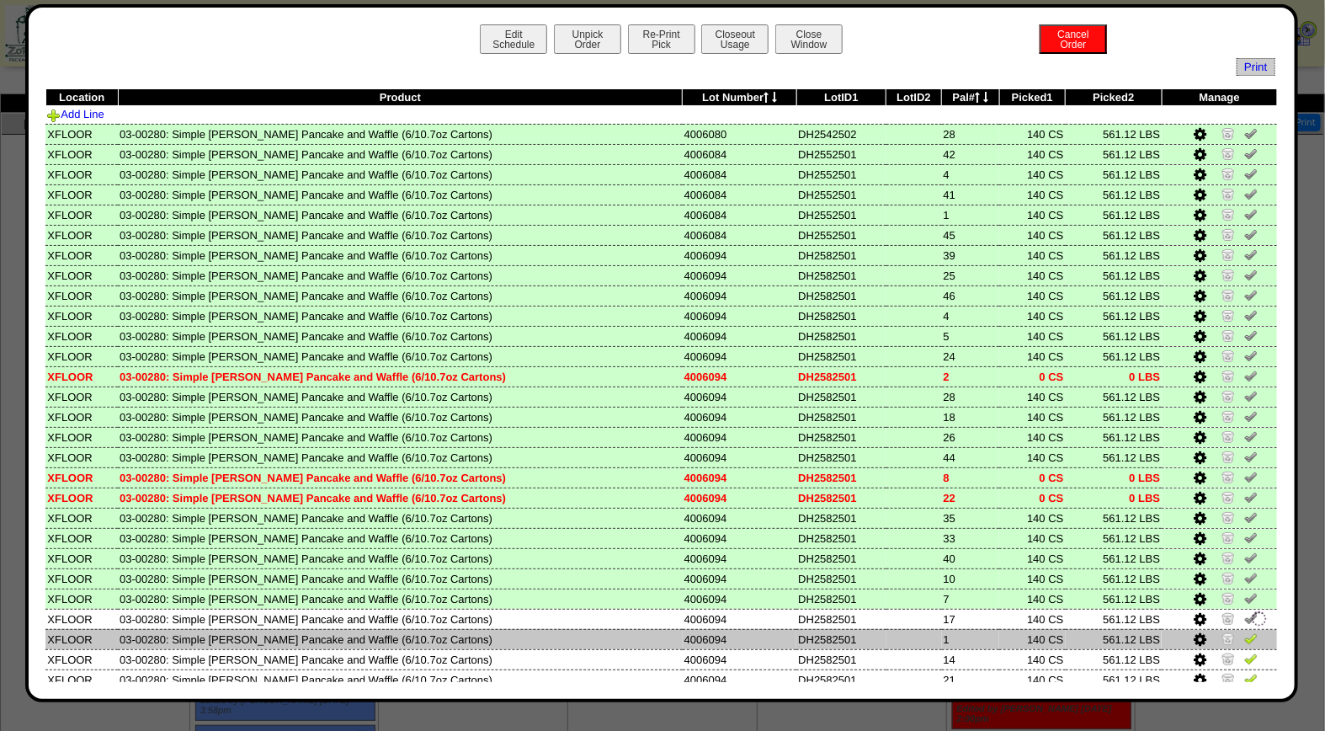
click at [1244, 631] on img at bounding box center [1250, 637] width 13 height 13
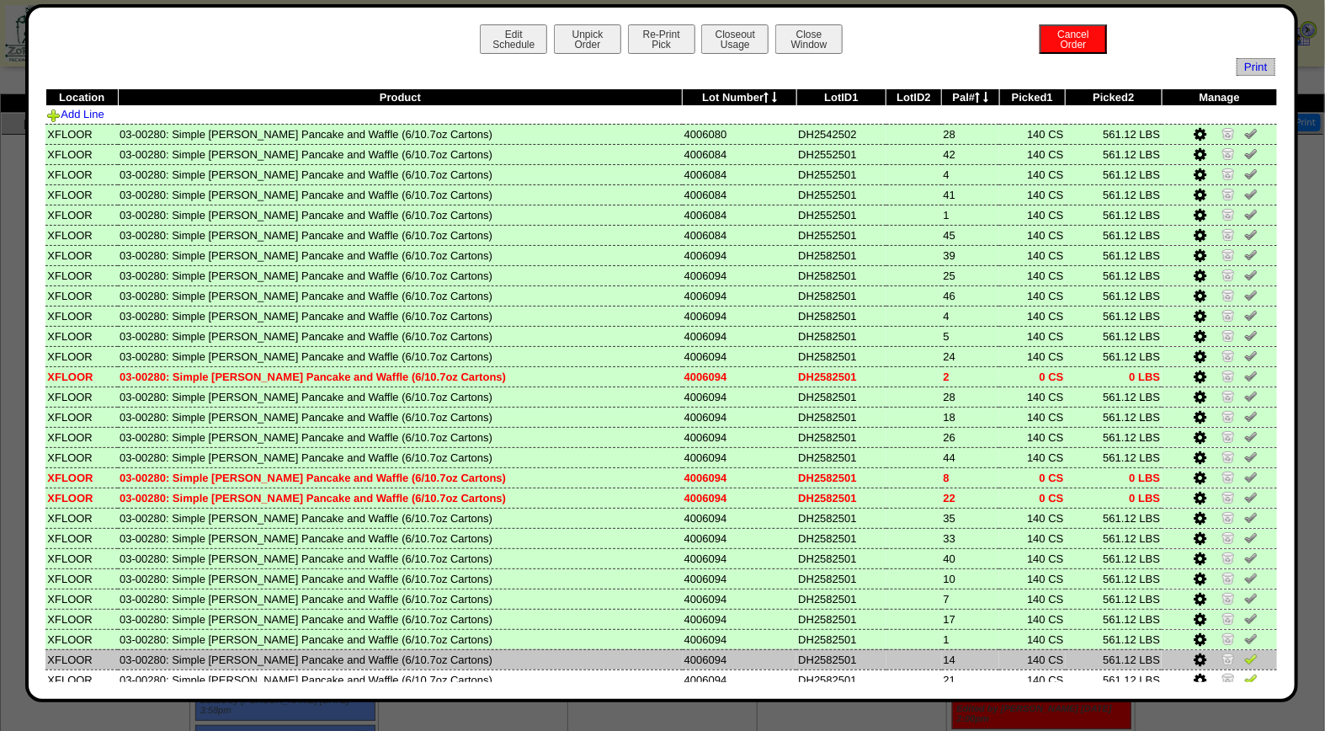
click at [1244, 652] on img at bounding box center [1250, 658] width 13 height 13
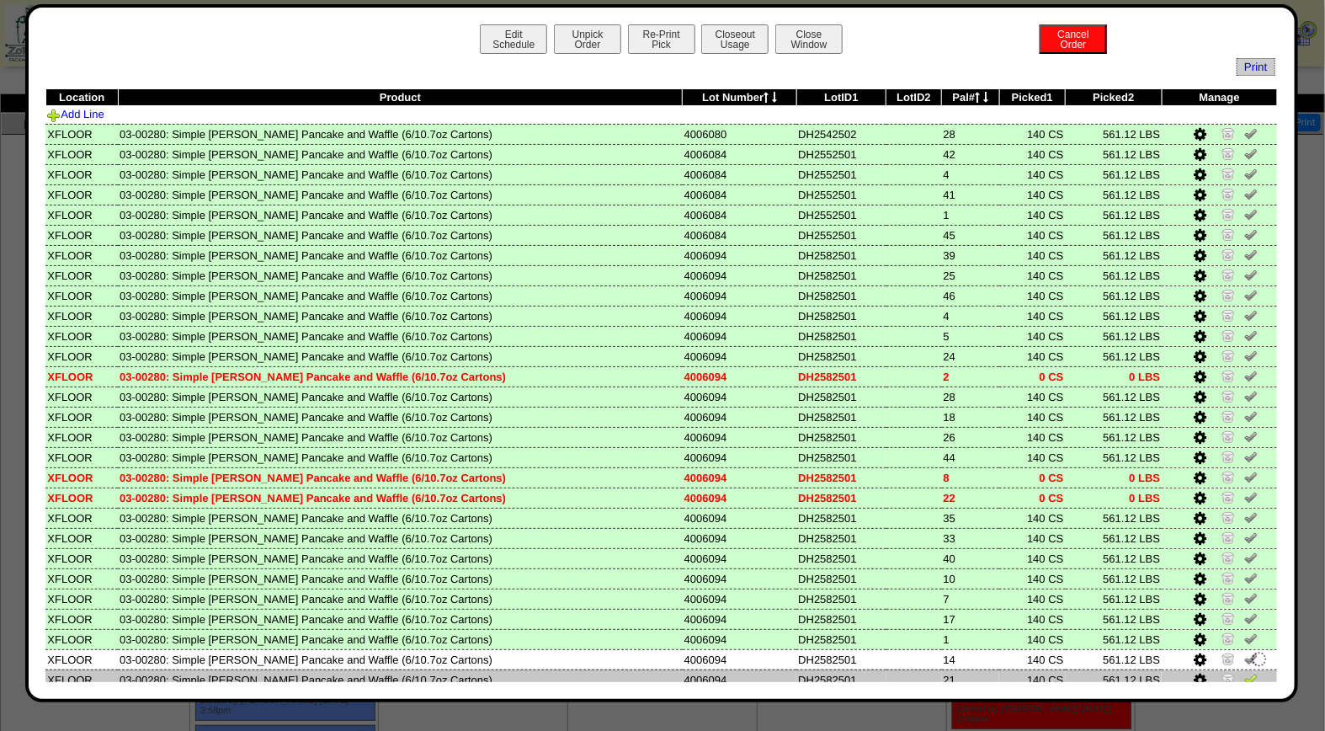
click at [1244, 672] on img at bounding box center [1250, 678] width 13 height 13
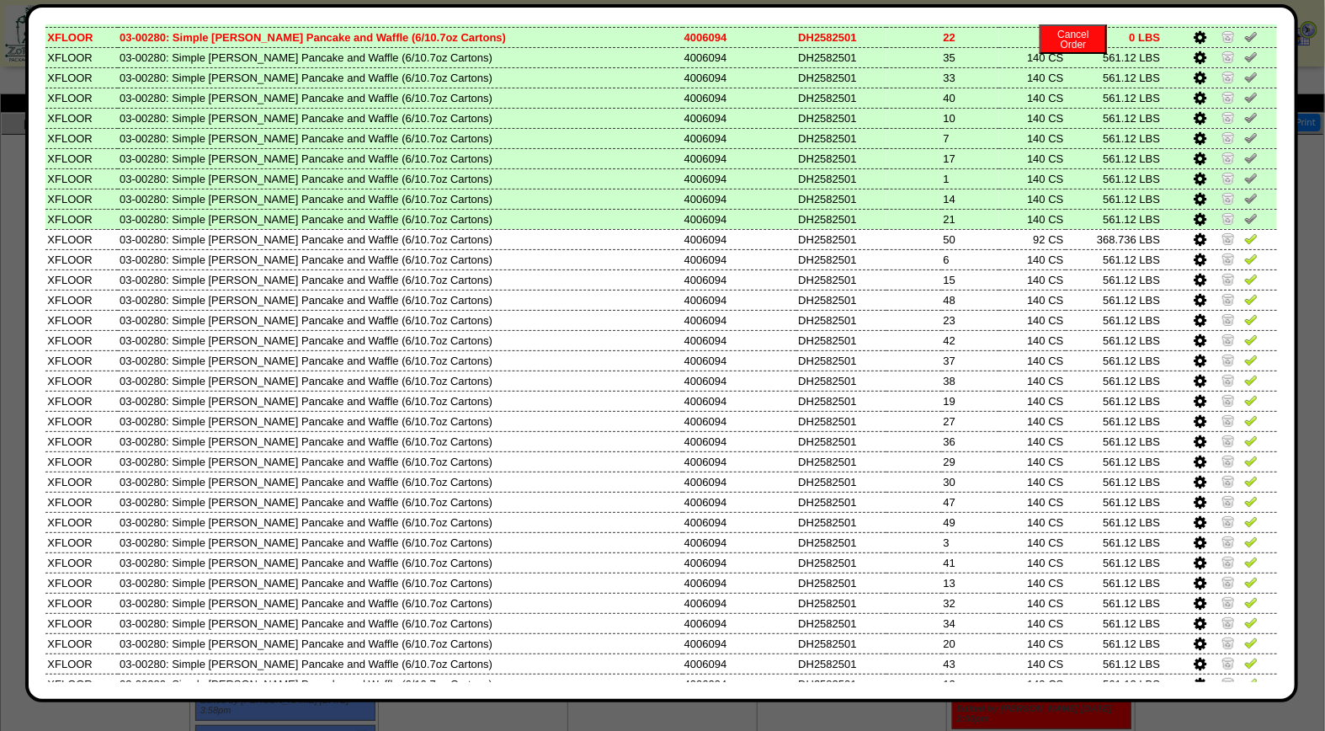
scroll to position [493, 0]
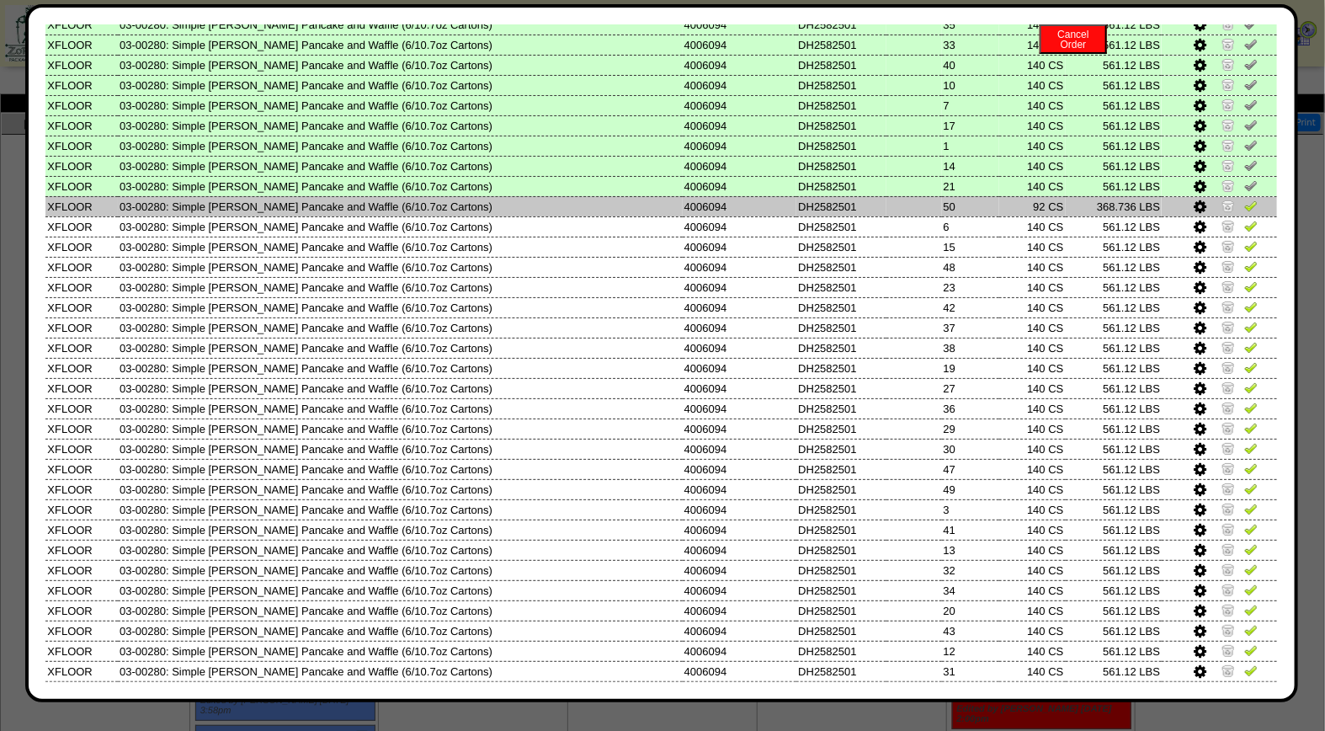
click at [1244, 200] on img at bounding box center [1250, 205] width 13 height 13
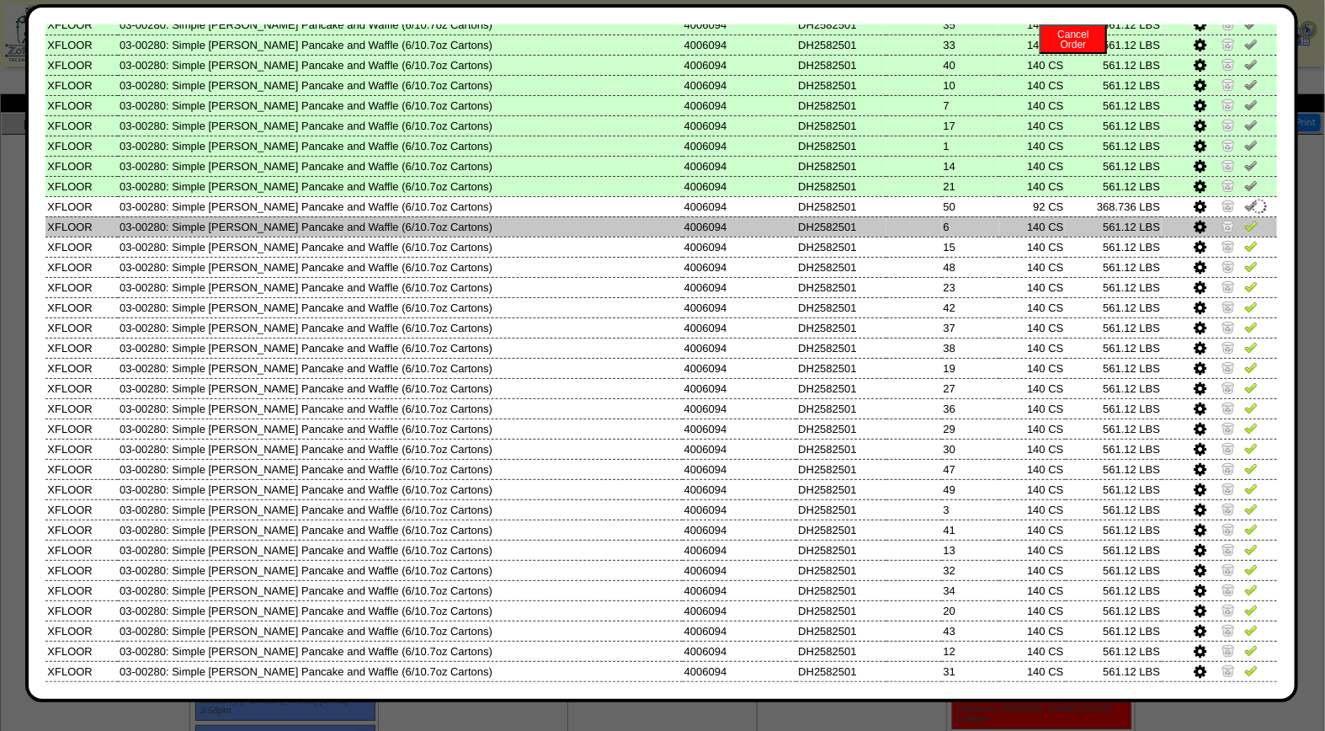
click at [1244, 219] on img at bounding box center [1250, 225] width 13 height 13
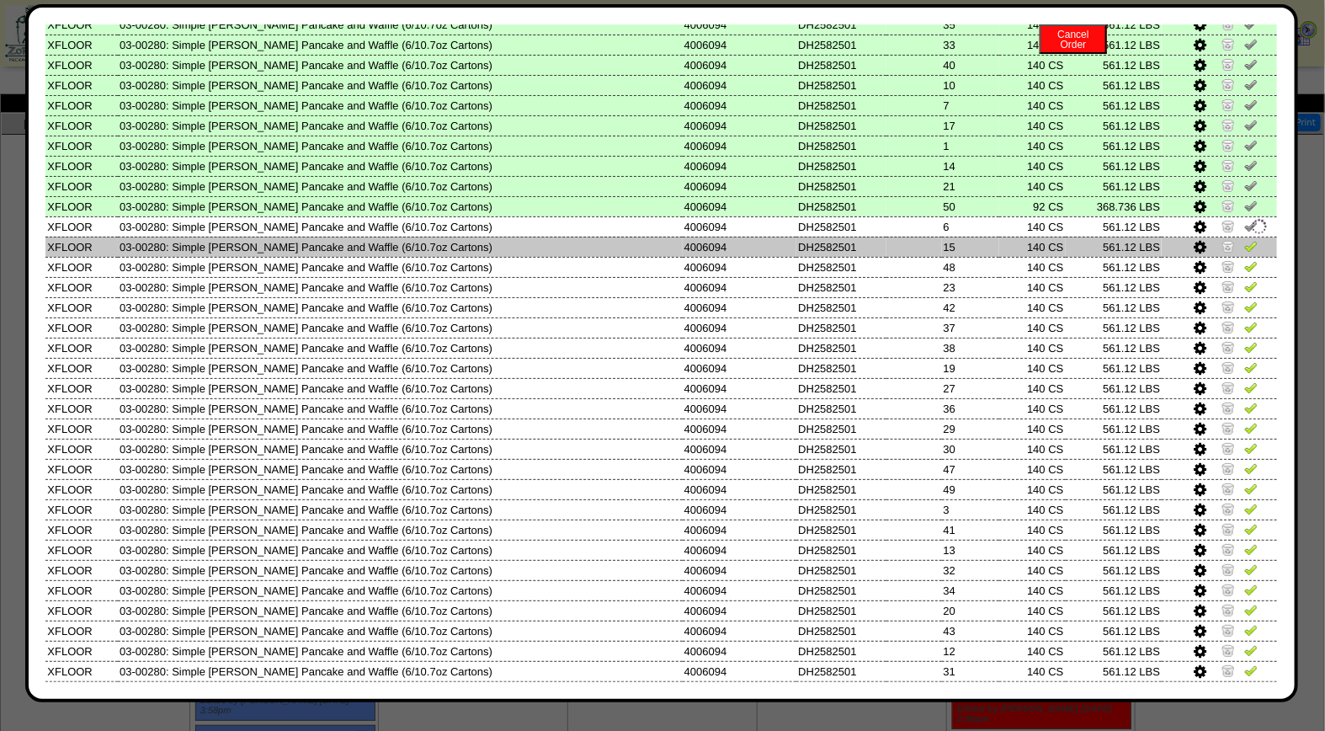
click at [1244, 239] on img at bounding box center [1250, 245] width 13 height 13
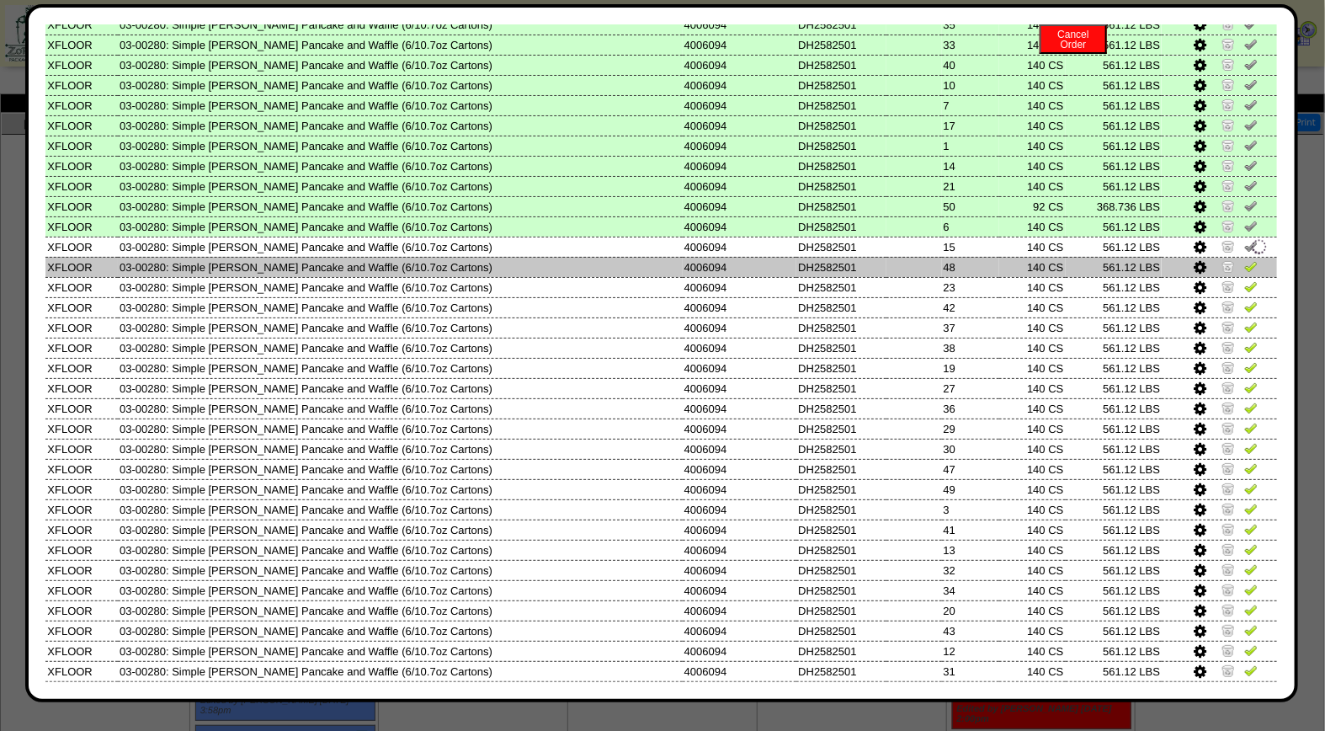
click at [1244, 259] on img at bounding box center [1250, 265] width 13 height 13
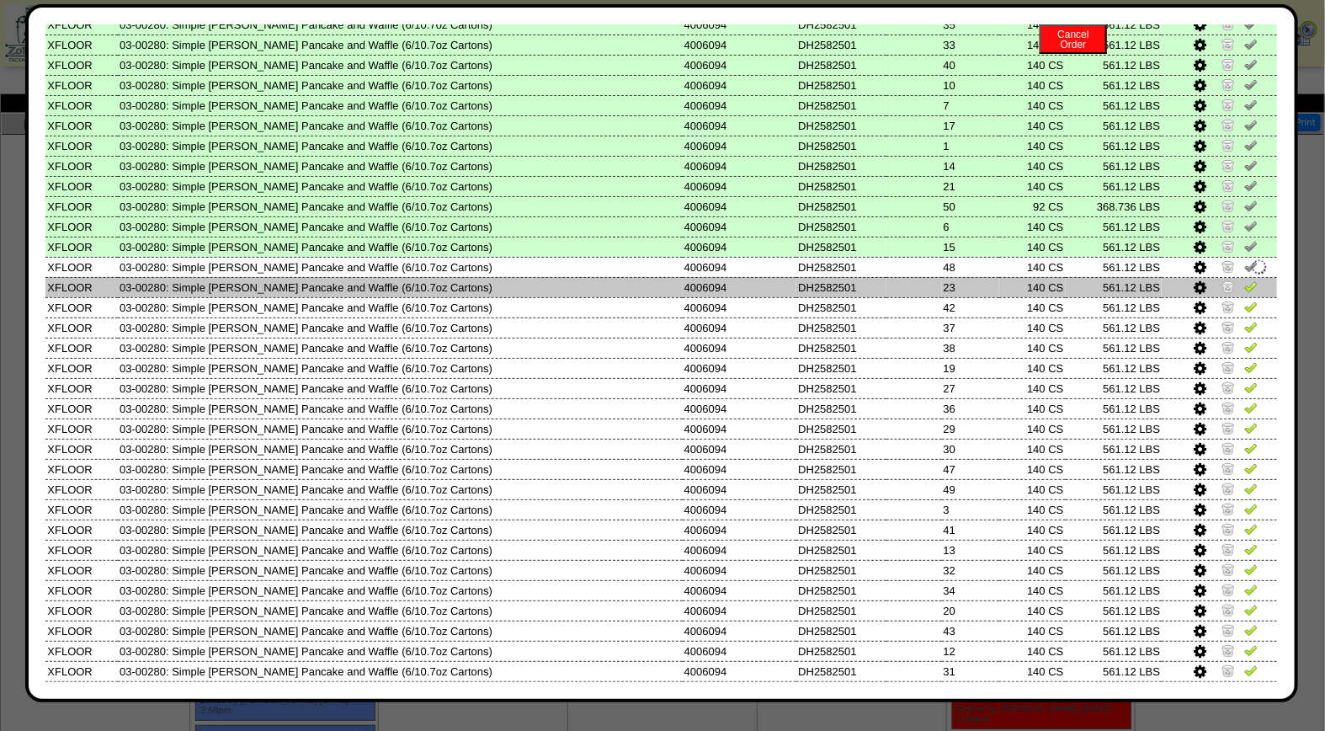
click at [1244, 279] on img at bounding box center [1250, 285] width 13 height 13
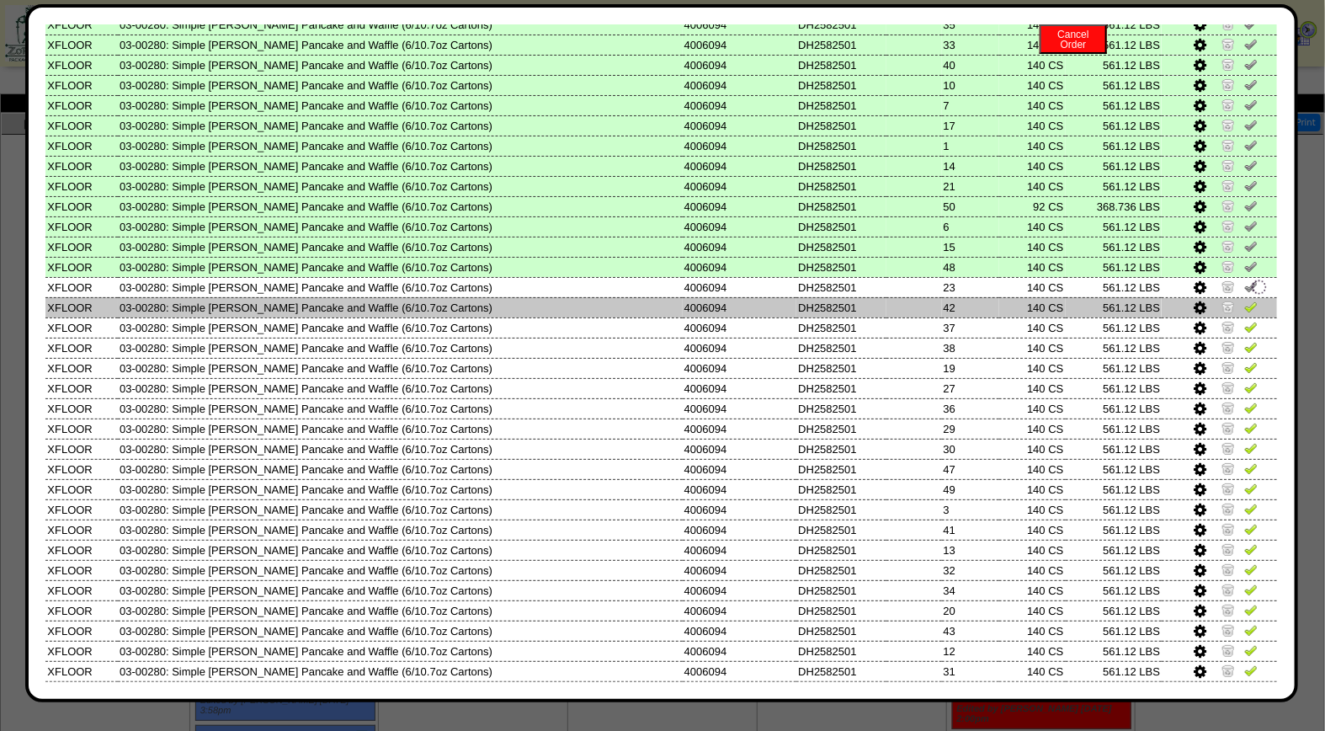
click at [1244, 303] on link at bounding box center [1250, 309] width 13 height 13
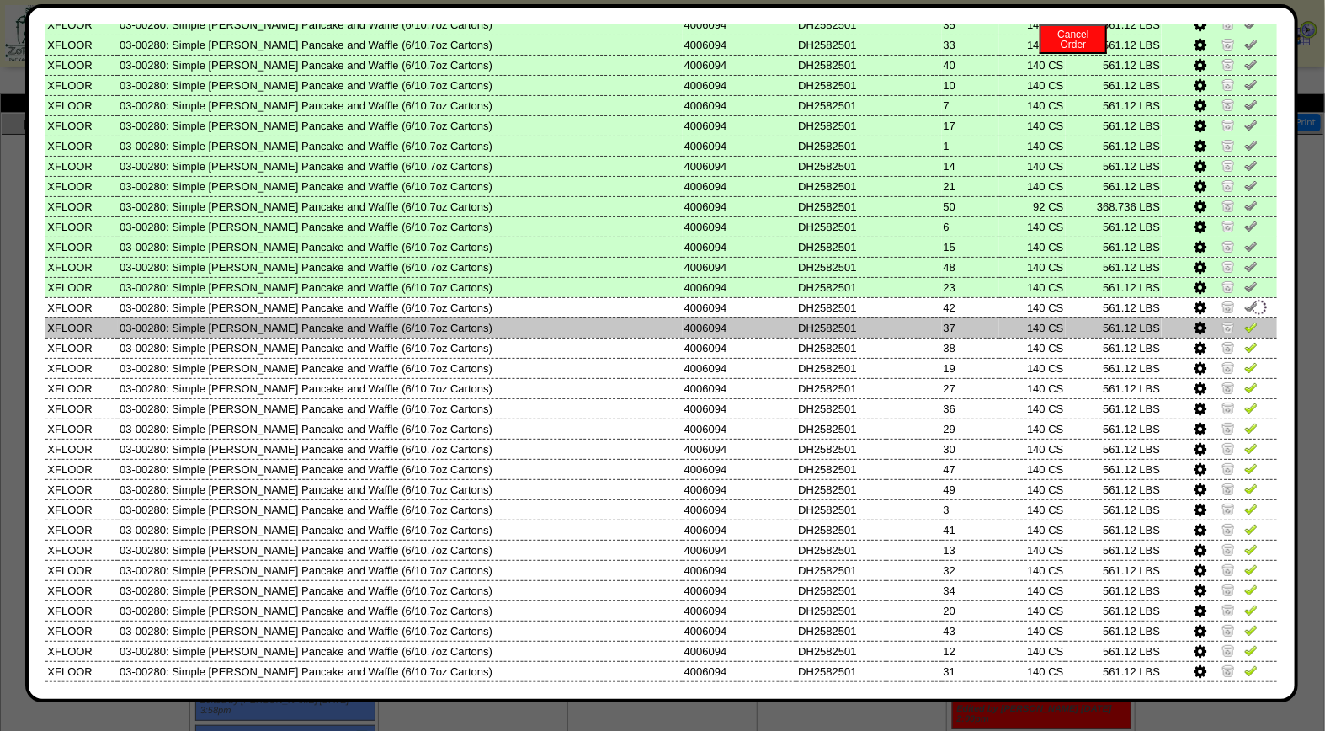
click at [1244, 320] on img at bounding box center [1250, 326] width 13 height 13
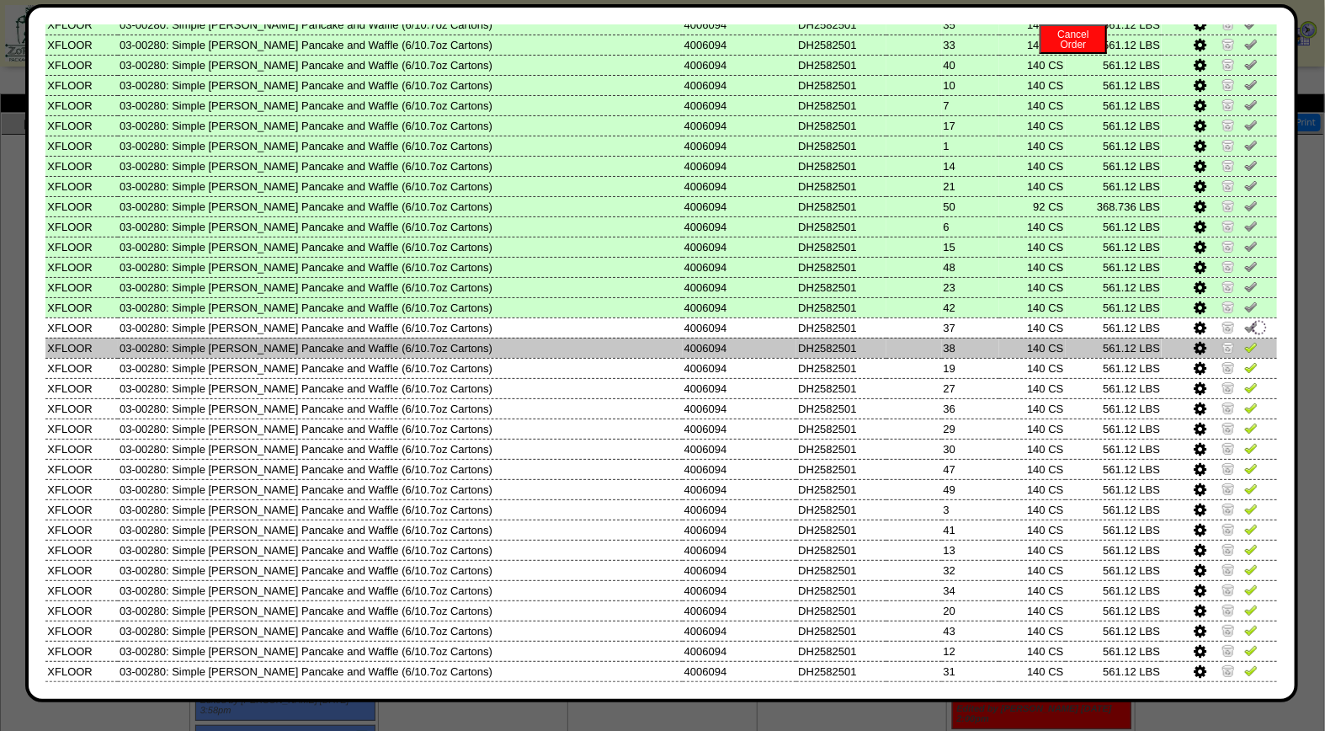
click at [1244, 340] on img at bounding box center [1250, 346] width 13 height 13
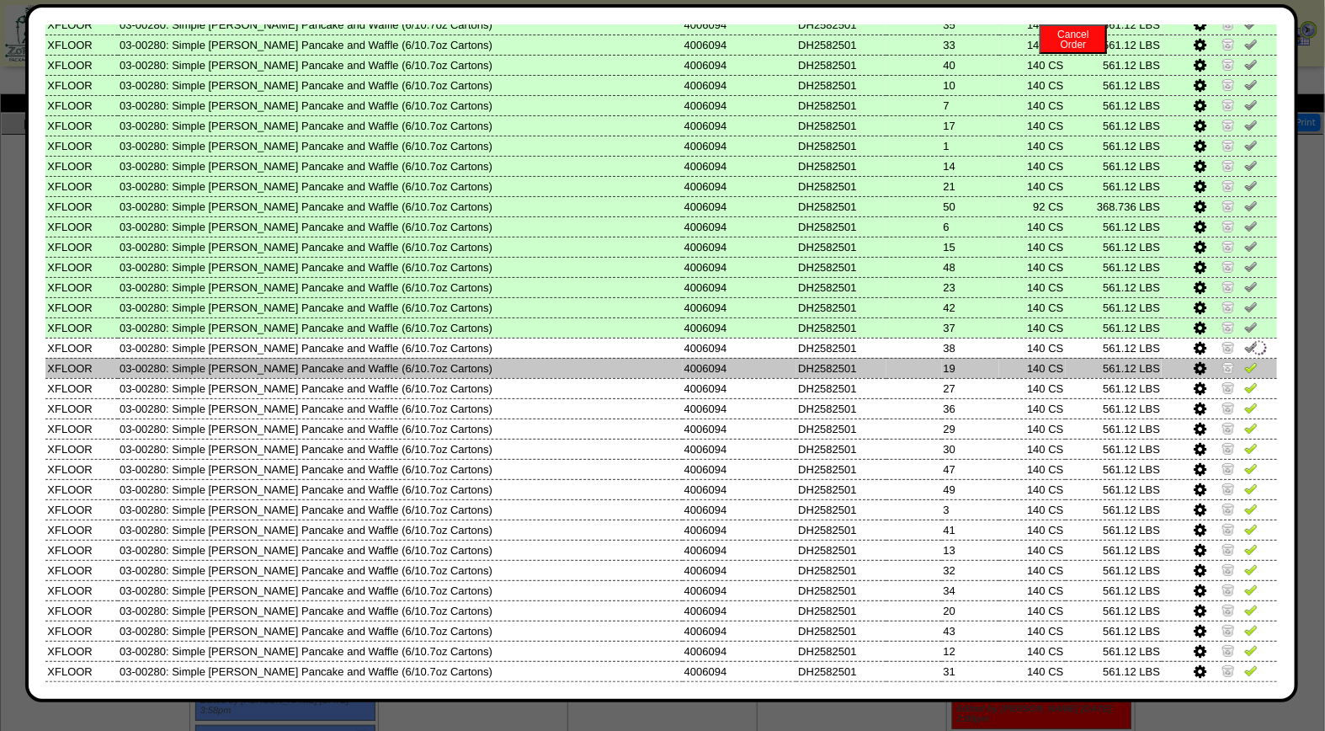
click at [1244, 360] on img at bounding box center [1250, 366] width 13 height 13
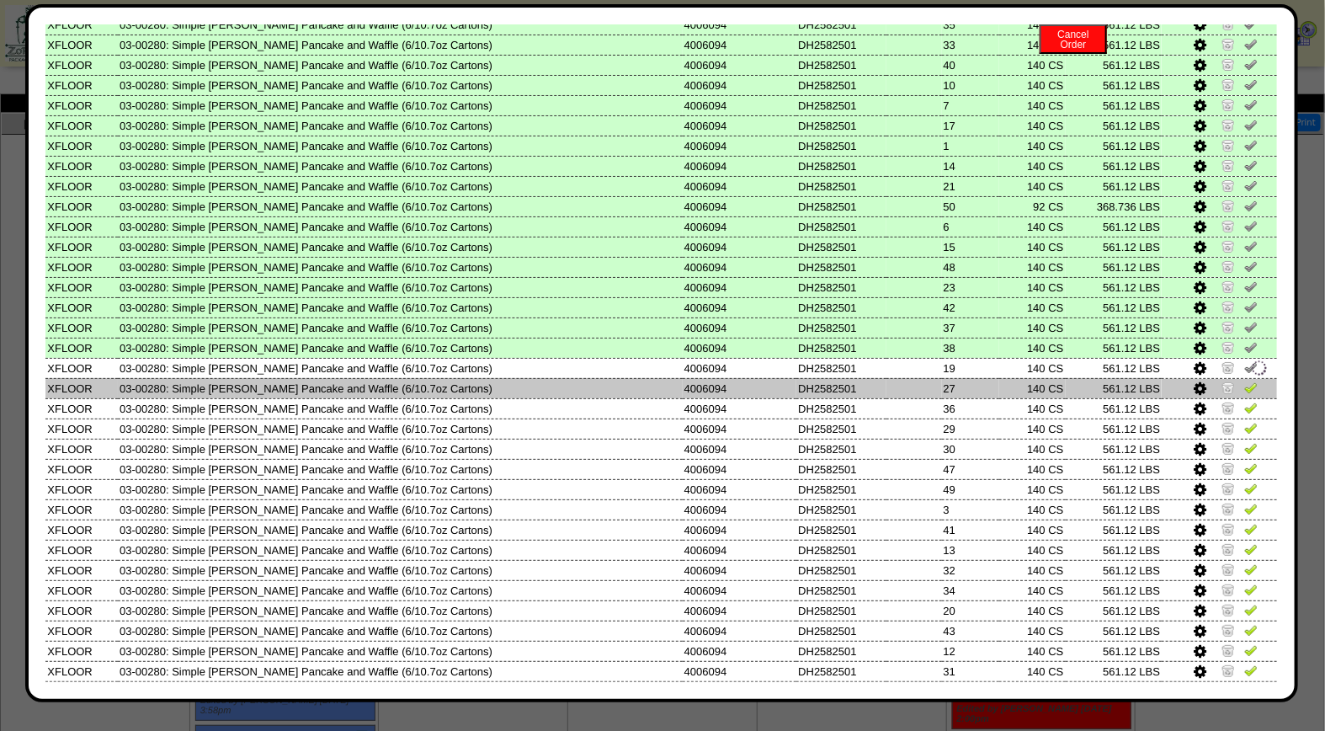
click at [1244, 381] on img at bounding box center [1250, 387] width 13 height 13
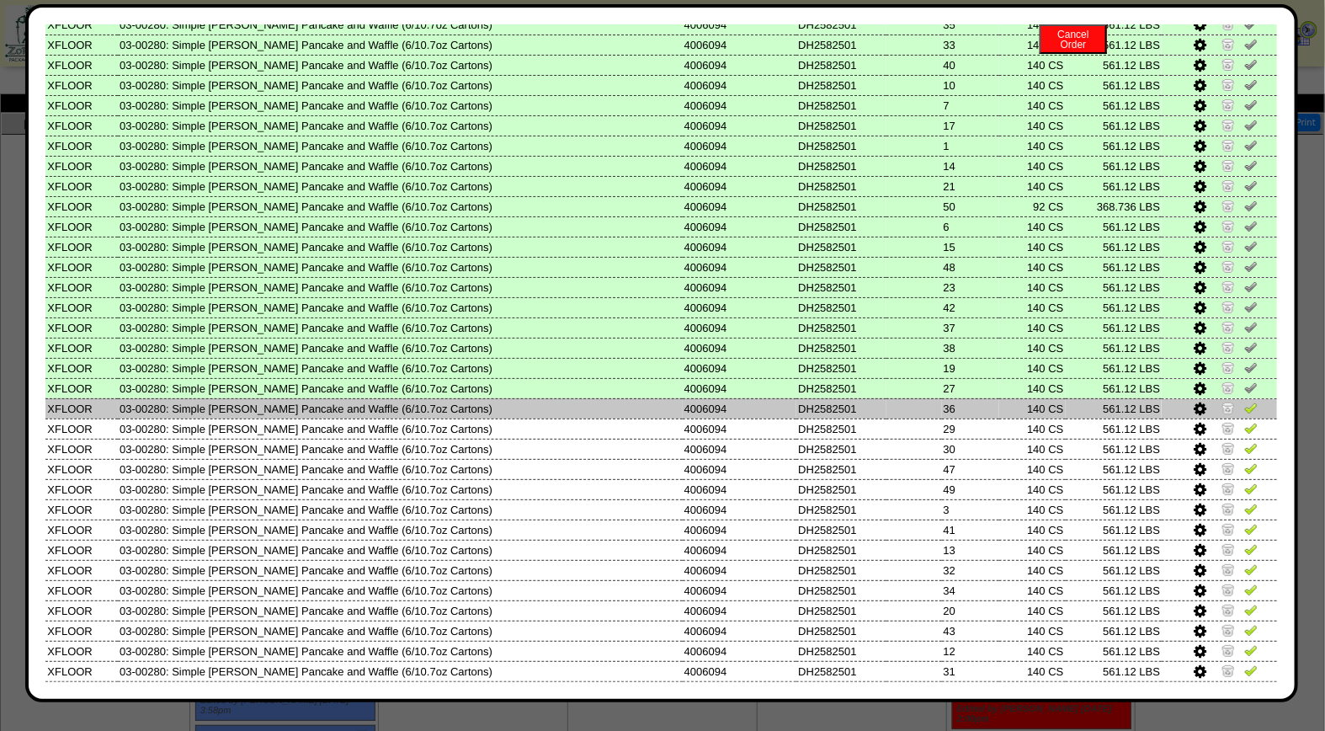
click at [1244, 401] on img at bounding box center [1250, 407] width 13 height 13
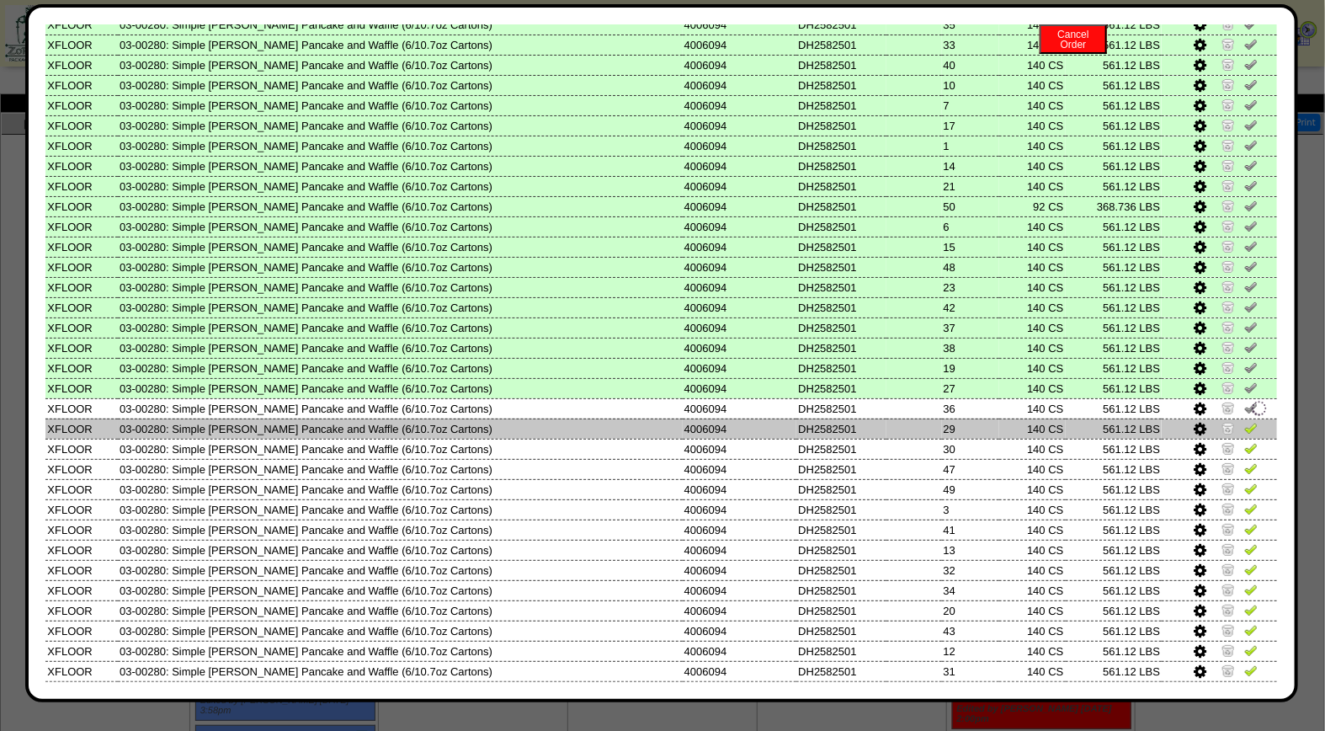
click at [1244, 421] on img at bounding box center [1250, 427] width 13 height 13
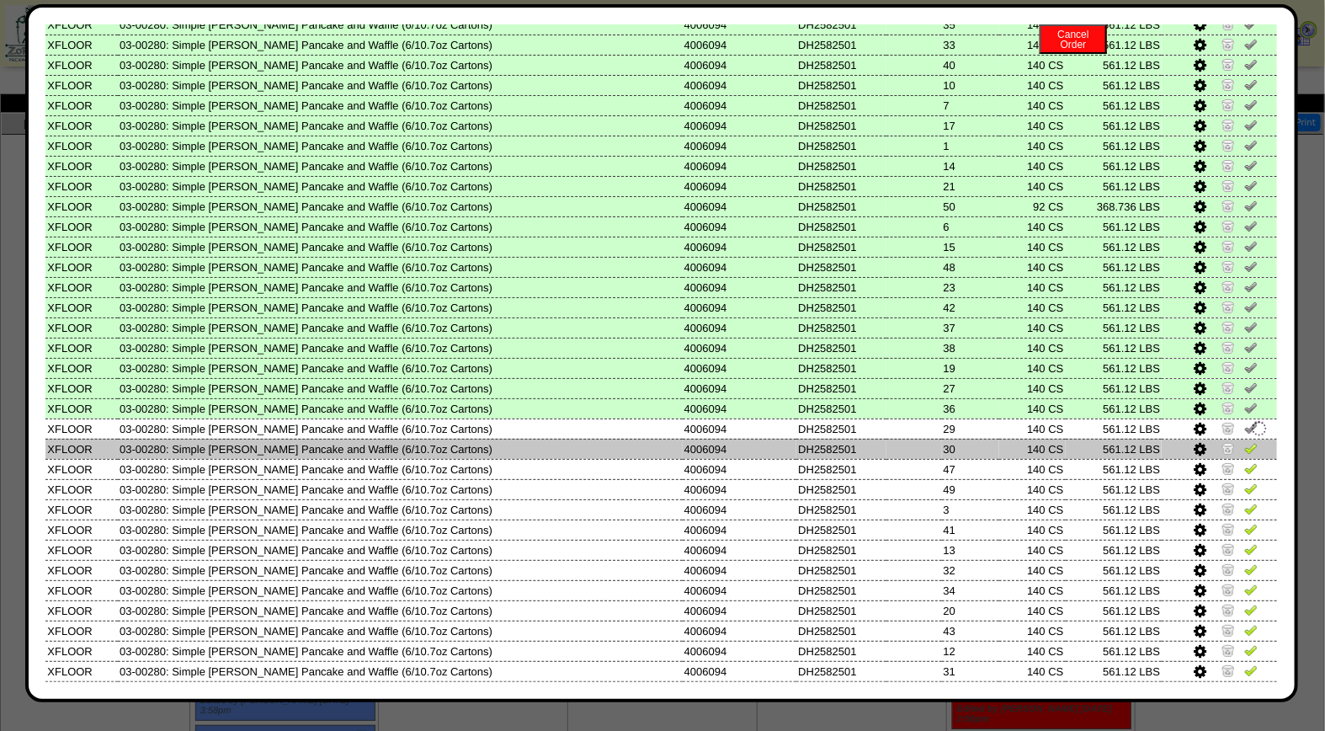
click at [1244, 441] on img at bounding box center [1250, 447] width 13 height 13
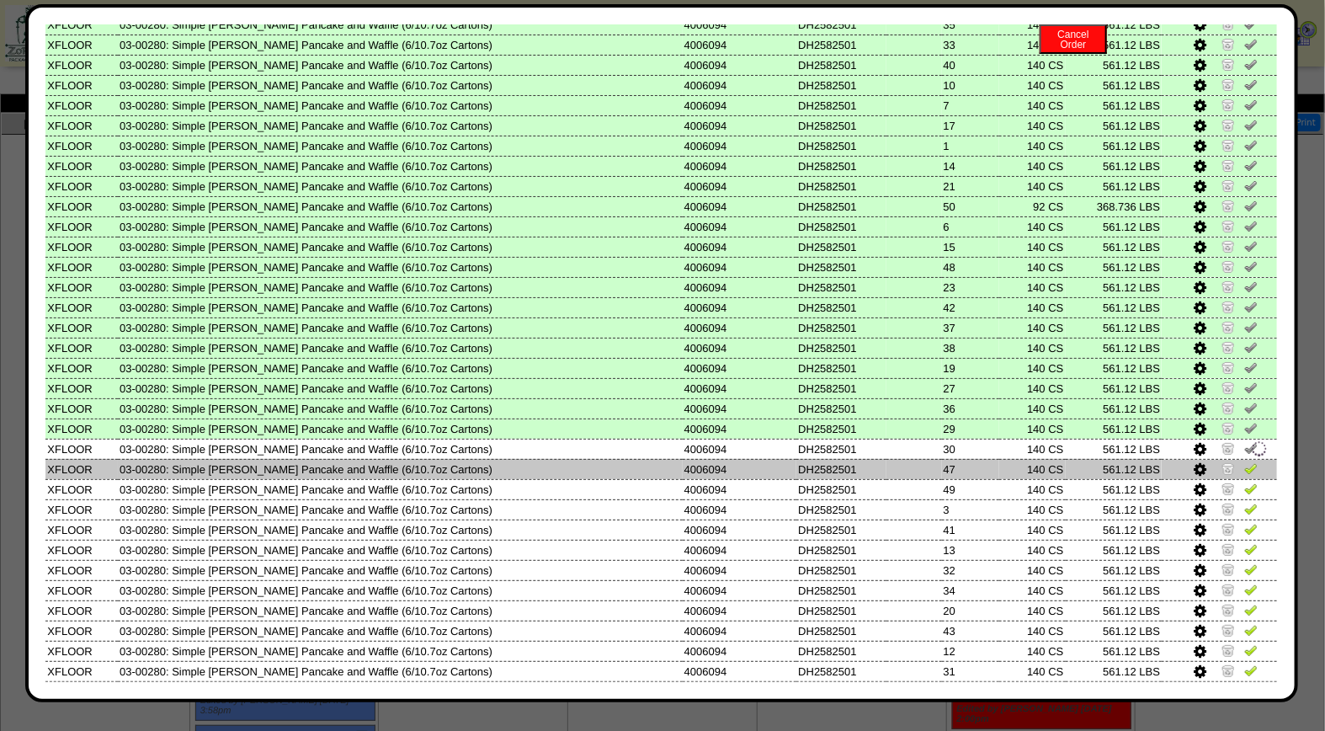
click at [1244, 461] on img at bounding box center [1250, 467] width 13 height 13
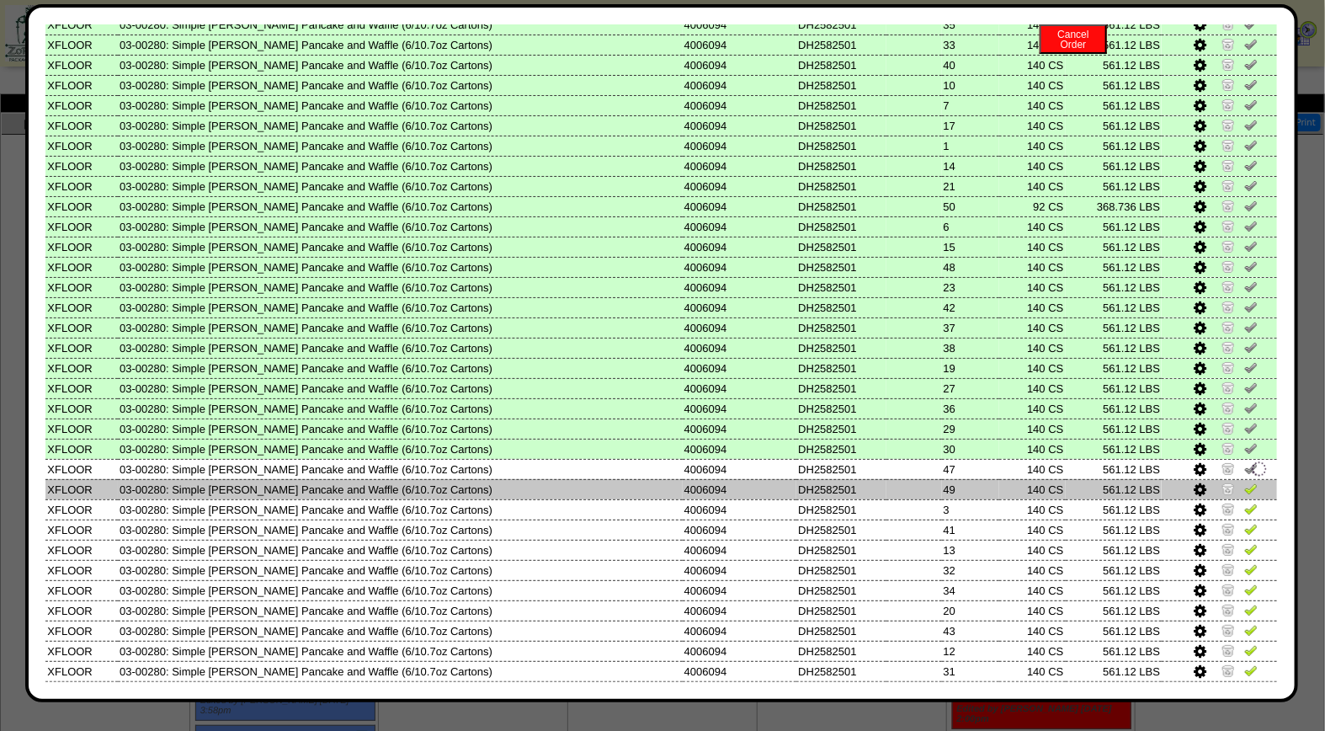
click at [1244, 482] on img at bounding box center [1250, 488] width 13 height 13
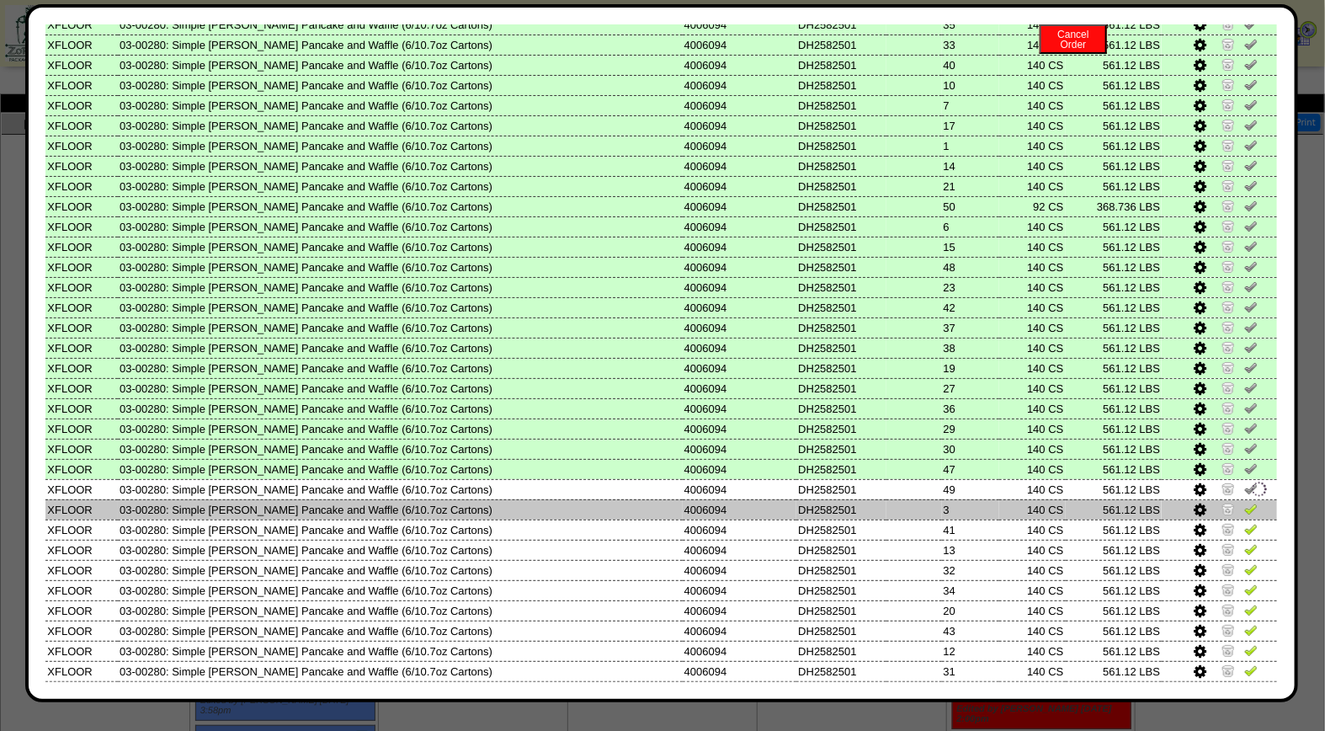
click at [1244, 502] on img at bounding box center [1250, 508] width 13 height 13
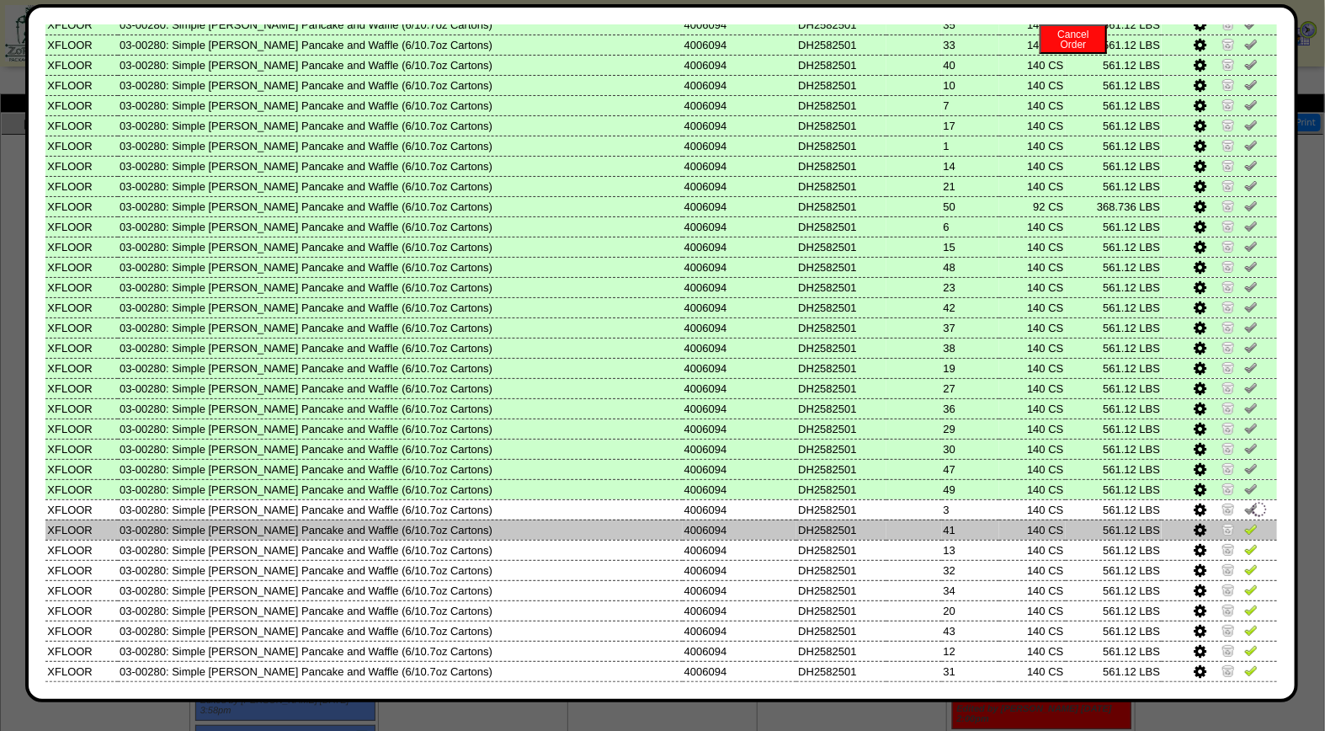
click at [1244, 522] on img at bounding box center [1250, 528] width 13 height 13
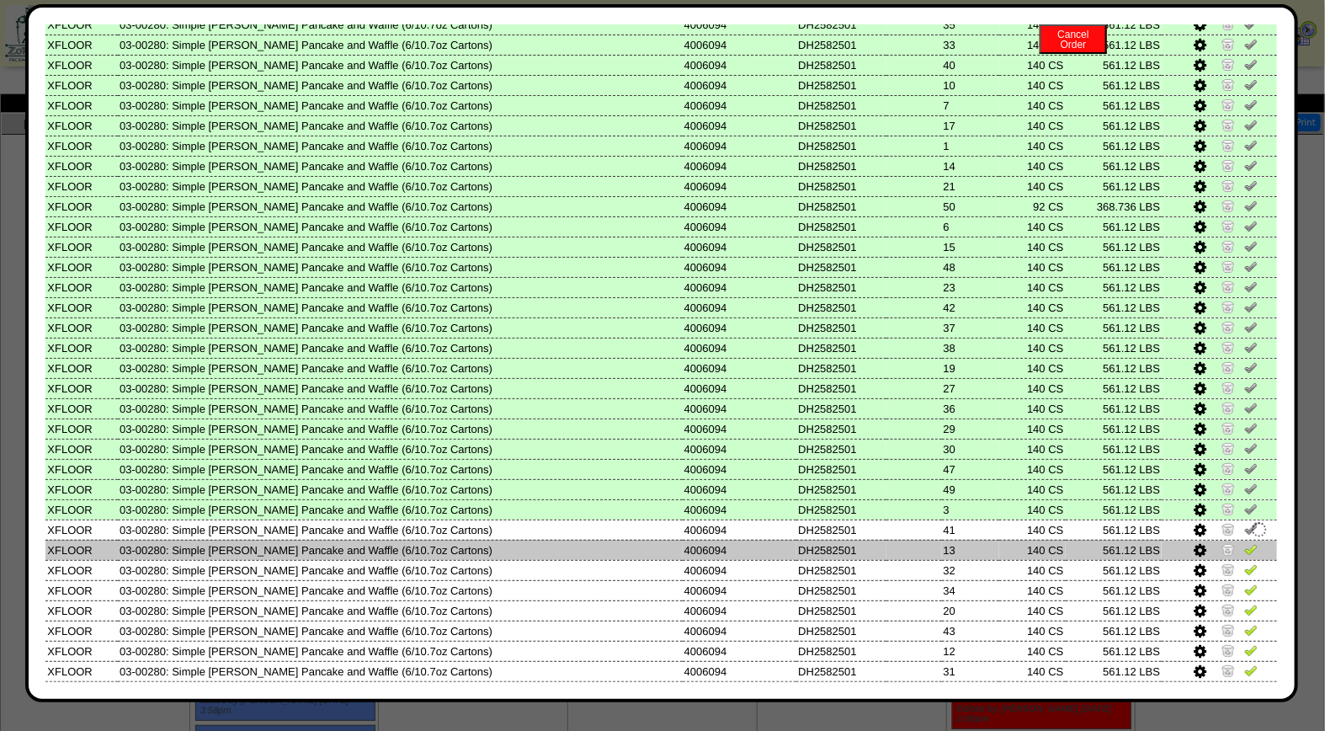
click at [1244, 542] on img at bounding box center [1250, 548] width 13 height 13
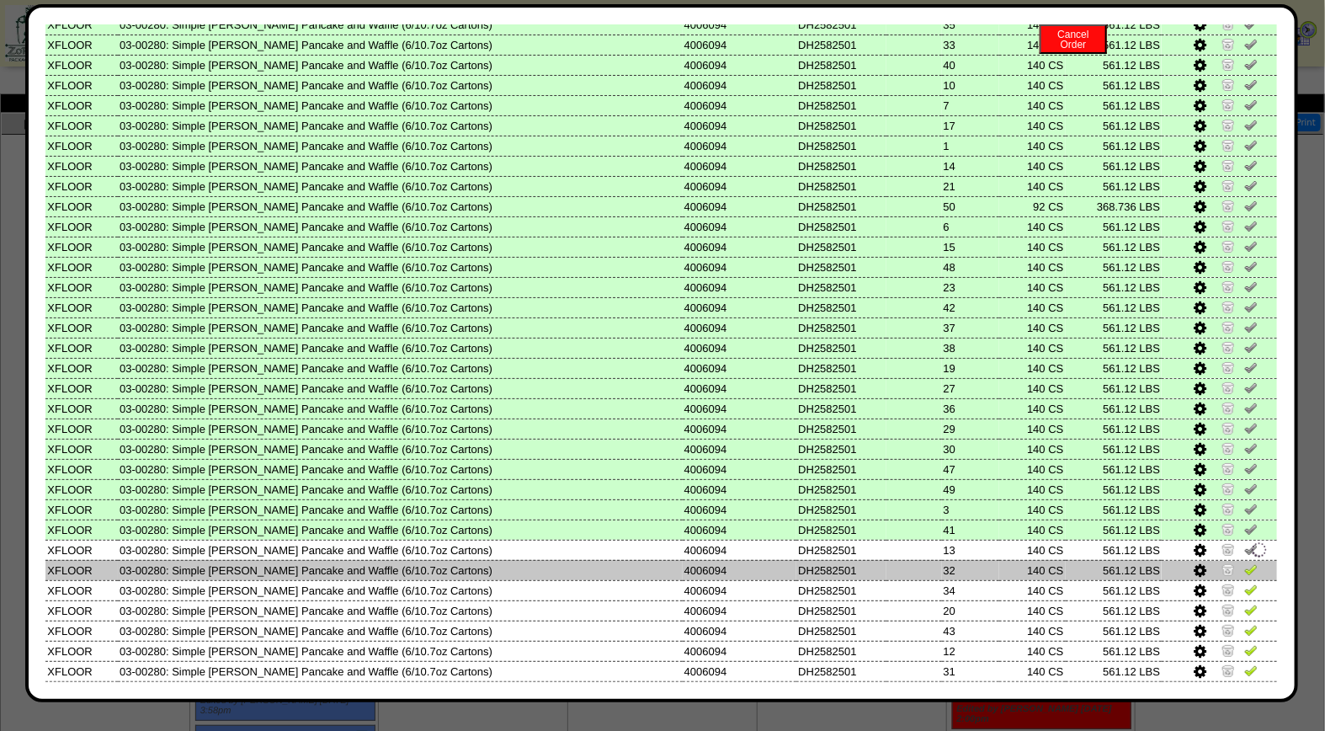
click at [1244, 562] on img at bounding box center [1250, 568] width 13 height 13
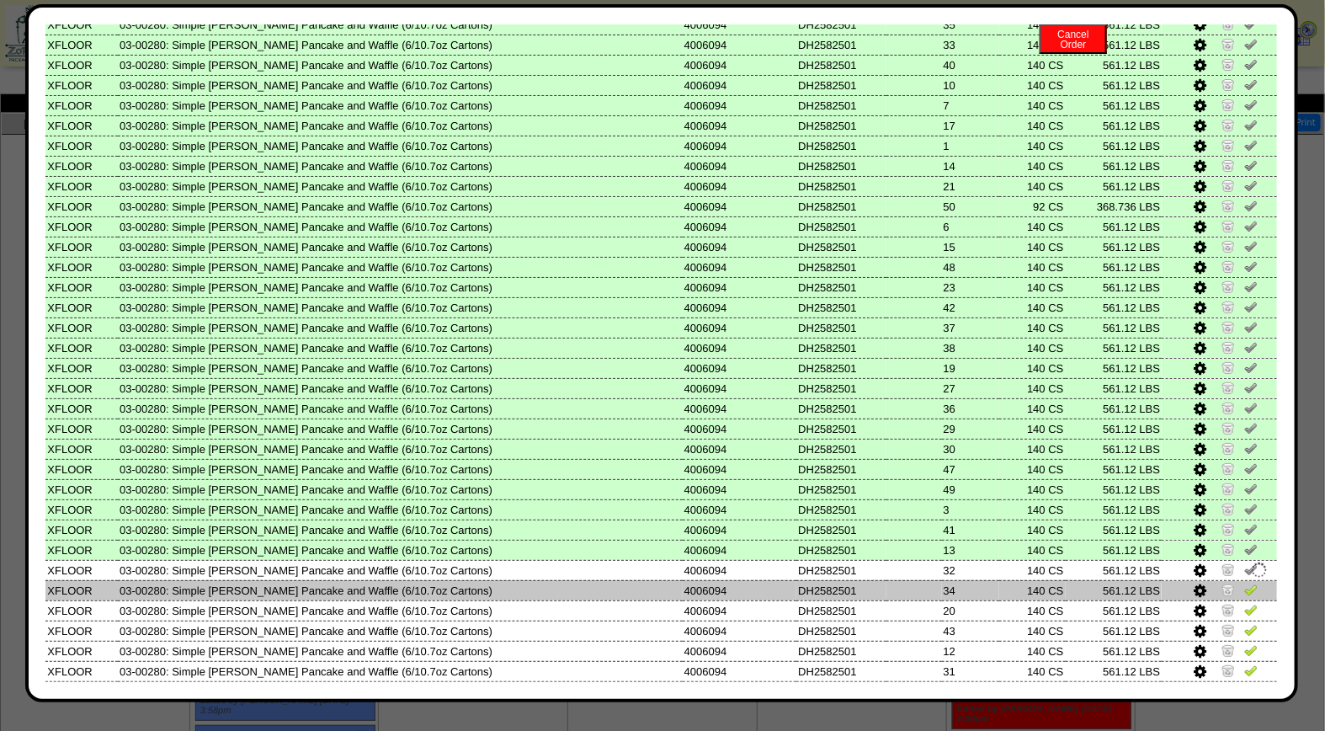
click at [1244, 583] on img at bounding box center [1250, 589] width 13 height 13
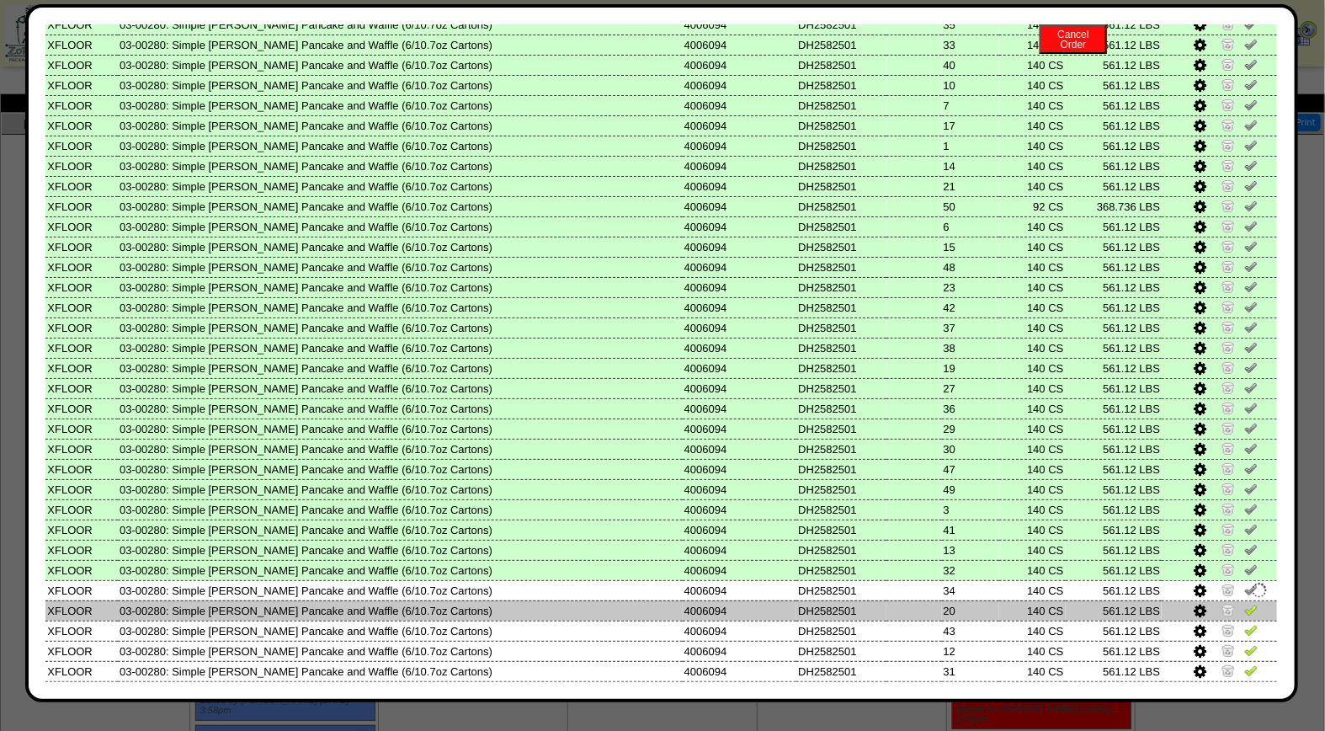
click at [1244, 603] on img at bounding box center [1250, 609] width 13 height 13
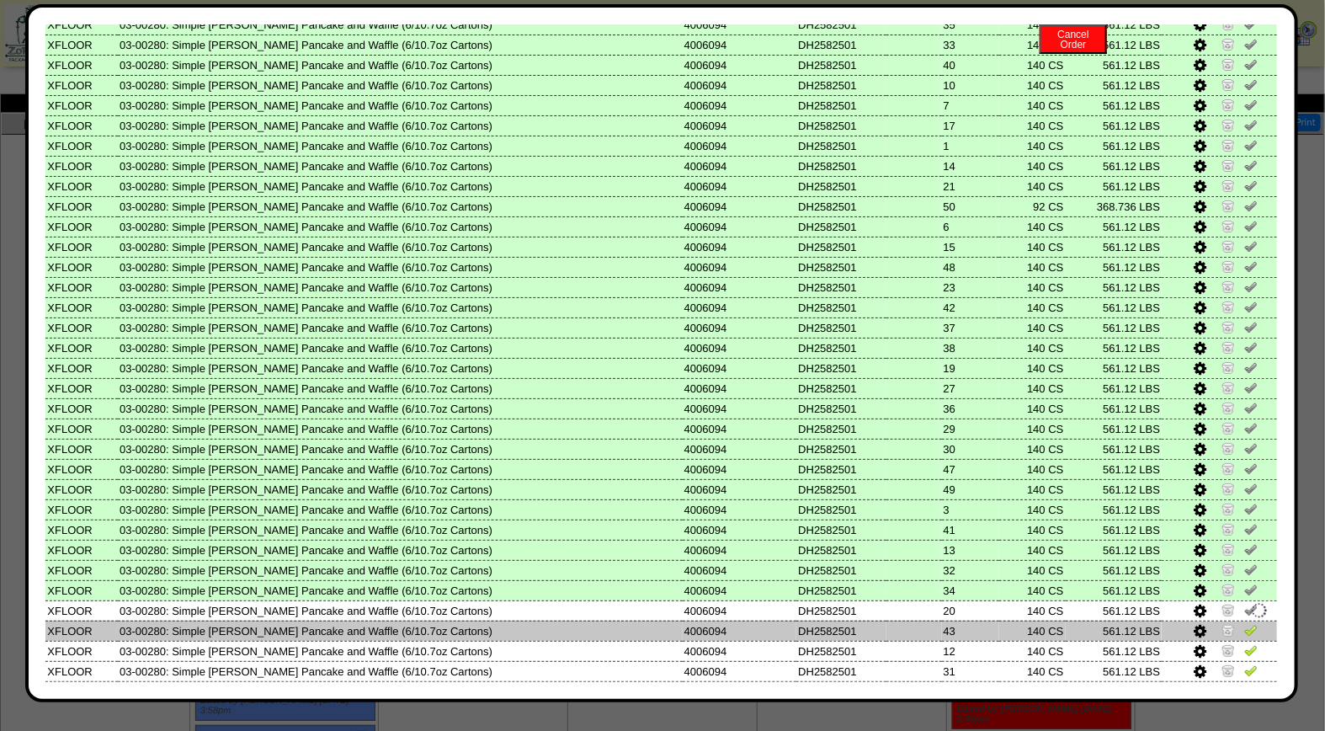
click at [1244, 623] on img at bounding box center [1250, 629] width 13 height 13
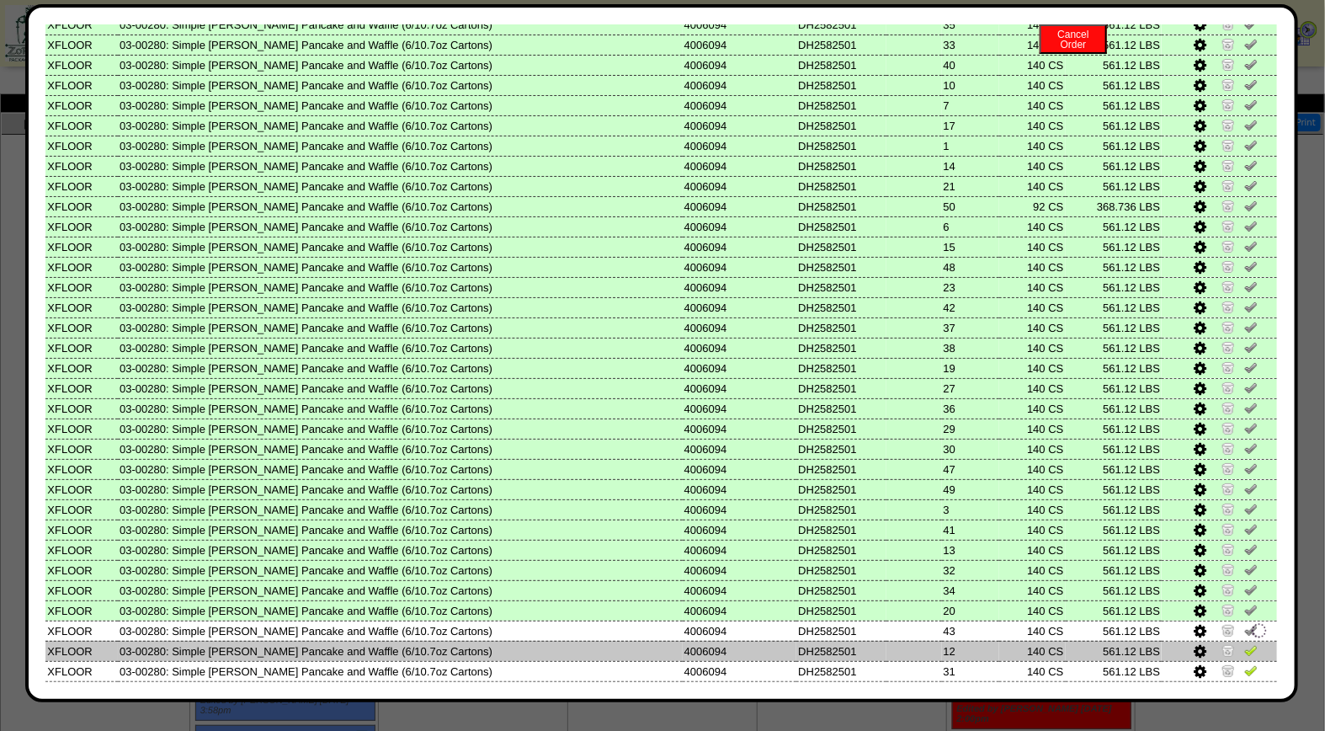
click at [1244, 643] on img at bounding box center [1250, 649] width 13 height 13
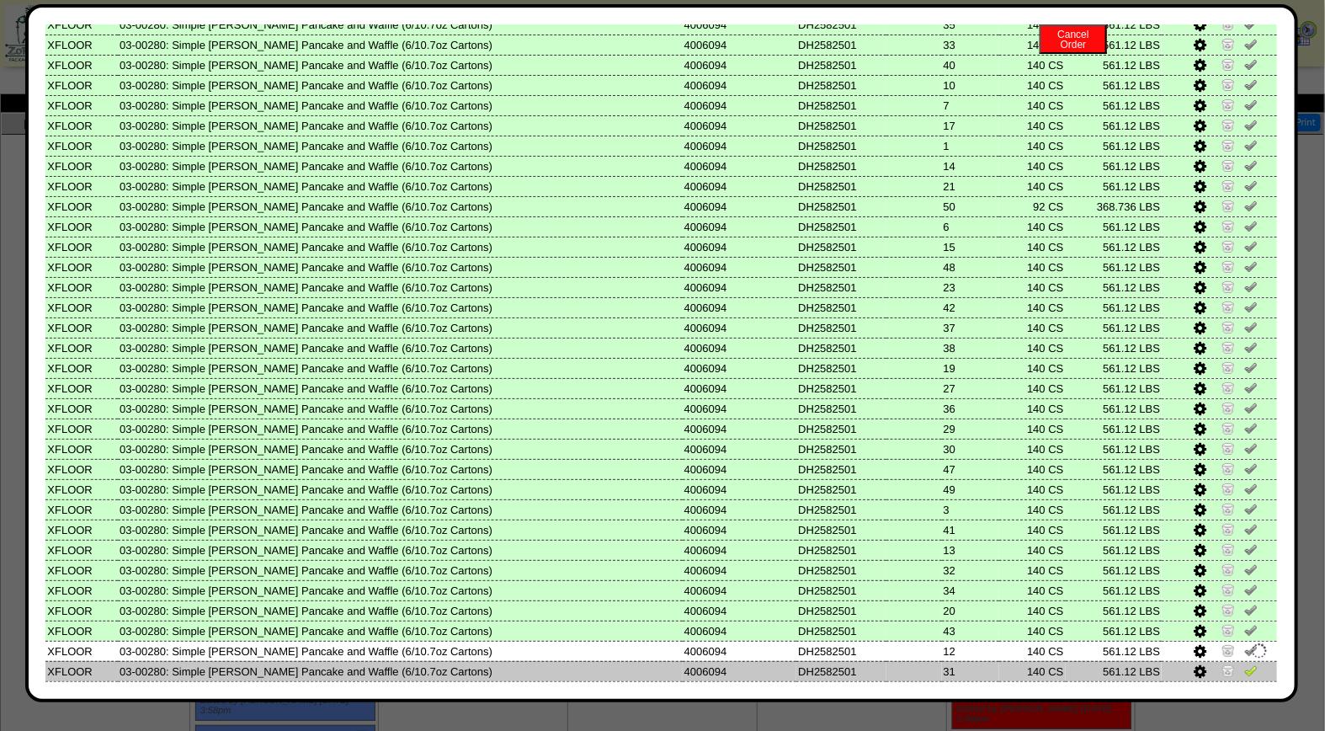
click at [1244, 663] on img at bounding box center [1250, 669] width 13 height 13
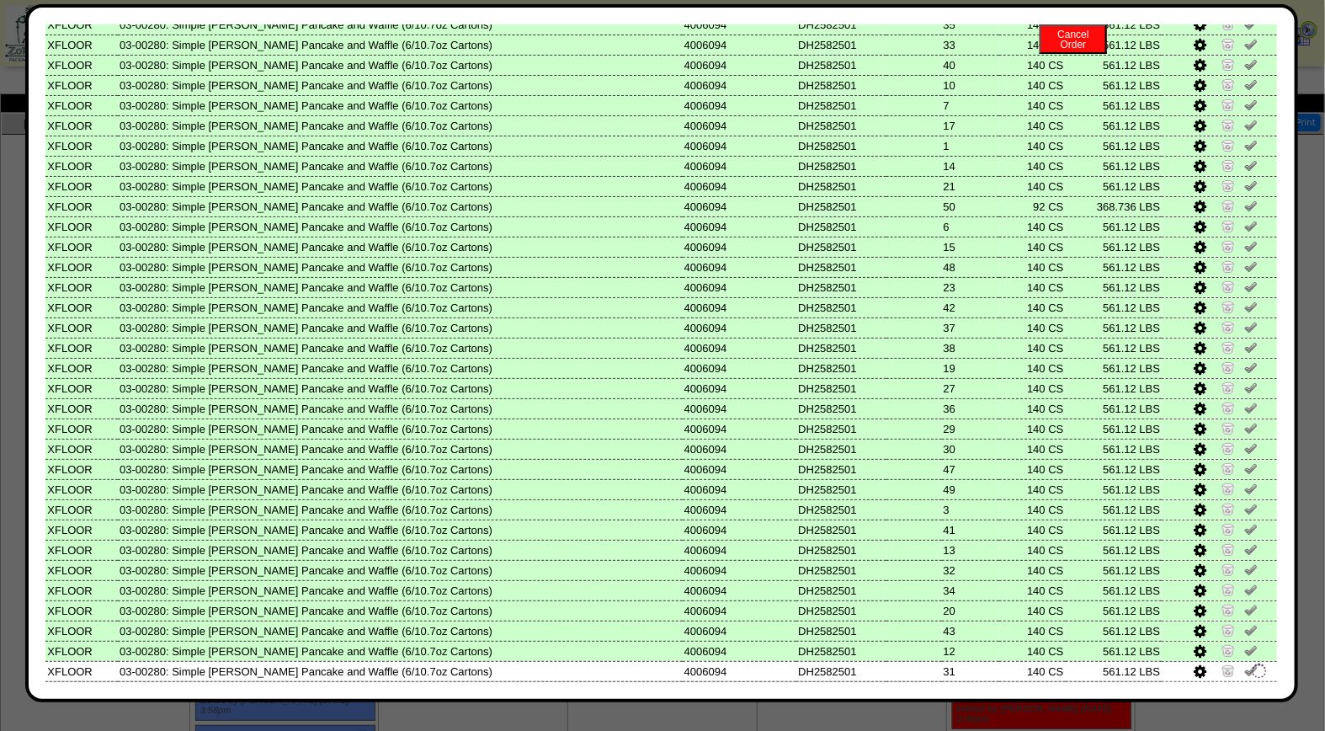
click at [1244, 684] on img at bounding box center [1250, 690] width 13 height 13
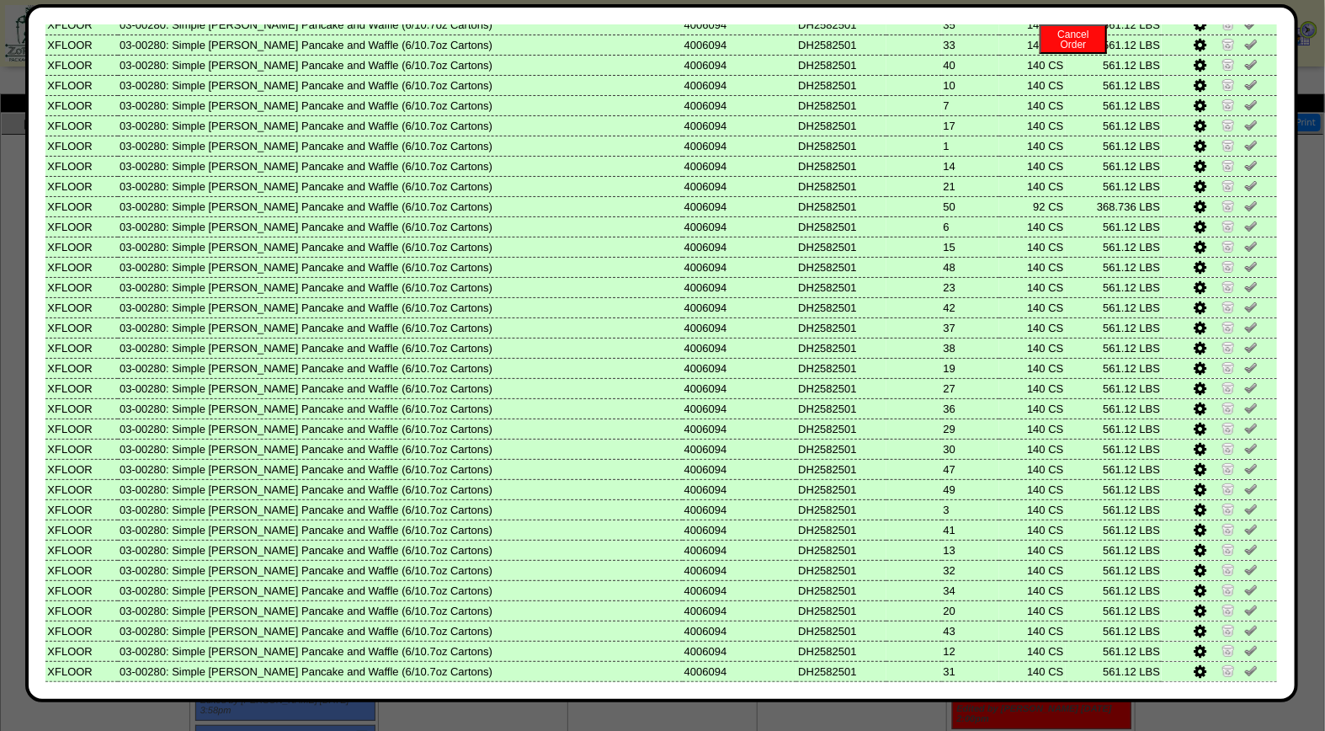
scroll to position [596, 0]
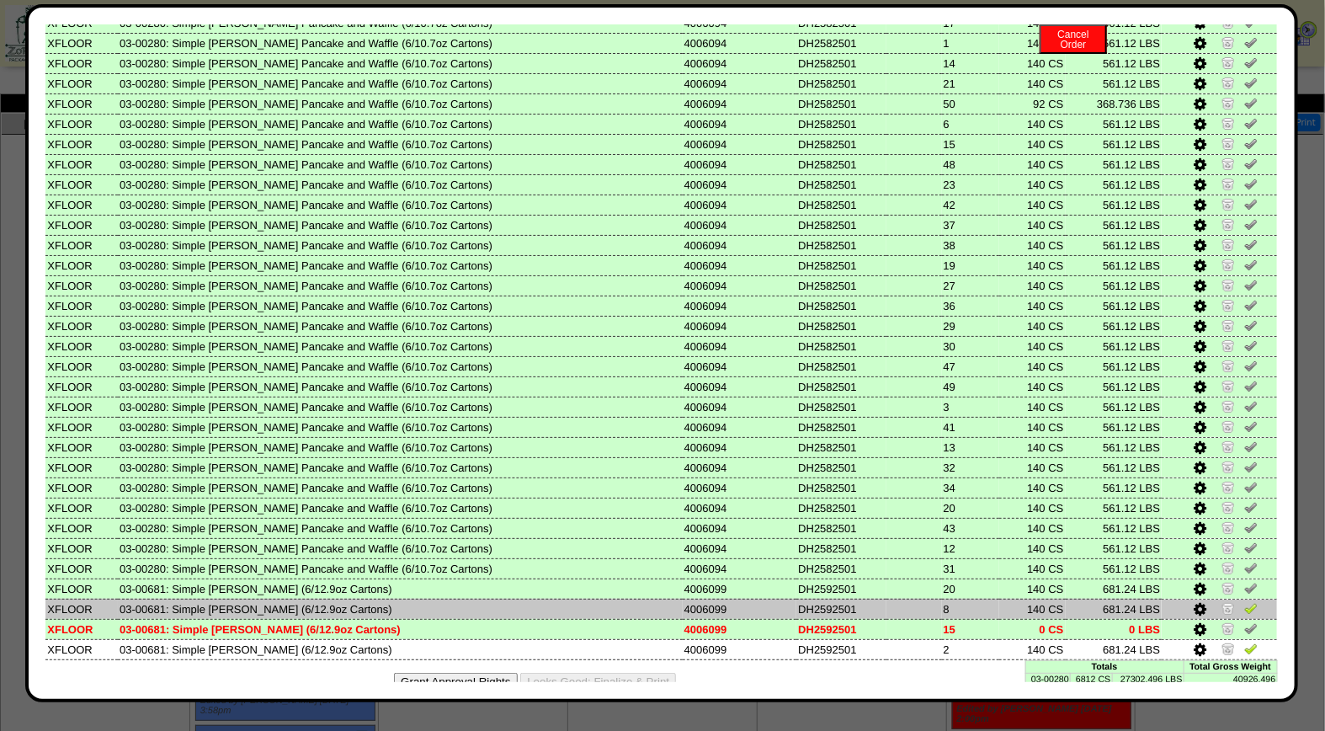
click at [1244, 601] on img at bounding box center [1250, 607] width 13 height 13
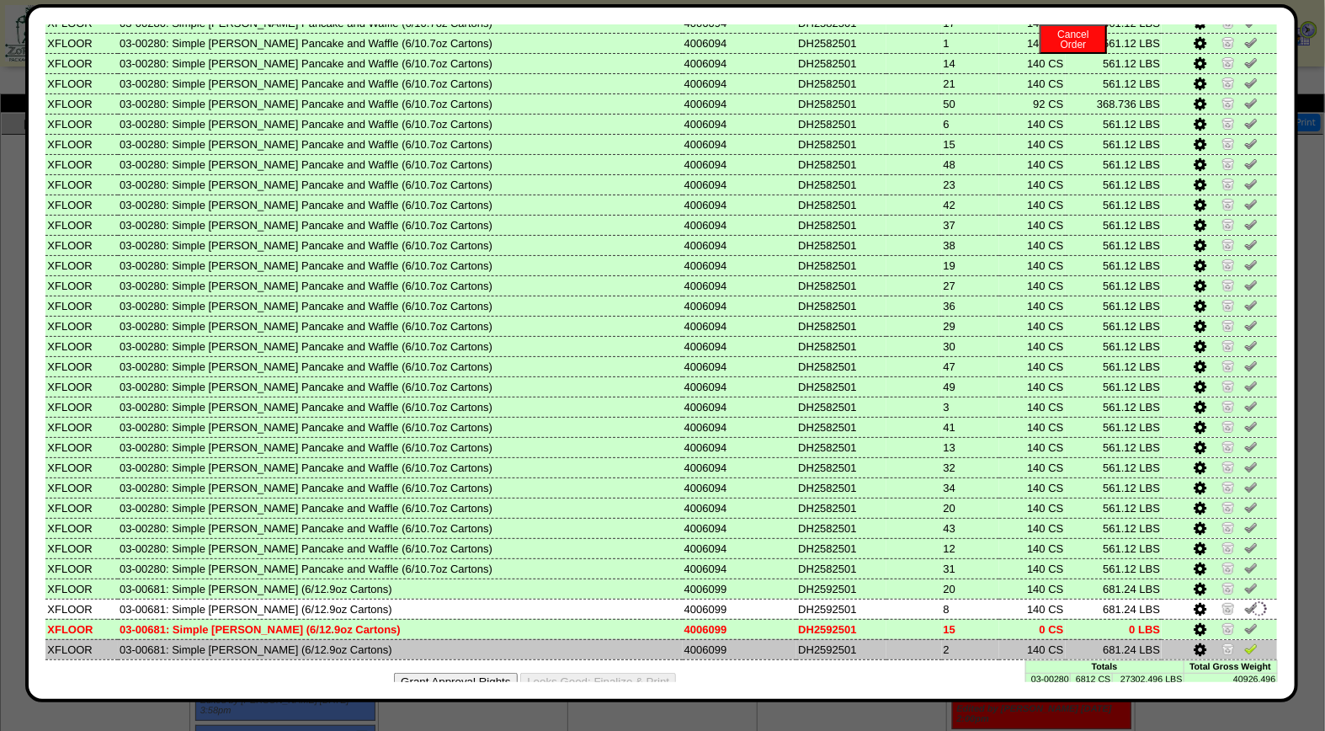
click at [1244, 641] on img at bounding box center [1250, 647] width 13 height 13
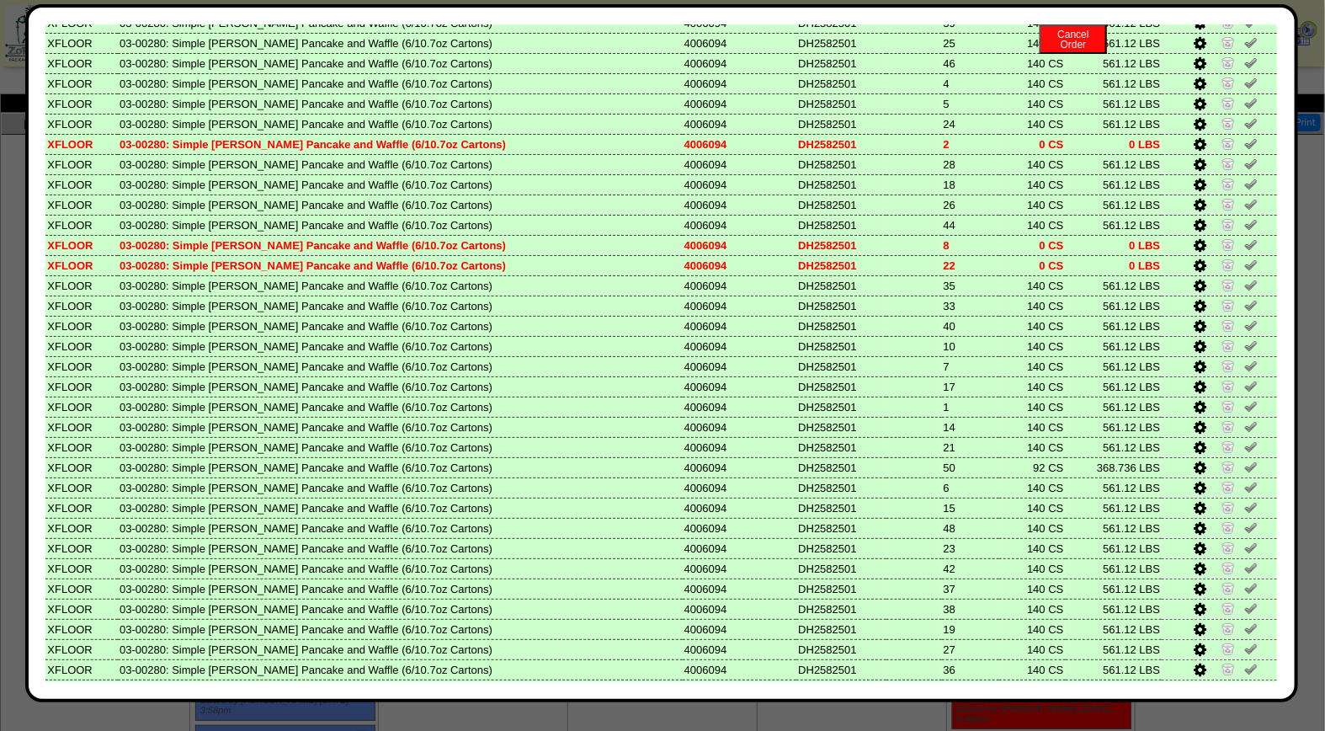
scroll to position [0, 0]
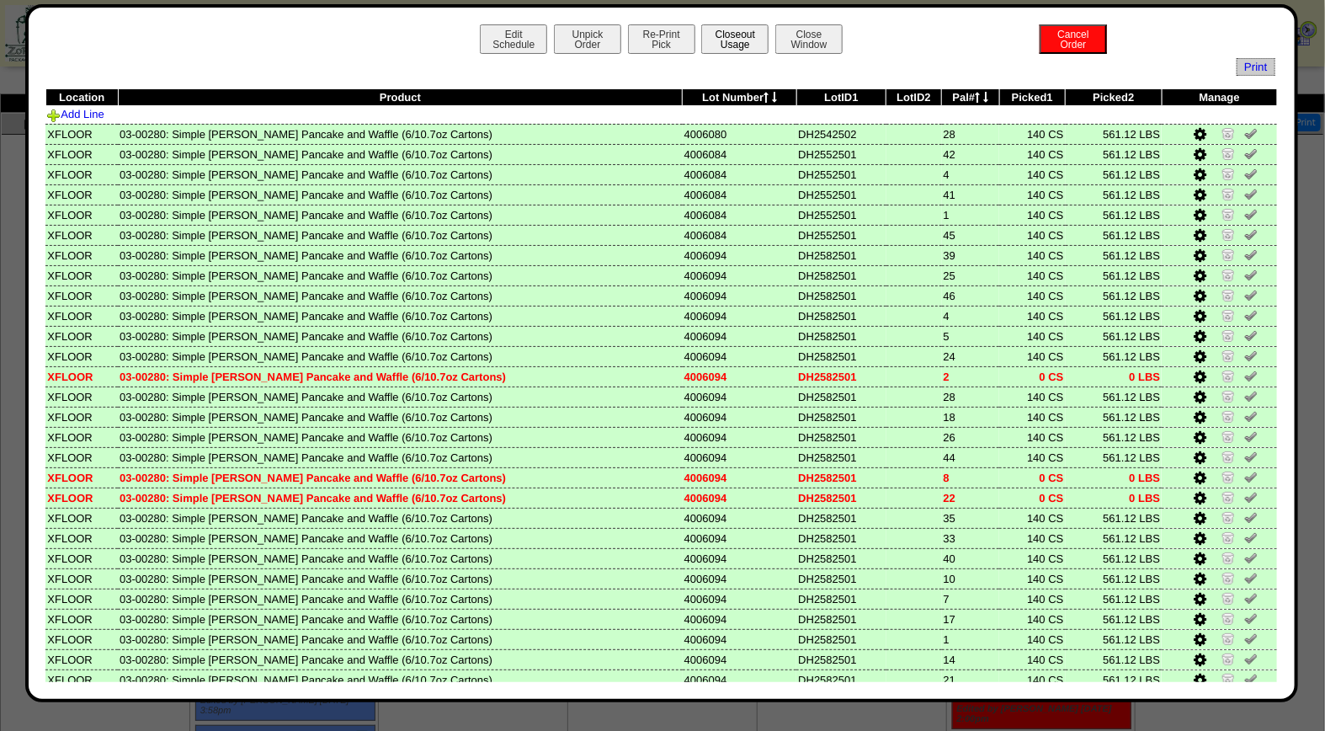
click at [739, 43] on button "Closeout Usage" at bounding box center [734, 38] width 67 height 29
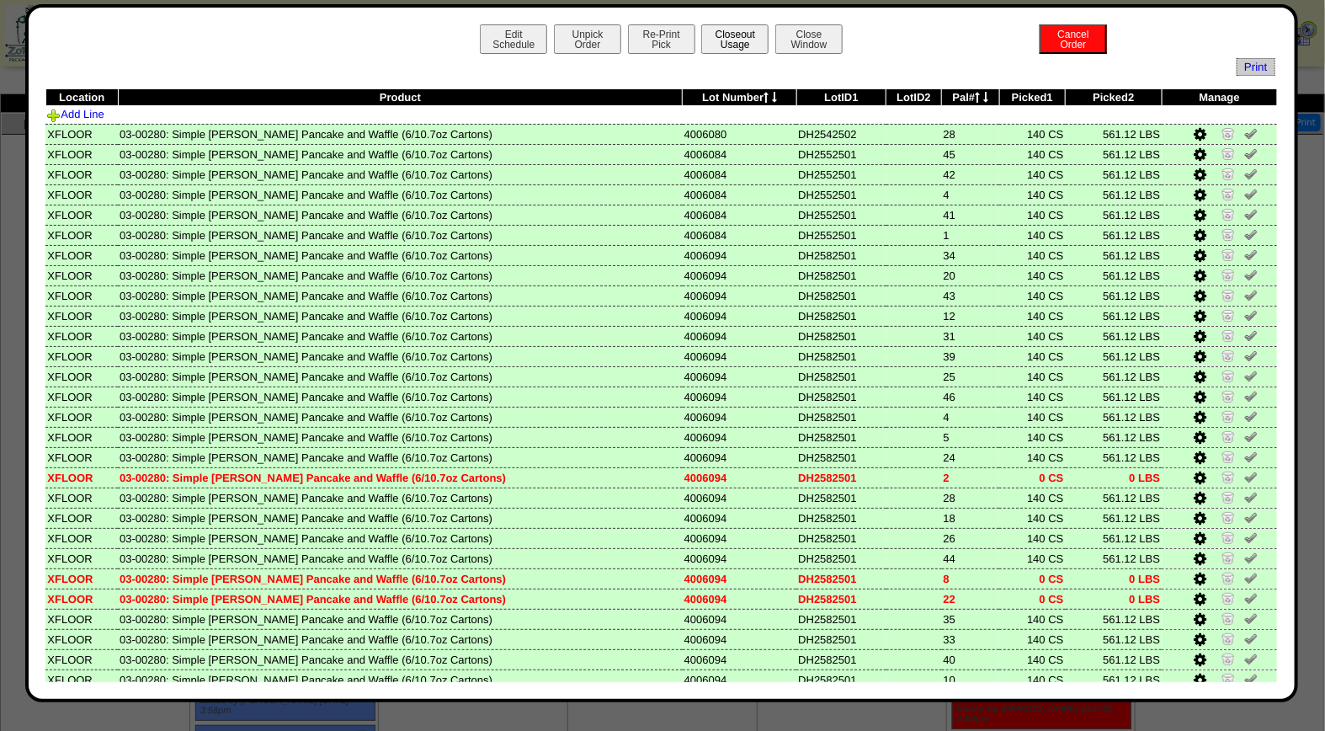
drag, startPoint x: 742, startPoint y: 39, endPoint x: 760, endPoint y: 51, distance: 21.2
click at [742, 39] on button "Closeout Usage" at bounding box center [734, 38] width 67 height 29
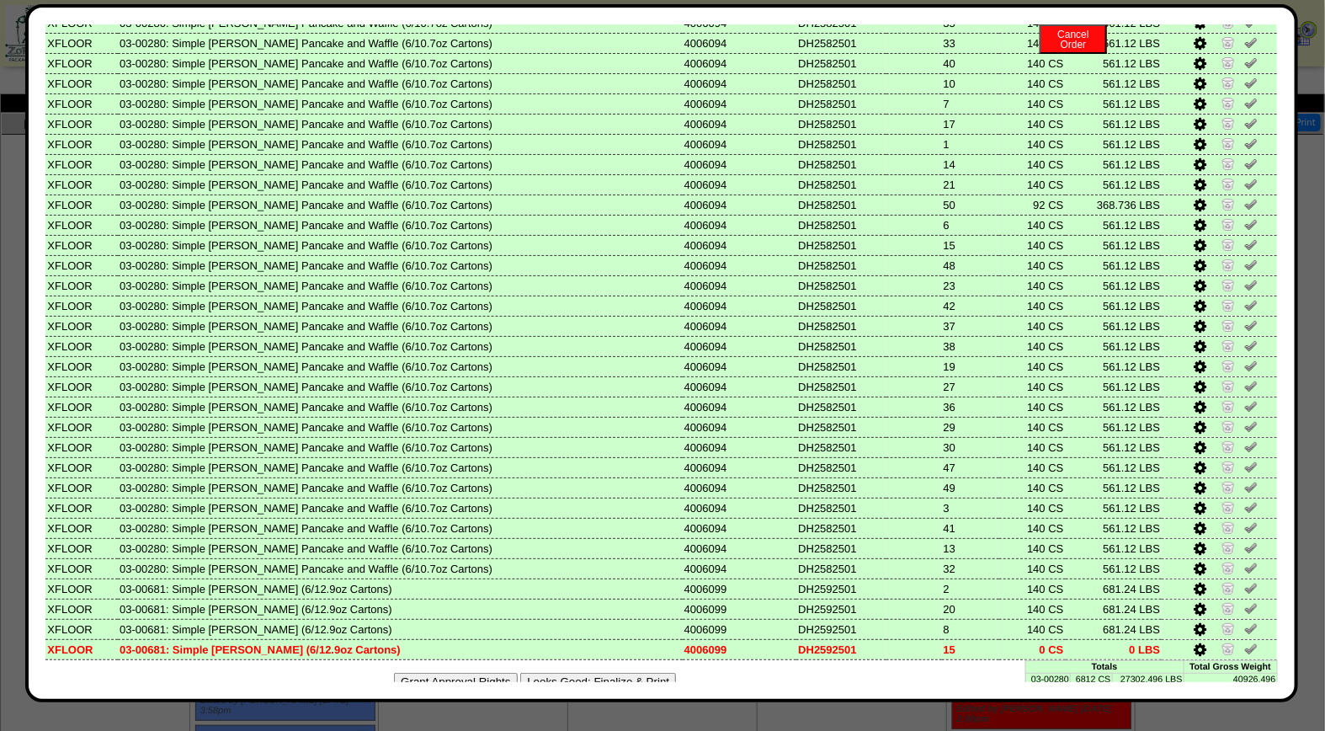
click at [629, 673] on button "Looks Good: Finalize & Print" at bounding box center [598, 682] width 156 height 18
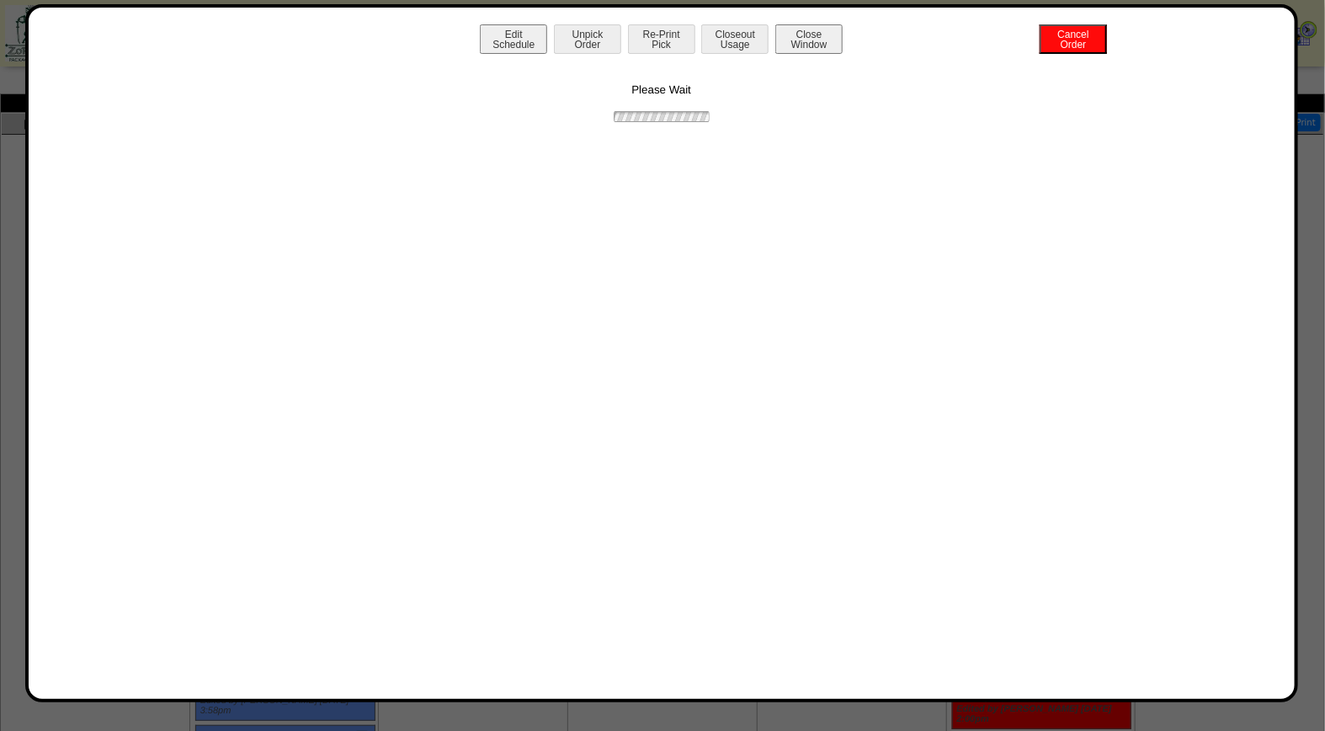
scroll to position [0, 0]
click at [657, 35] on button "Print BOL" at bounding box center [661, 38] width 67 height 29
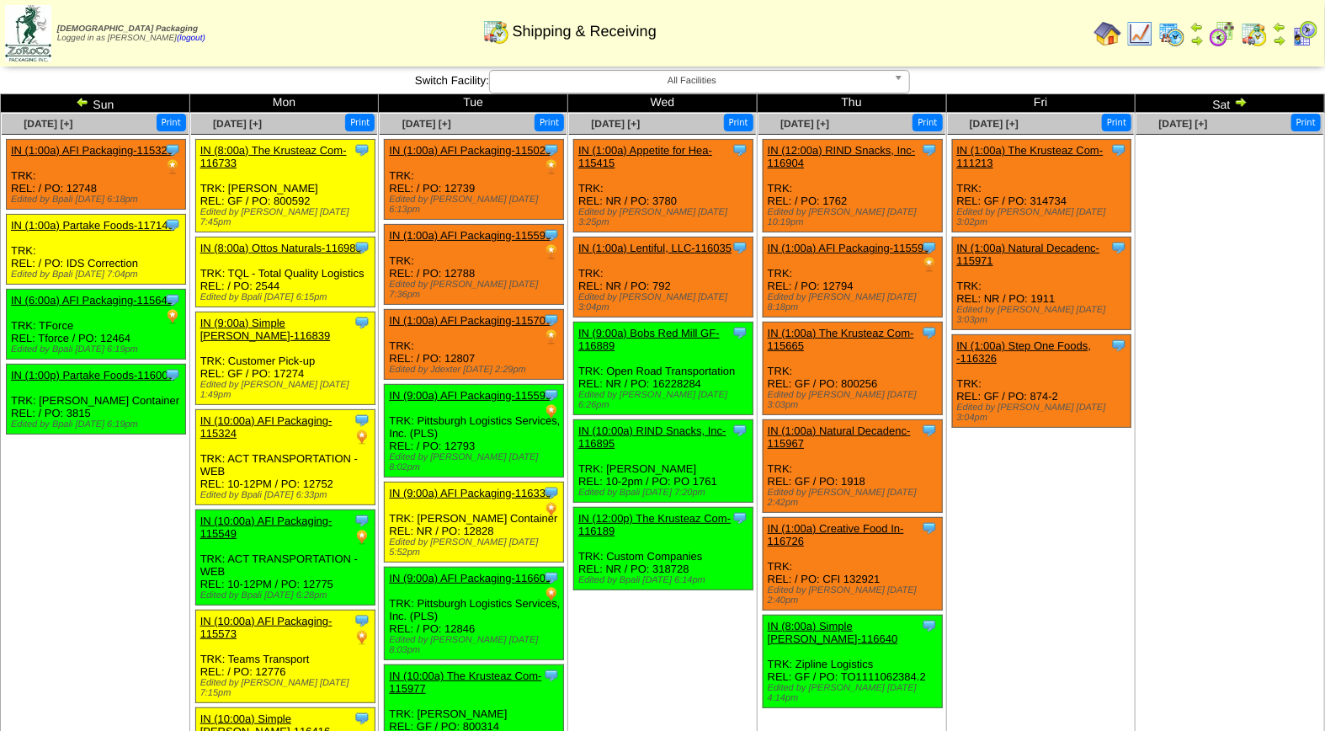
click at [1301, 29] on img at bounding box center [1304, 33] width 27 height 27
